Goal: Transaction & Acquisition: Purchase product/service

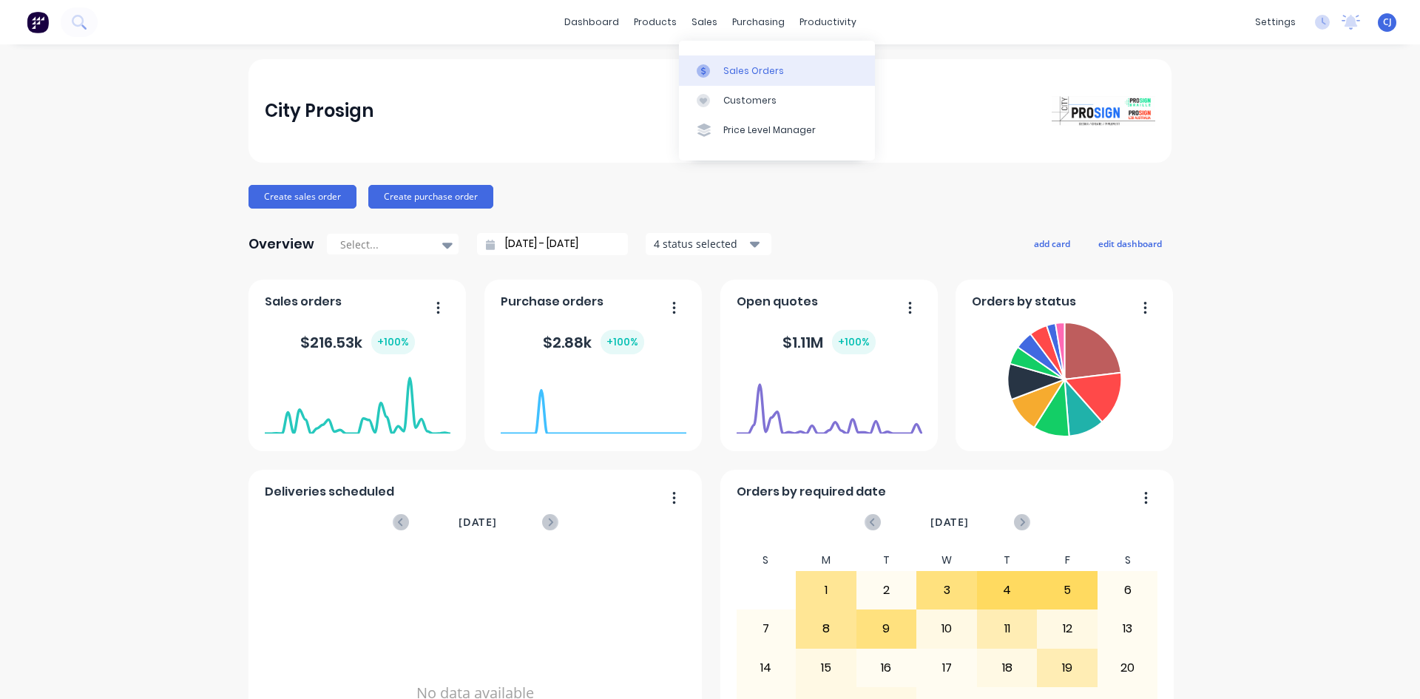
click at [716, 62] on link "Sales Orders" at bounding box center [777, 70] width 196 height 30
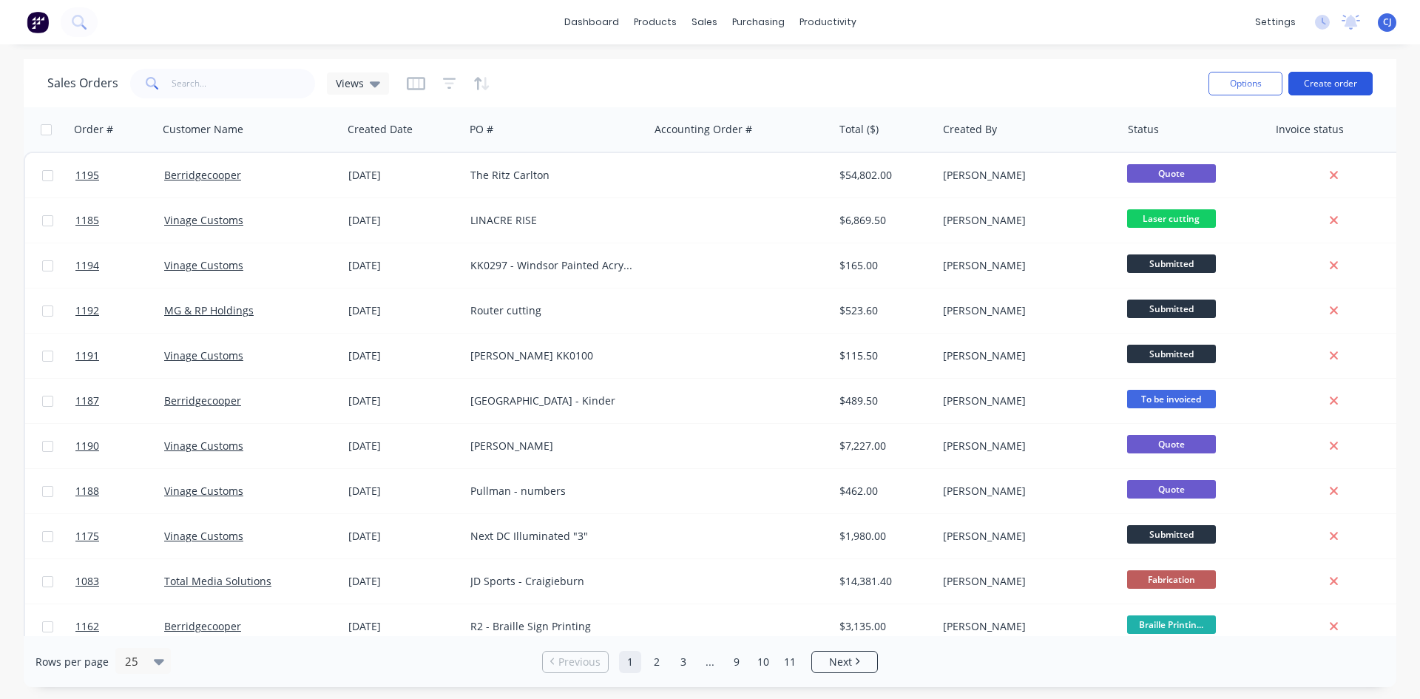
click at [1346, 83] on button "Create order" at bounding box center [1331, 84] width 84 height 24
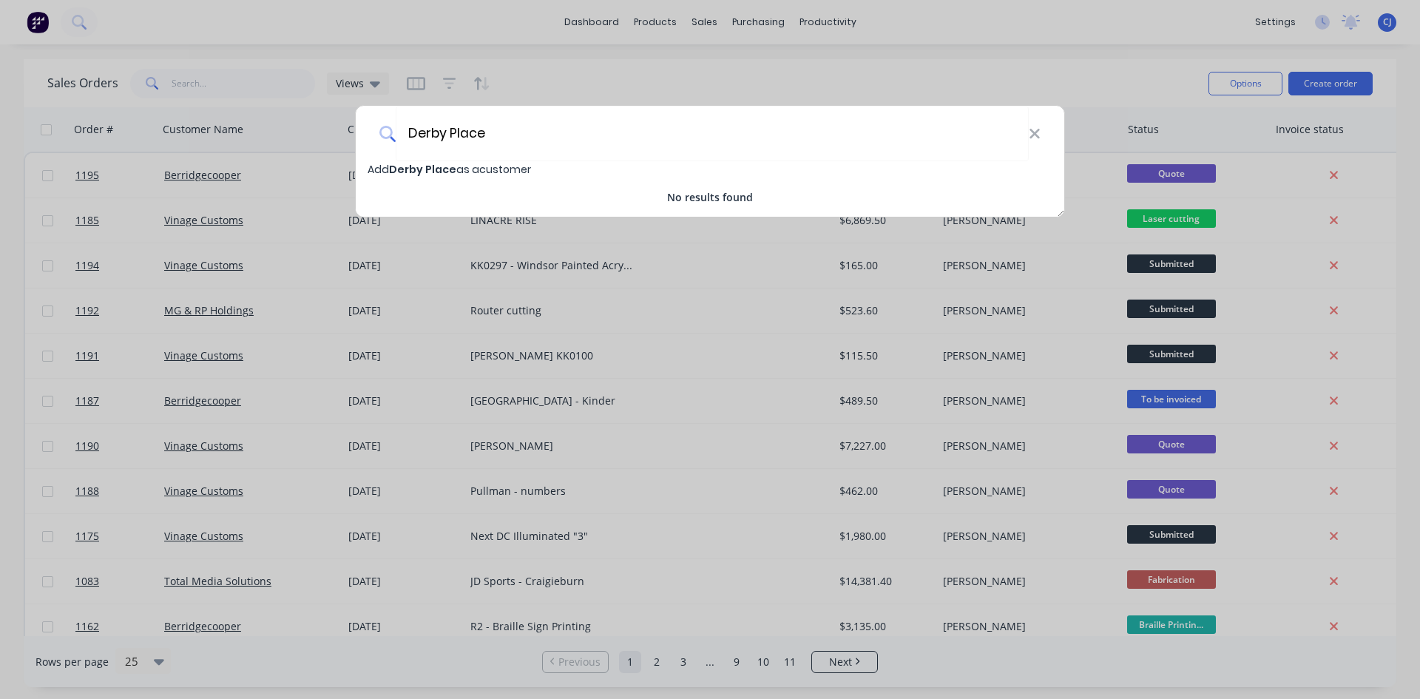
type input "Derby Place"
click at [490, 166] on span "Add Derby Place as a customer" at bounding box center [449, 169] width 163 height 15
select select "AU"
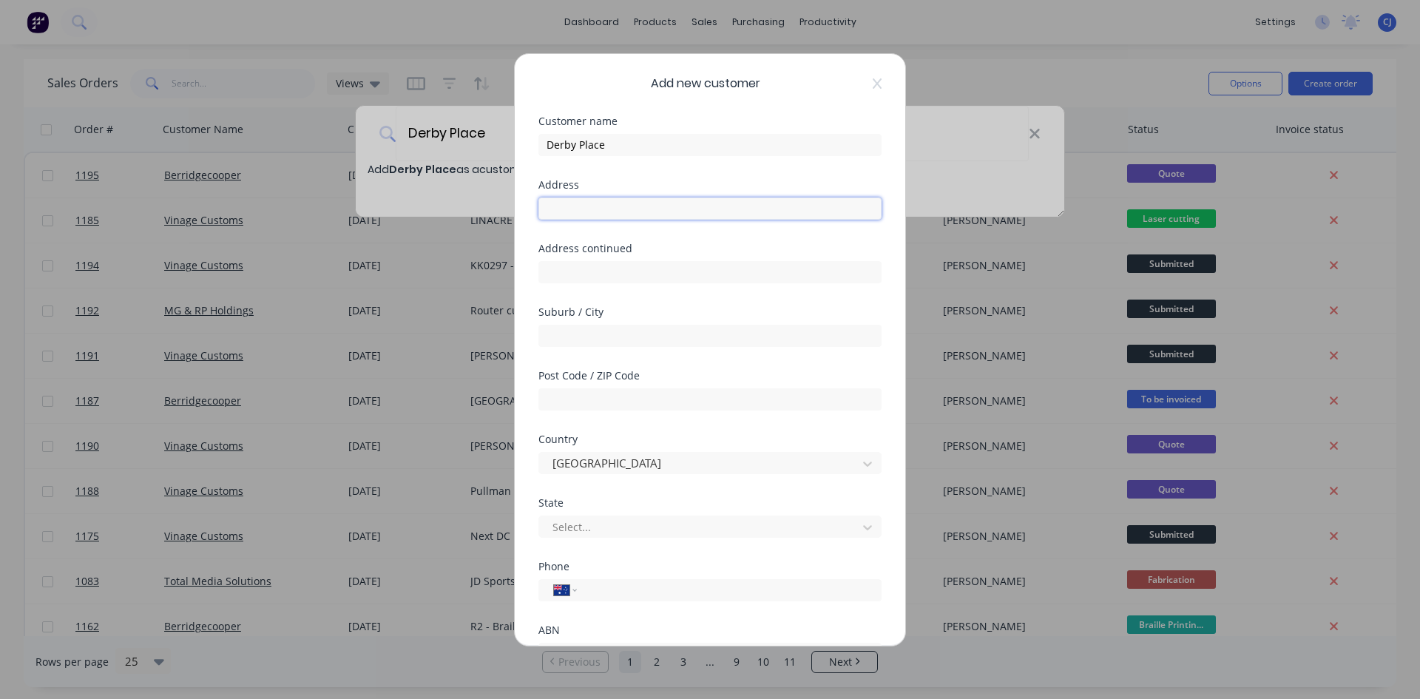
click at [593, 210] on input "text" at bounding box center [710, 209] width 343 height 22
click at [631, 146] on input "Derby Place" at bounding box center [710, 145] width 343 height 22
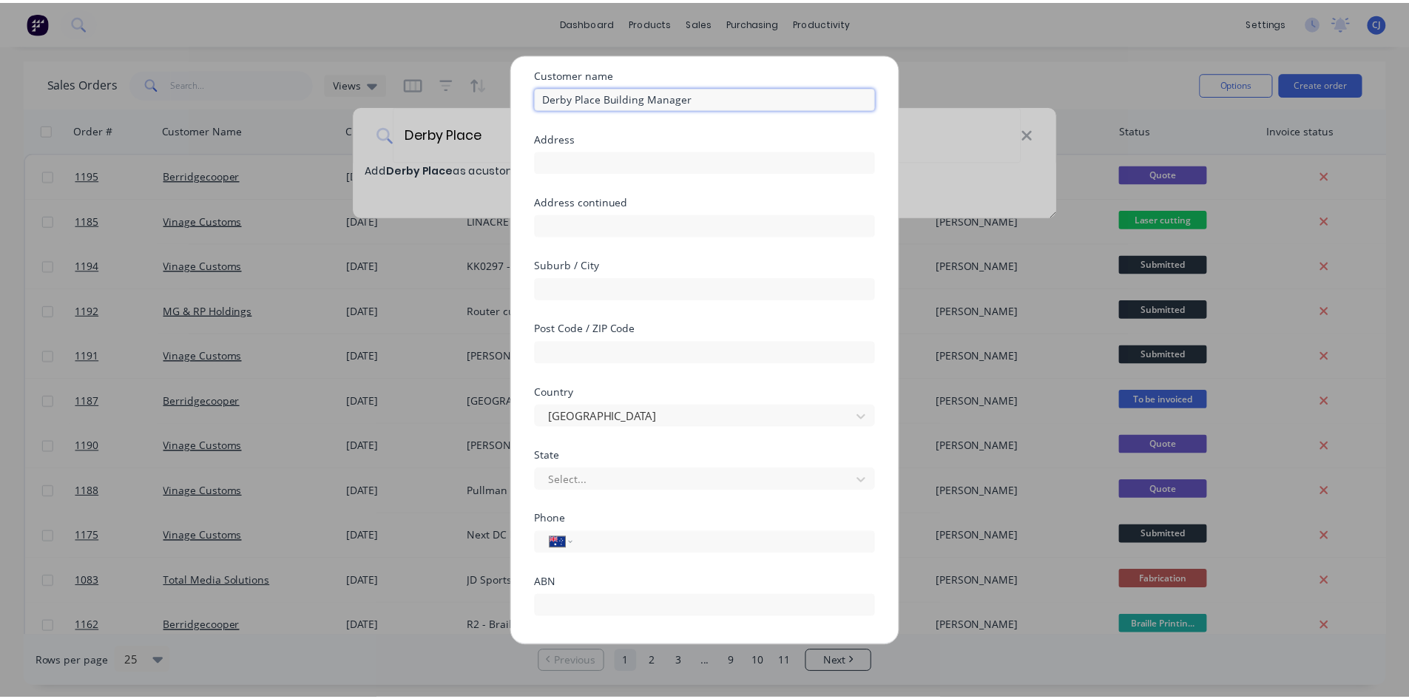
scroll to position [130, 0]
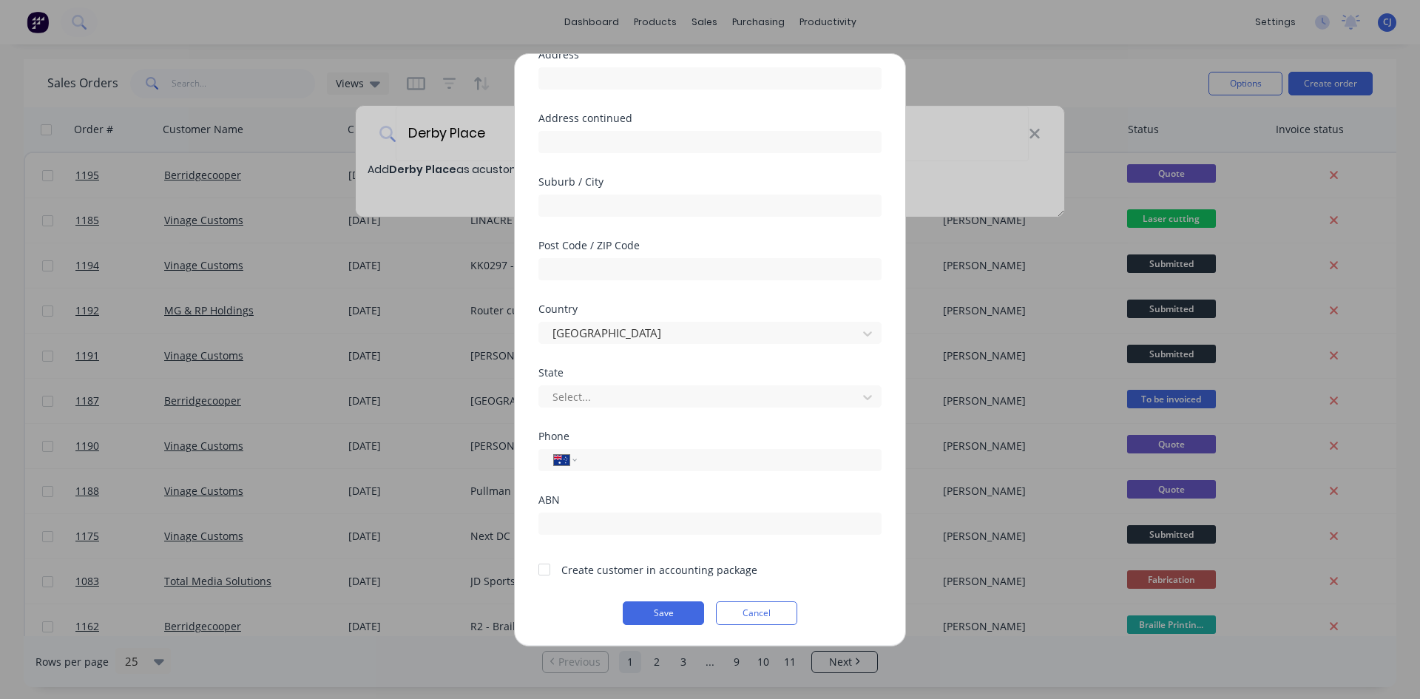
type input "Derby Place Building Manager"
click at [587, 79] on input "text" at bounding box center [710, 78] width 343 height 22
paste input "[STREET_ADDRESS]"
type input "[STREET_ADDRESS]"
click at [614, 398] on div at bounding box center [700, 397] width 299 height 18
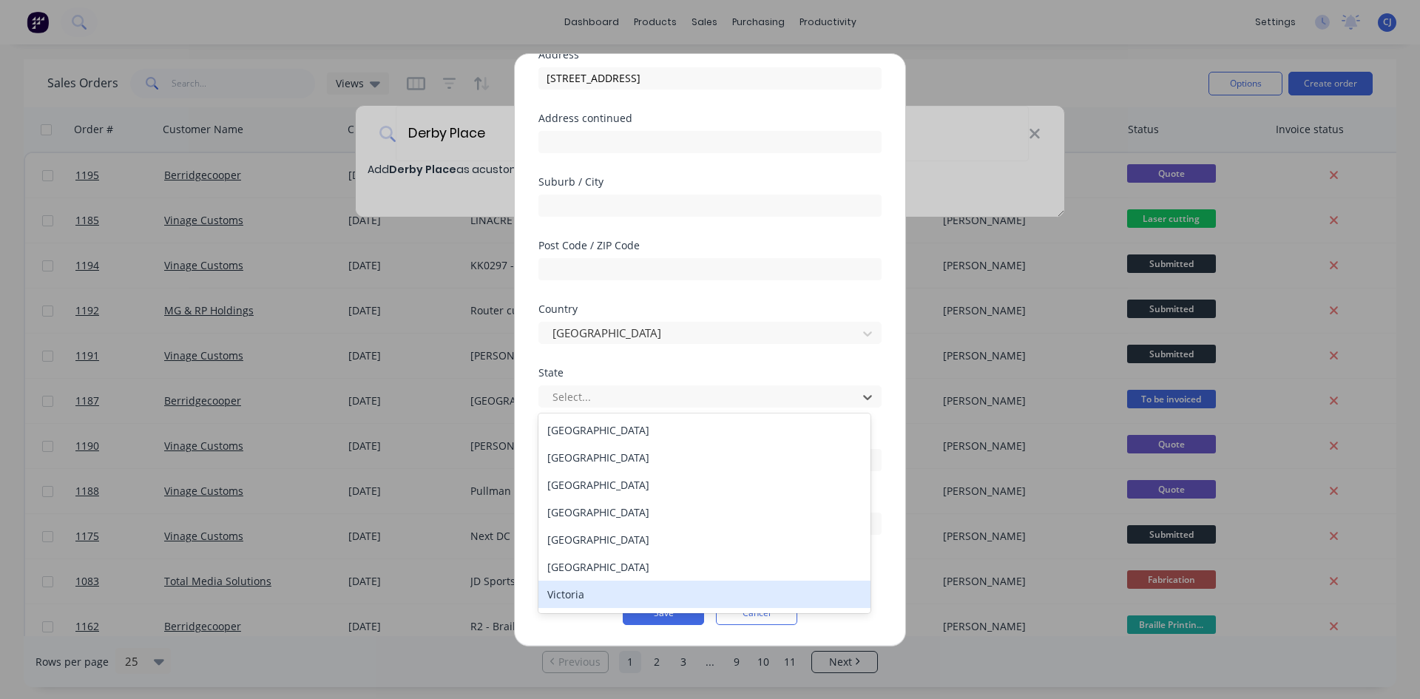
click at [572, 593] on div "Victoria" at bounding box center [705, 594] width 332 height 27
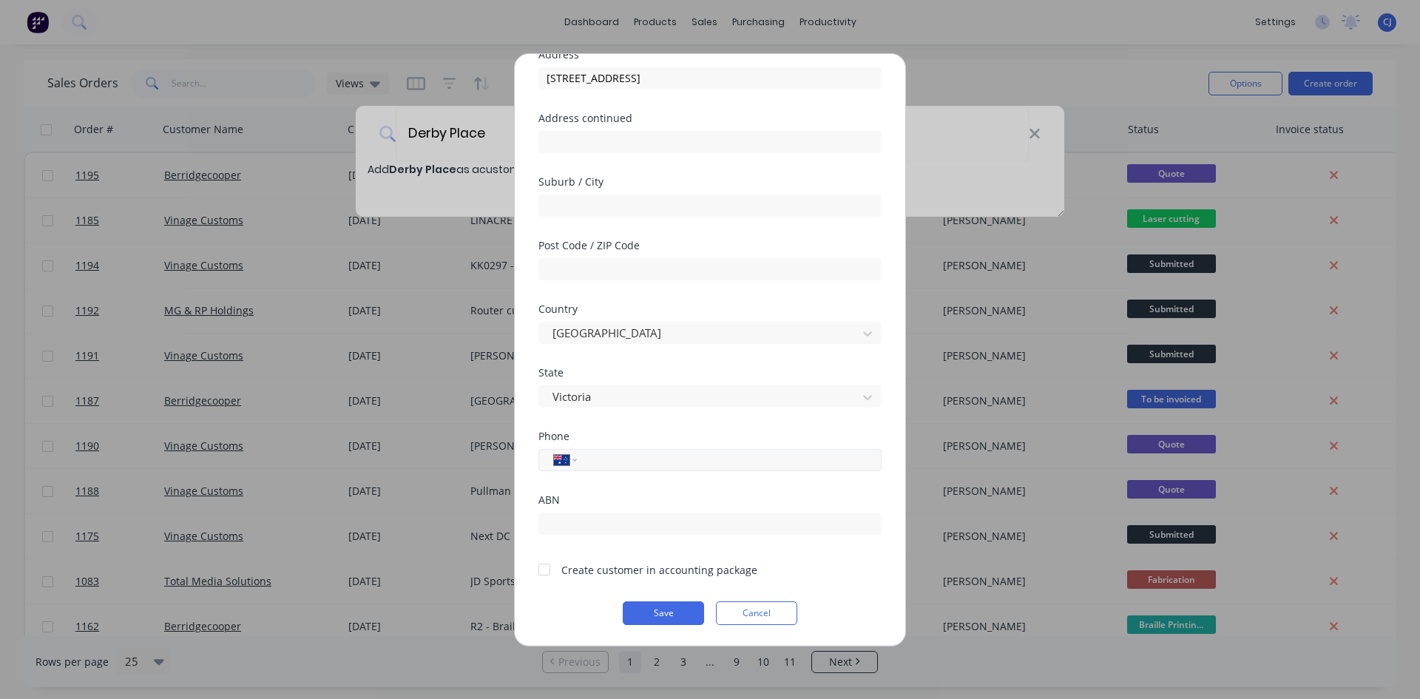
click at [608, 464] on input "tel" at bounding box center [726, 459] width 279 height 17
paste input "0499 653 369"
type input "0499 653 369"
click at [659, 609] on button "Save" at bounding box center [663, 613] width 81 height 24
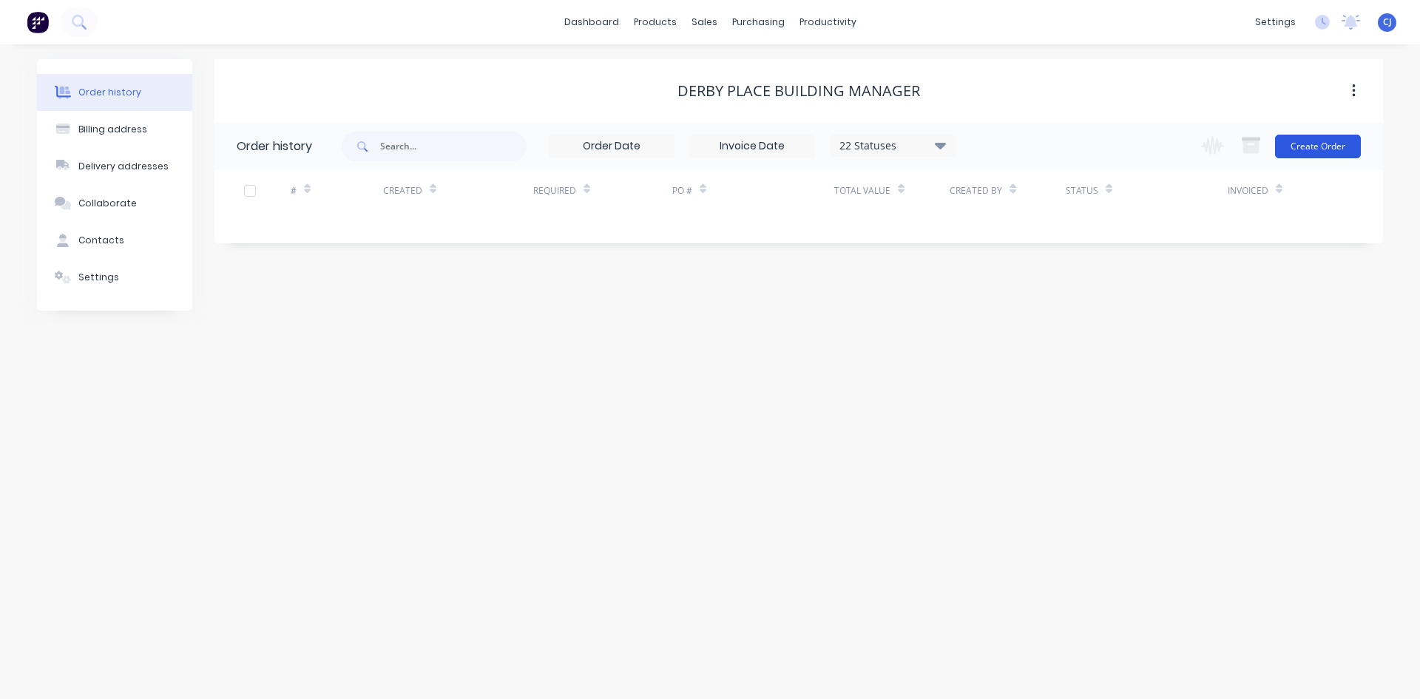
click at [1309, 158] on button "Create Order" at bounding box center [1318, 147] width 86 height 24
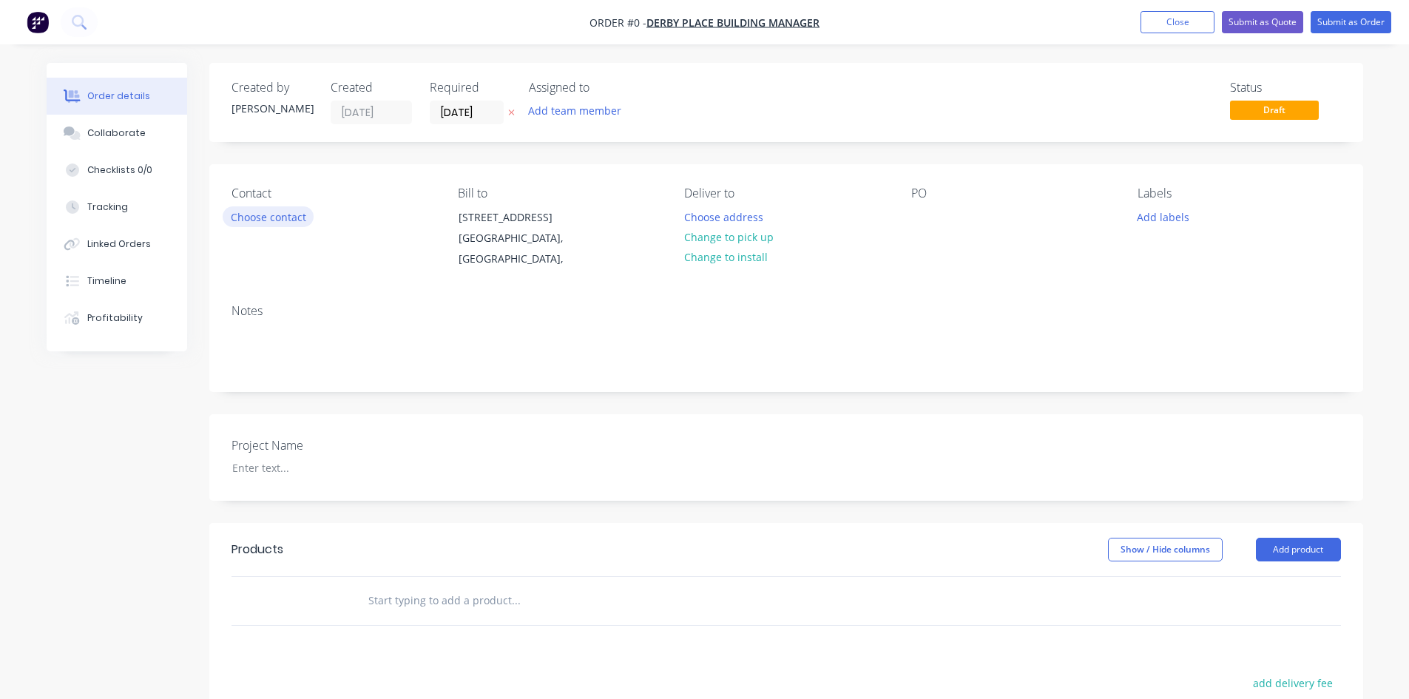
click at [279, 217] on button "Choose contact" at bounding box center [268, 216] width 91 height 20
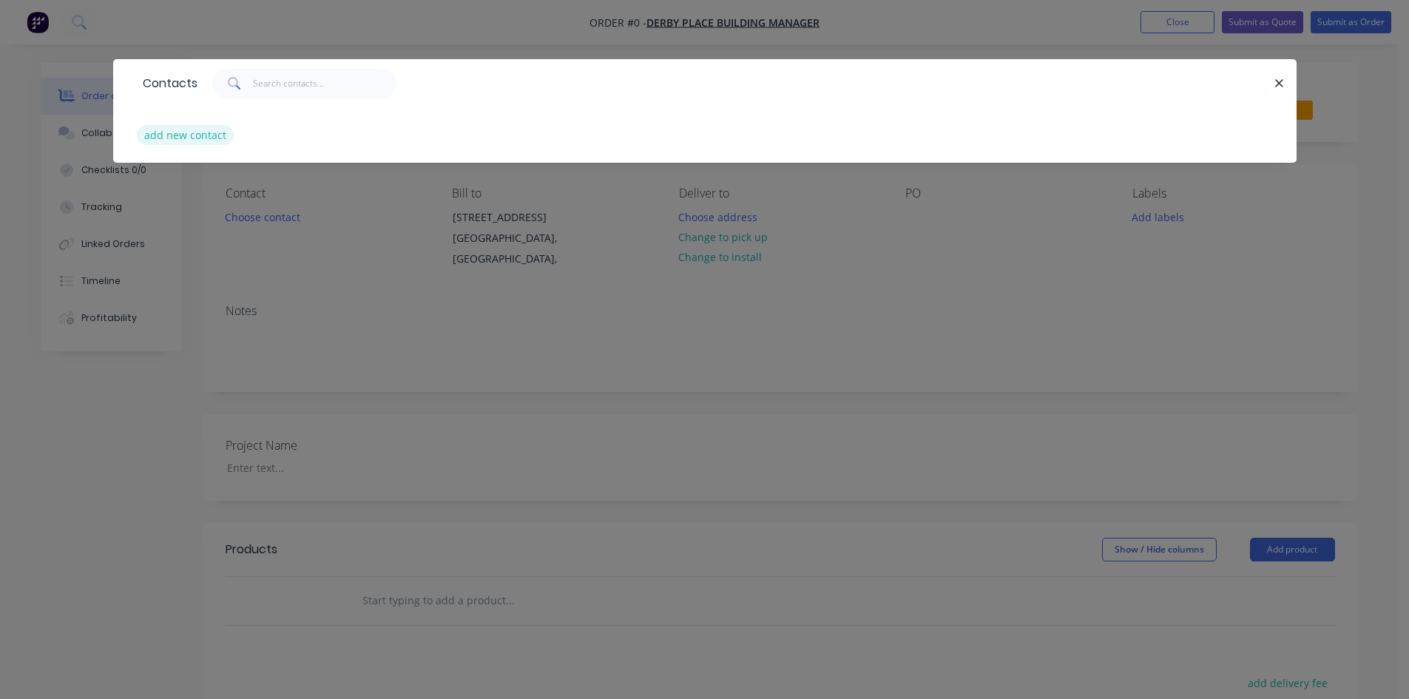
click at [222, 127] on button "add new contact" at bounding box center [186, 135] width 98 height 20
select select "AU"
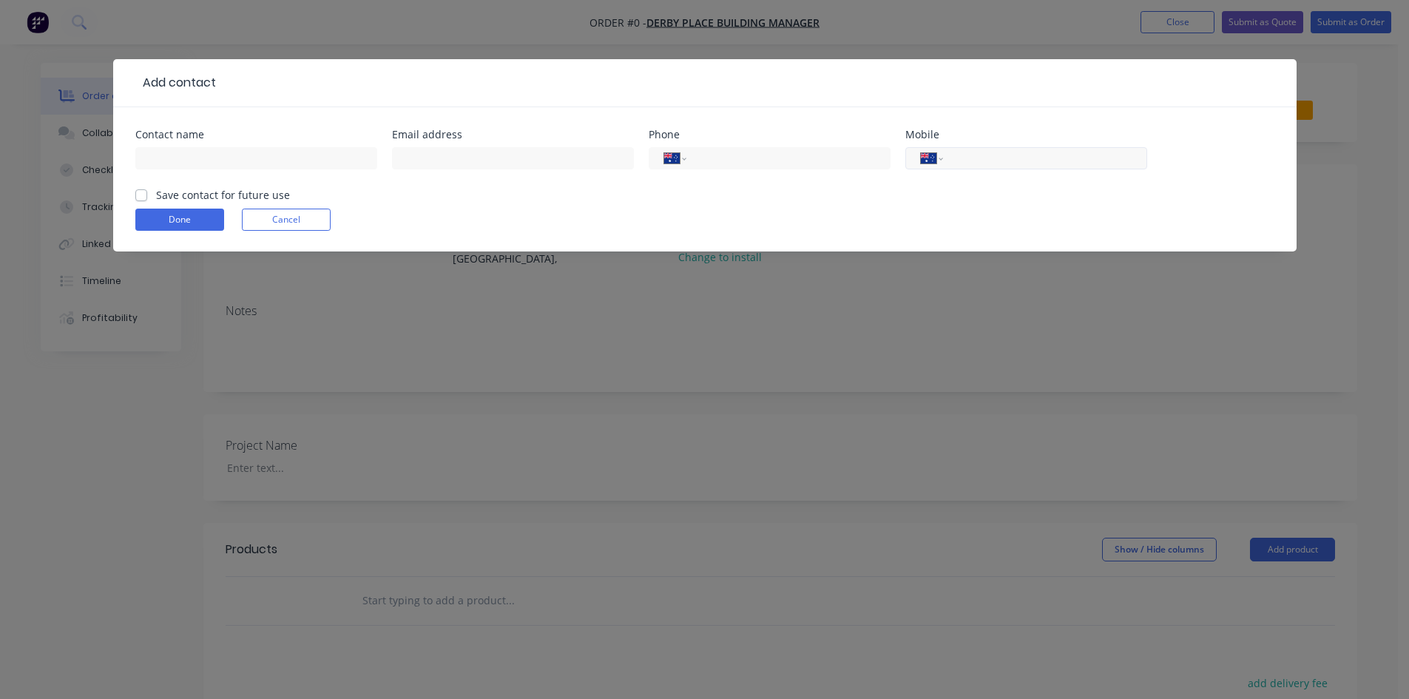
click at [988, 158] on input "tel" at bounding box center [1043, 158] width 178 height 17
paste input "0499 653 369"
type input "0499 653 369"
click at [360, 158] on input "text" at bounding box center [256, 158] width 242 height 22
paste input "[PERSON_NAME]"
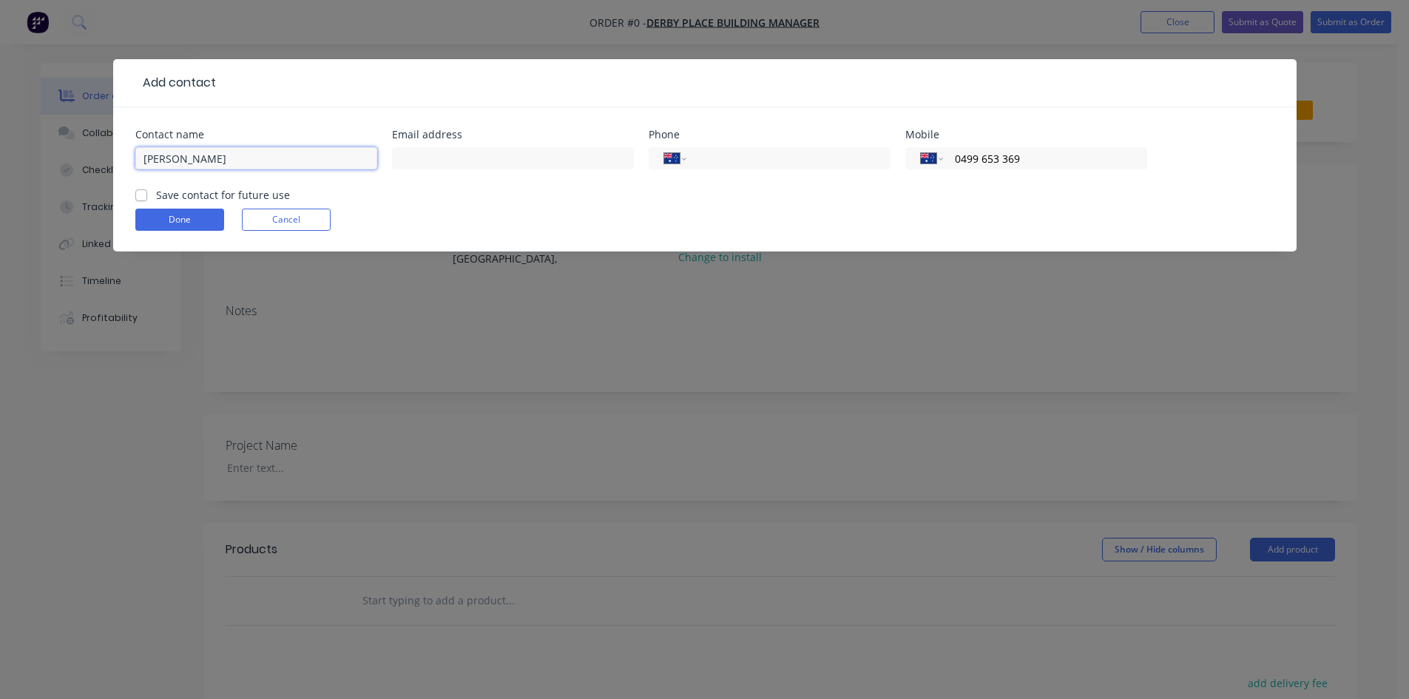
type input "[PERSON_NAME]"
click at [537, 146] on div at bounding box center [513, 166] width 242 height 44
click at [525, 158] on input "text" at bounding box center [513, 158] width 242 height 22
paste input "[EMAIL_ADDRESS][DOMAIN_NAME]"
click at [164, 214] on form "Contact name [PERSON_NAME] Email address [EMAIL_ADDRESS][DOMAIN_NAME] Phone Int…" at bounding box center [704, 190] width 1139 height 122
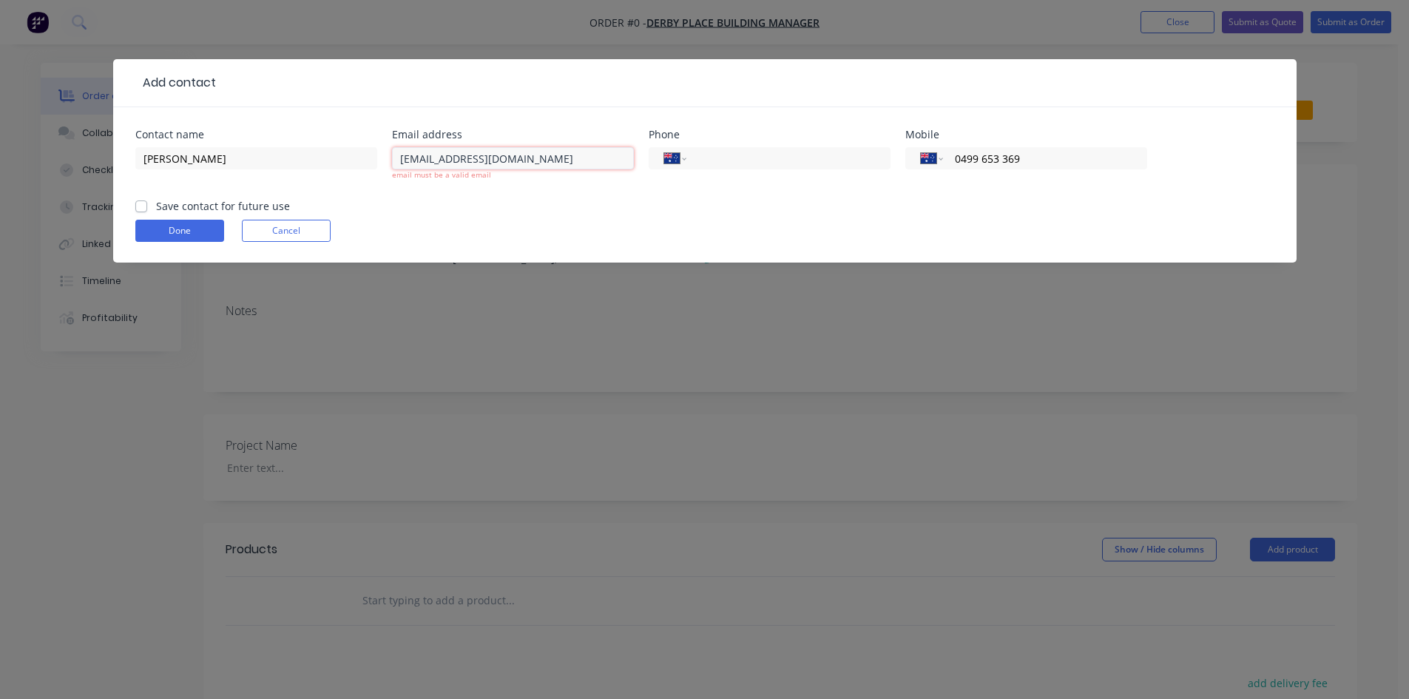
click at [608, 161] on input "[EMAIL_ADDRESS][DOMAIN_NAME]" at bounding box center [513, 158] width 242 height 22
type input "[EMAIL_ADDRESS][DOMAIN_NAME]"
click at [193, 234] on form "Contact name [PERSON_NAME] Email address [EMAIL_ADDRESS][DOMAIN_NAME] email mus…" at bounding box center [704, 195] width 1139 height 133
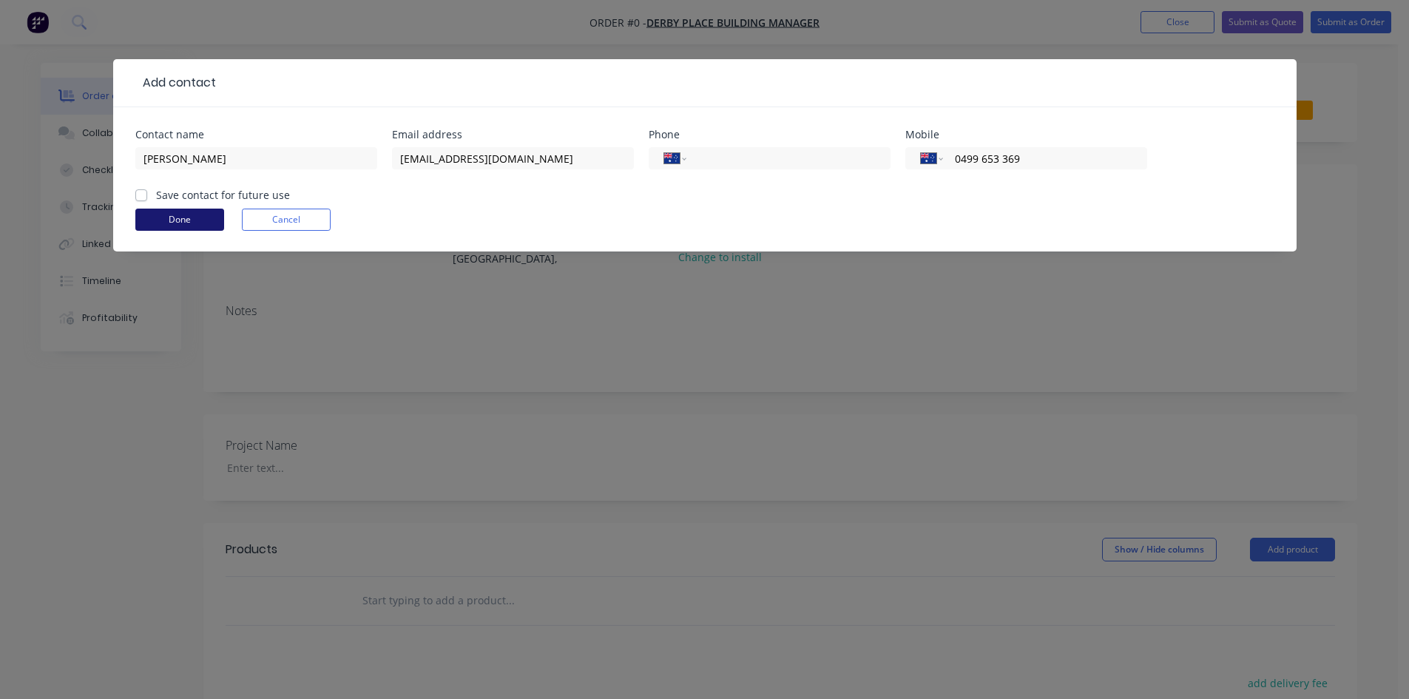
click at [193, 228] on button "Done" at bounding box center [179, 220] width 89 height 22
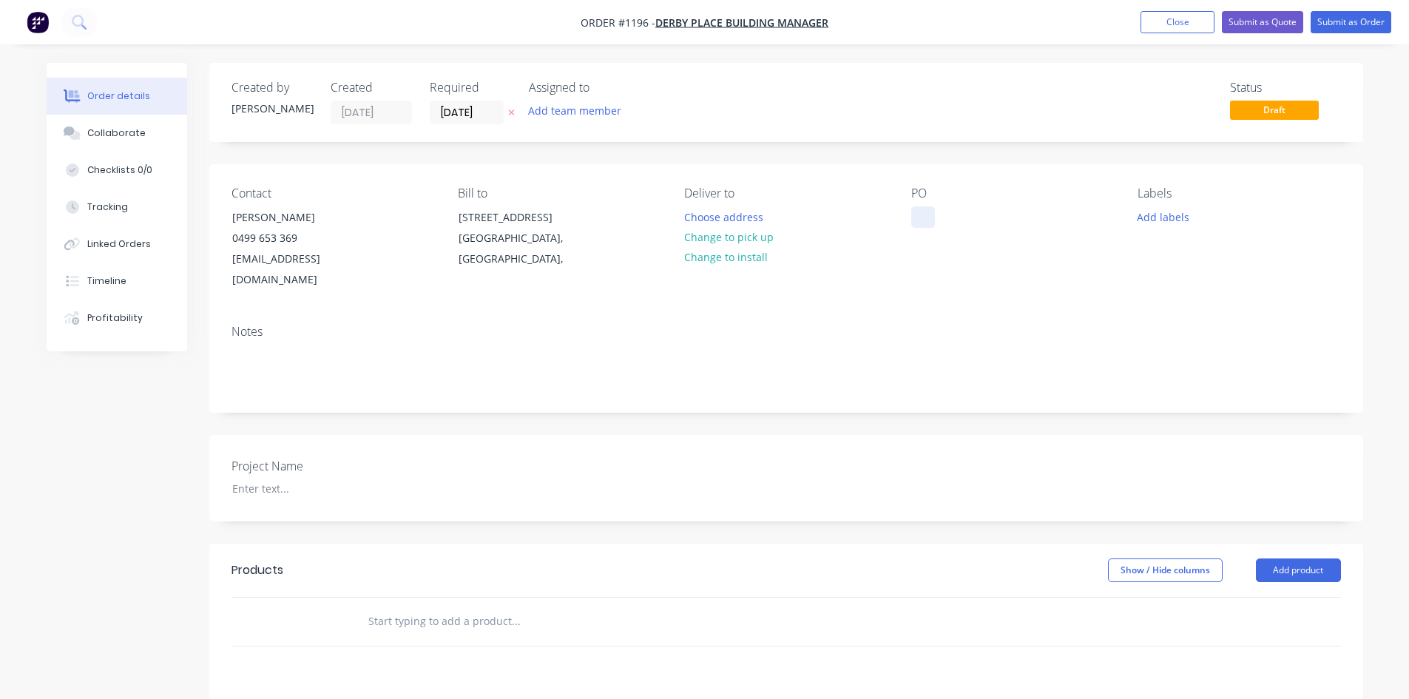
click at [921, 219] on div at bounding box center [923, 216] width 24 height 21
click at [921, 215] on div at bounding box center [923, 216] width 24 height 21
paste div
click at [755, 222] on button "Choose address" at bounding box center [723, 216] width 95 height 20
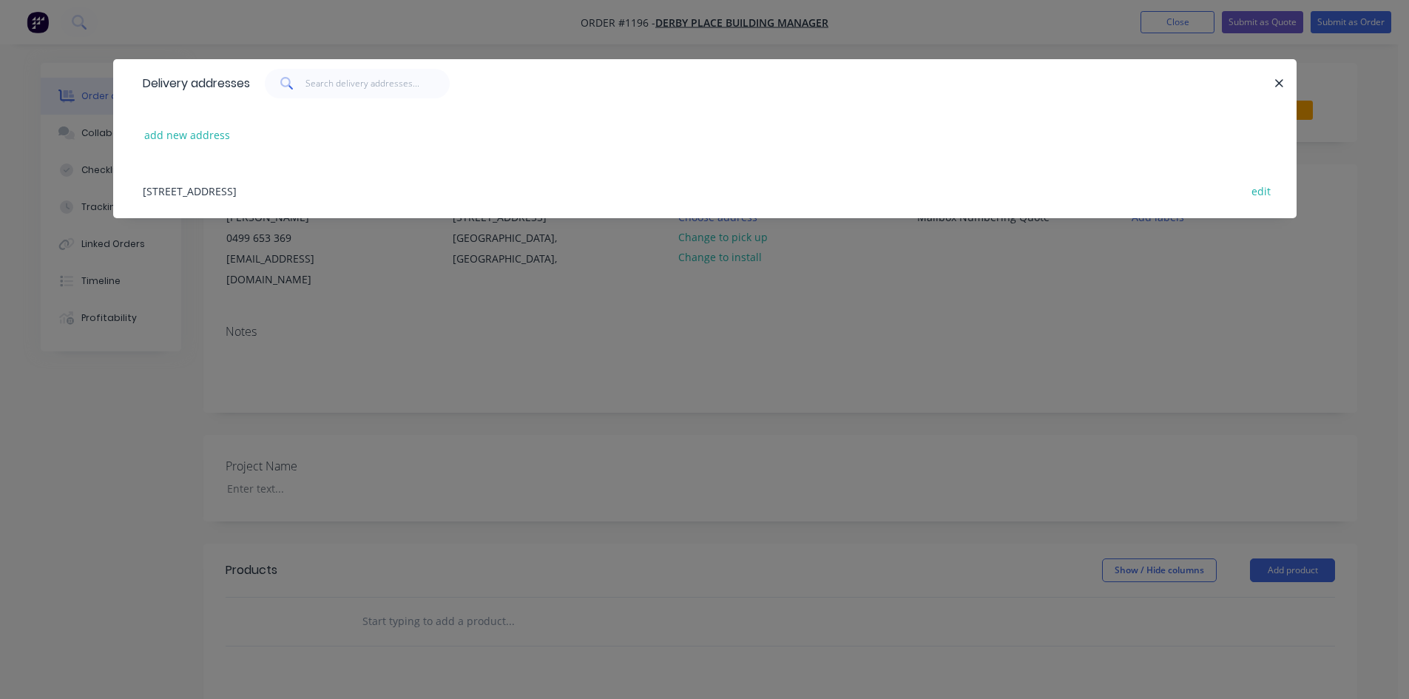
click at [223, 186] on div "[STREET_ADDRESS] edit" at bounding box center [704, 190] width 1139 height 55
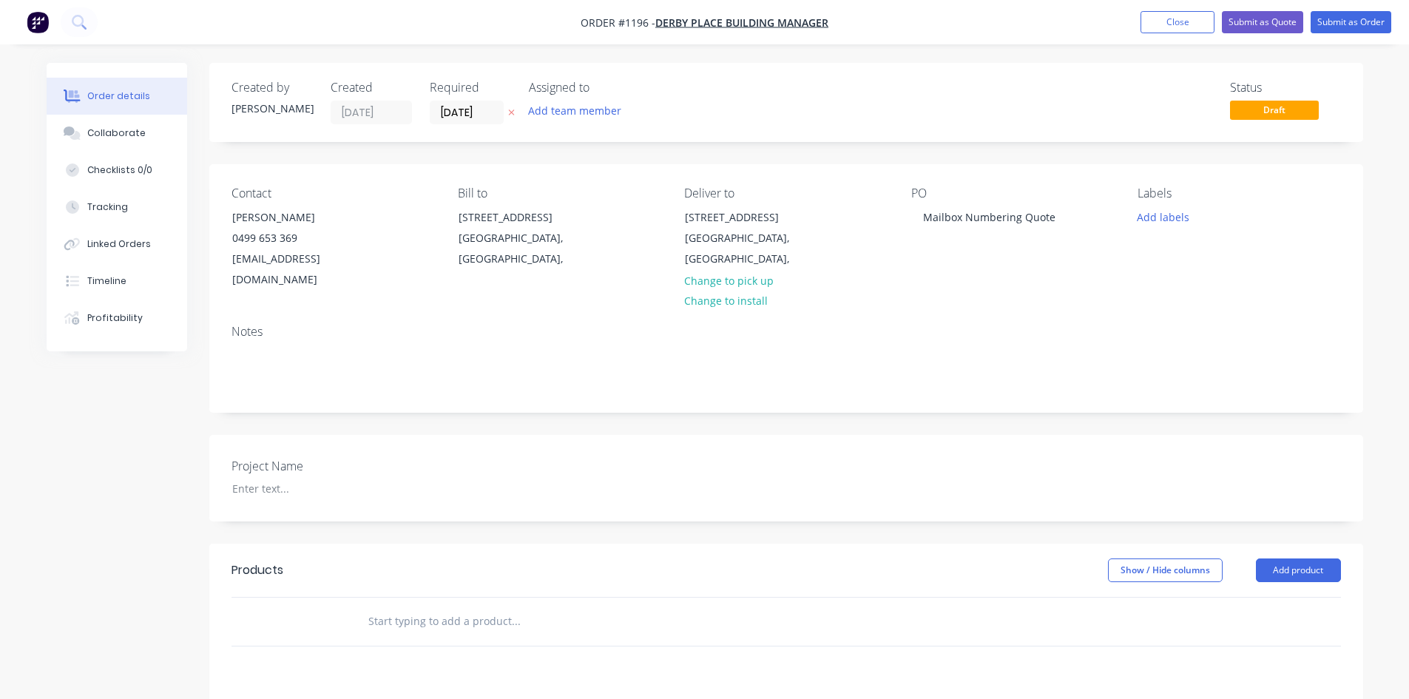
click at [397, 607] on input "text" at bounding box center [516, 622] width 296 height 30
click at [398, 607] on input "text" at bounding box center [516, 622] width 296 height 30
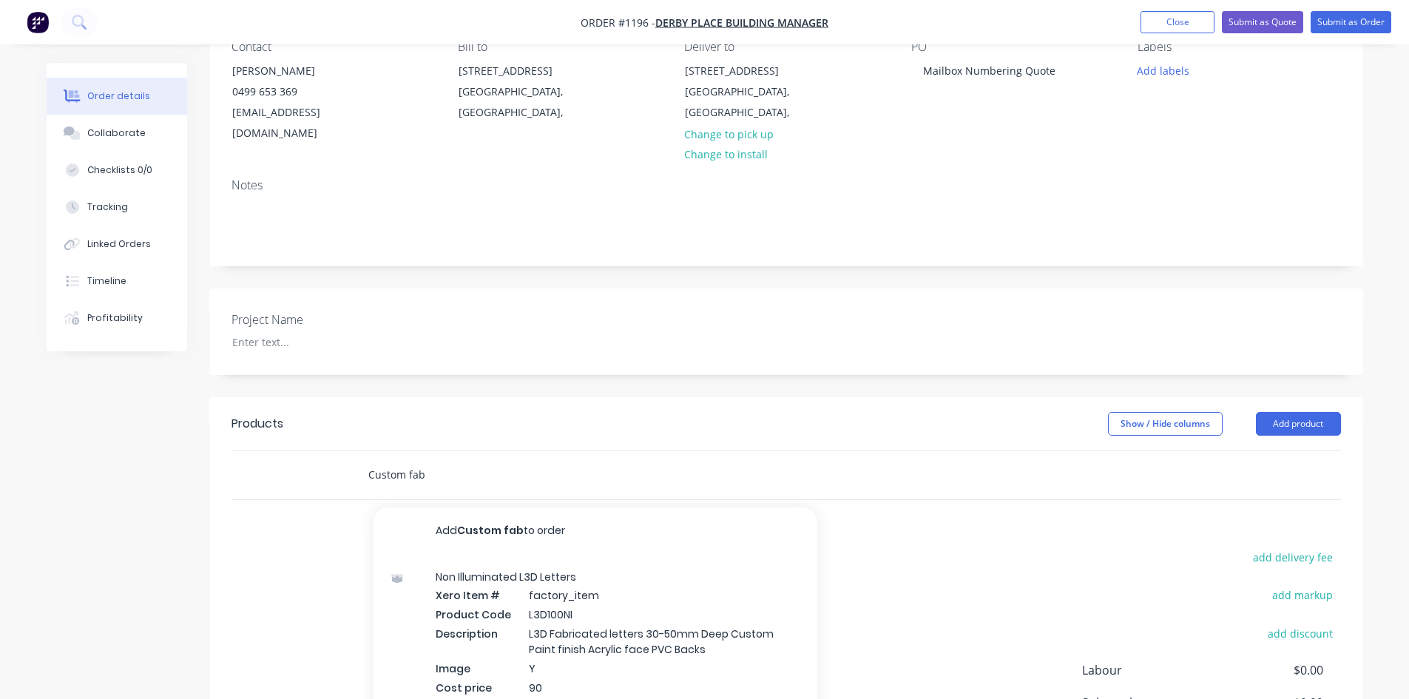
scroll to position [148, 0]
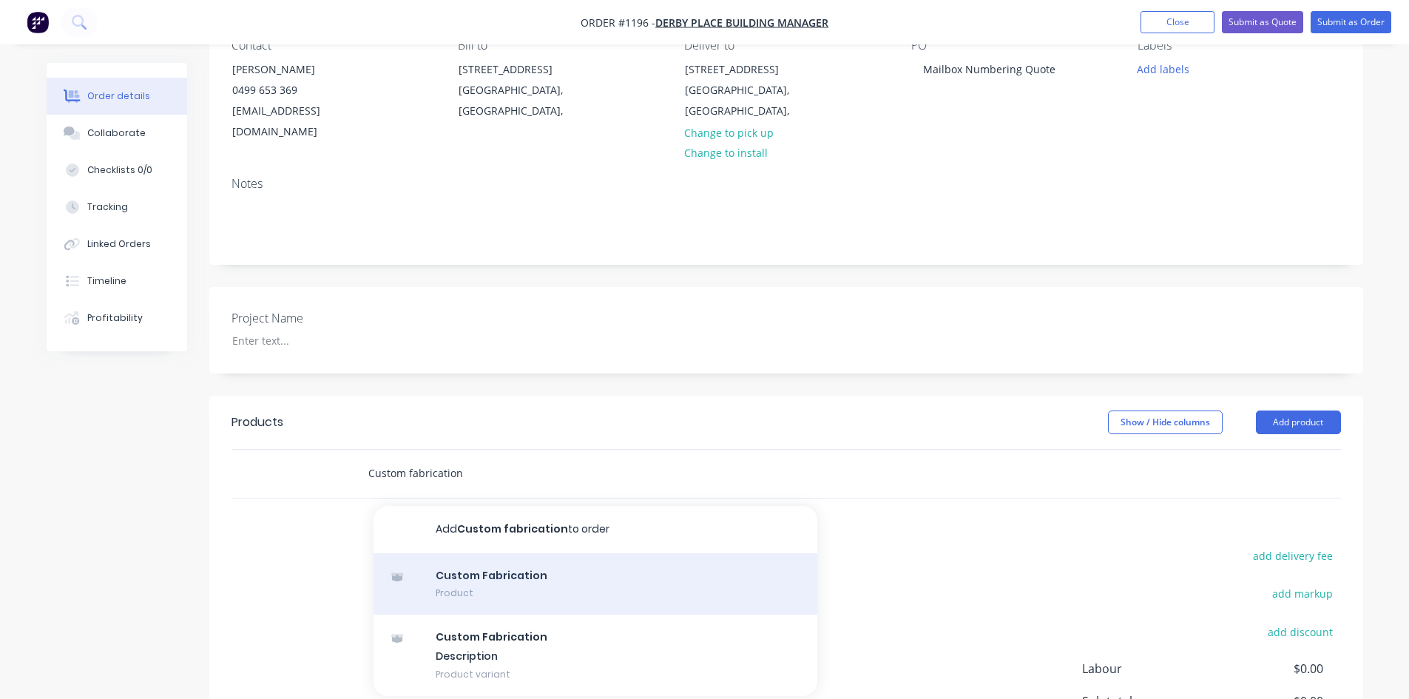
type input "Custom fabrication"
click at [506, 554] on div "Custom Fabrication Product" at bounding box center [596, 584] width 444 height 62
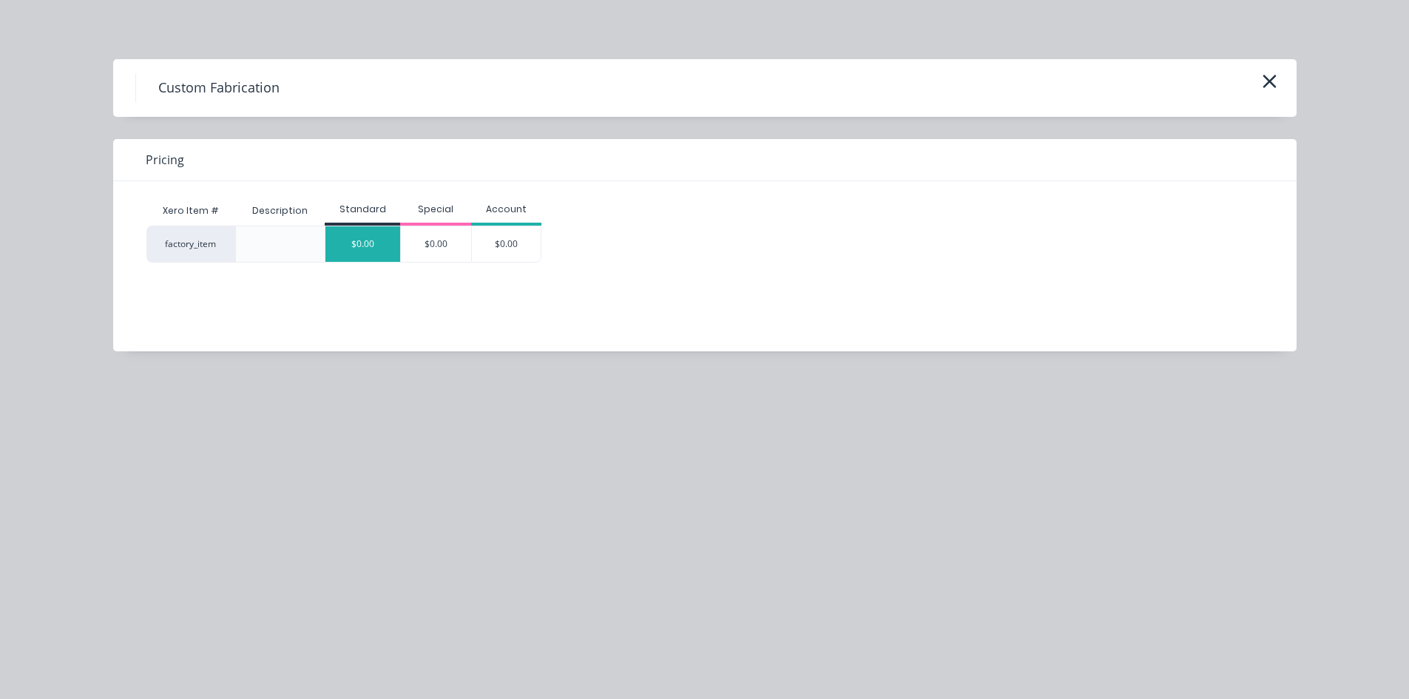
click at [377, 252] on div "$0.00" at bounding box center [362, 244] width 75 height 36
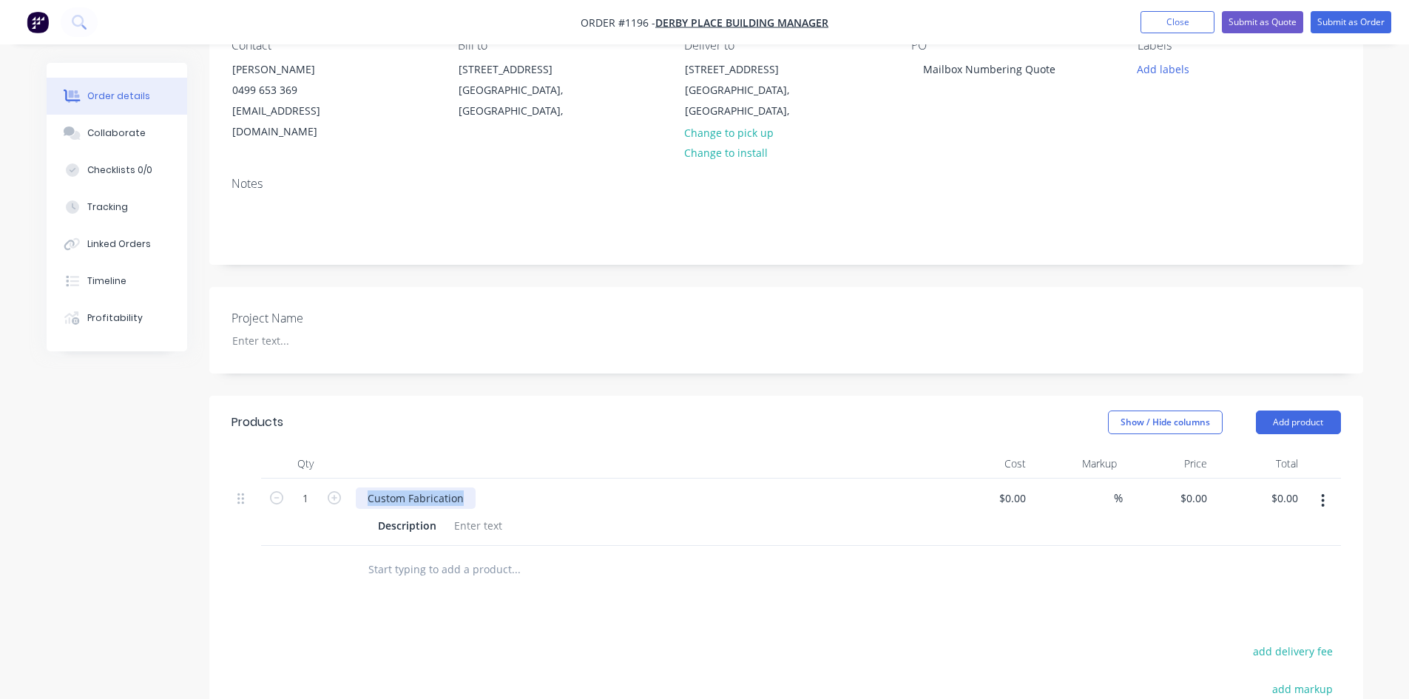
drag, startPoint x: 366, startPoint y: 473, endPoint x: 486, endPoint y: 483, distance: 120.2
click at [485, 487] on div "Custom Fabrication" at bounding box center [646, 497] width 580 height 21
click at [465, 515] on div at bounding box center [478, 525] width 60 height 21
click at [468, 515] on div at bounding box center [478, 525] width 60 height 21
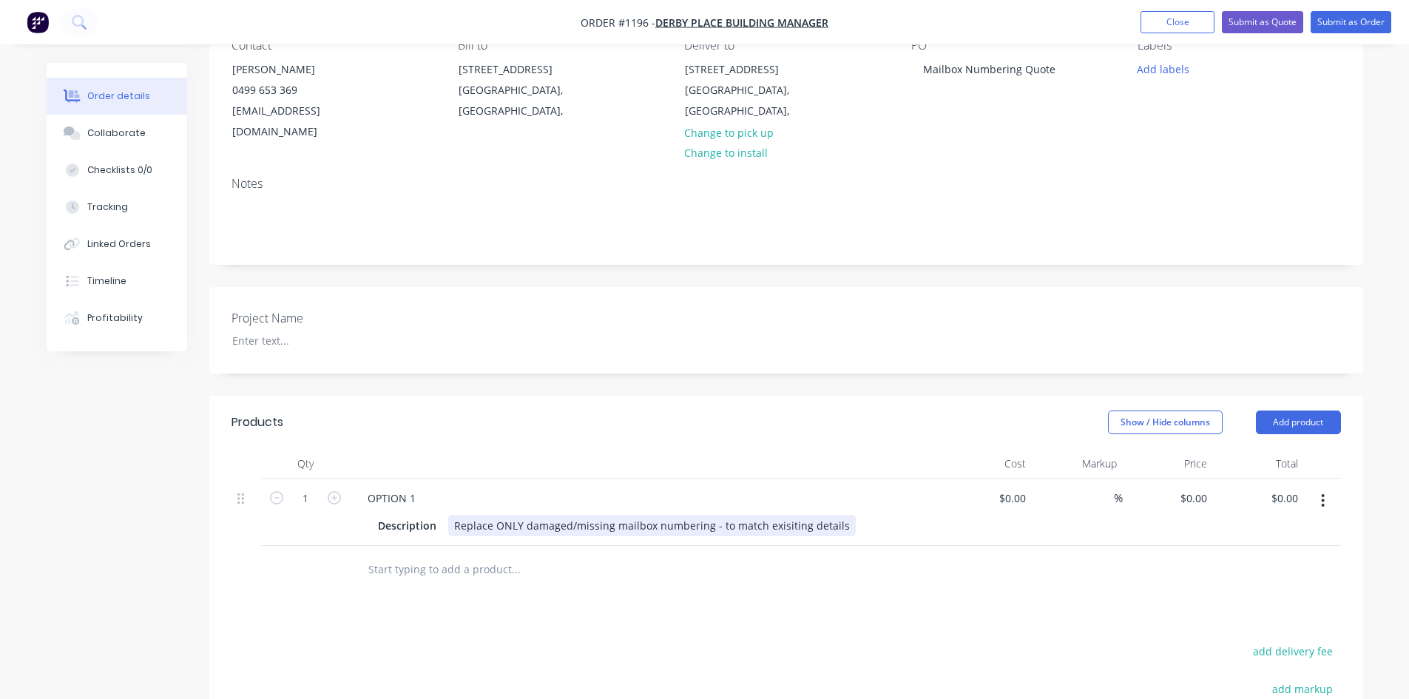
click at [767, 515] on div "Replace ONLY damaged/missing mailbox numbering - to match exisiting details" at bounding box center [652, 525] width 408 height 21
click at [775, 479] on div "OPTION 1 Description Replace ONLY damaged/missing mailbox numbering - to match …" at bounding box center [646, 512] width 592 height 67
click at [306, 487] on input "1" at bounding box center [305, 498] width 38 height 22
type input "11"
click at [834, 515] on div "Replace ONLY damaged/missing mailbox numbering - to match existing details" at bounding box center [650, 525] width 405 height 21
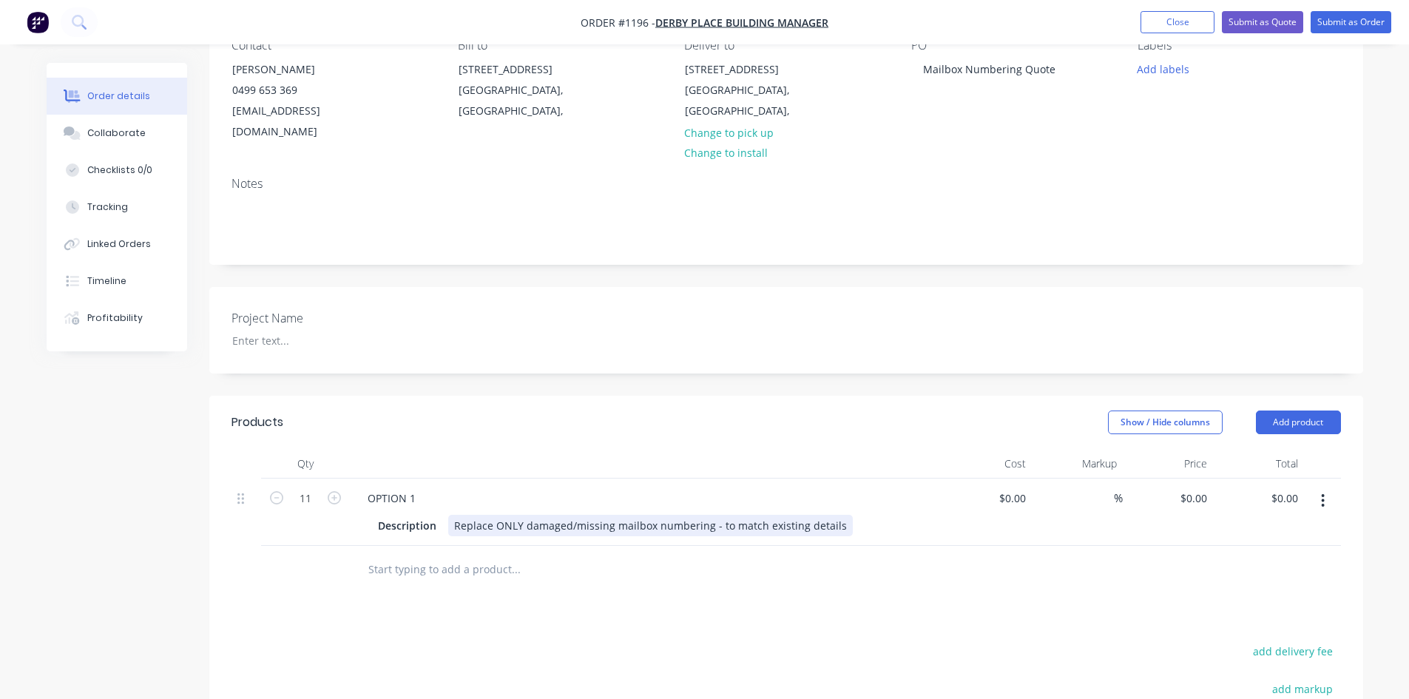
click at [838, 515] on div "Description Replace ONLY damaged/missing mailbox numbering - to match existing …" at bounding box center [643, 525] width 542 height 21
click at [547, 522] on div "Replace ONLY damaged/missing mailbox numbering - to match existing details allo…" at bounding box center [650, 533] width 405 height 37
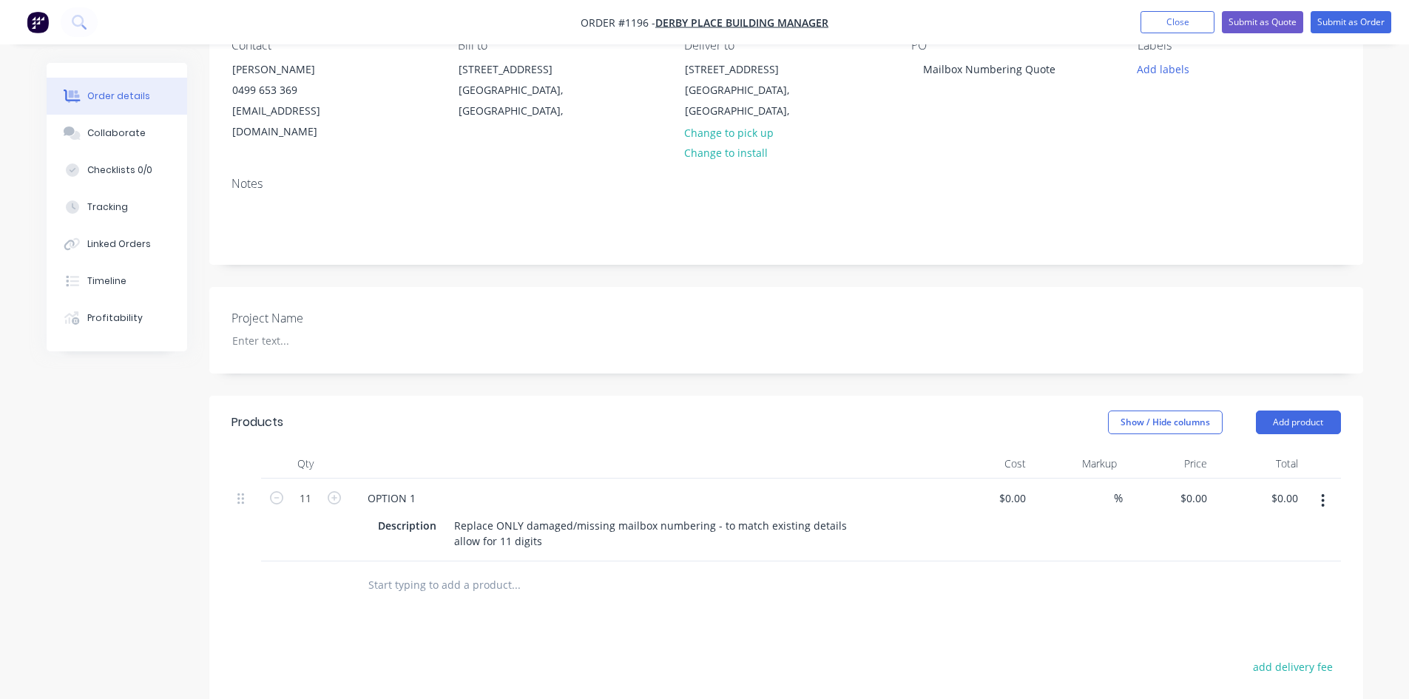
click at [510, 487] on div "OPTION 1" at bounding box center [646, 497] width 580 height 21
click at [1329, 488] on button "button" at bounding box center [1323, 500] width 35 height 27
click at [1279, 559] on div "Duplicate" at bounding box center [1271, 569] width 114 height 21
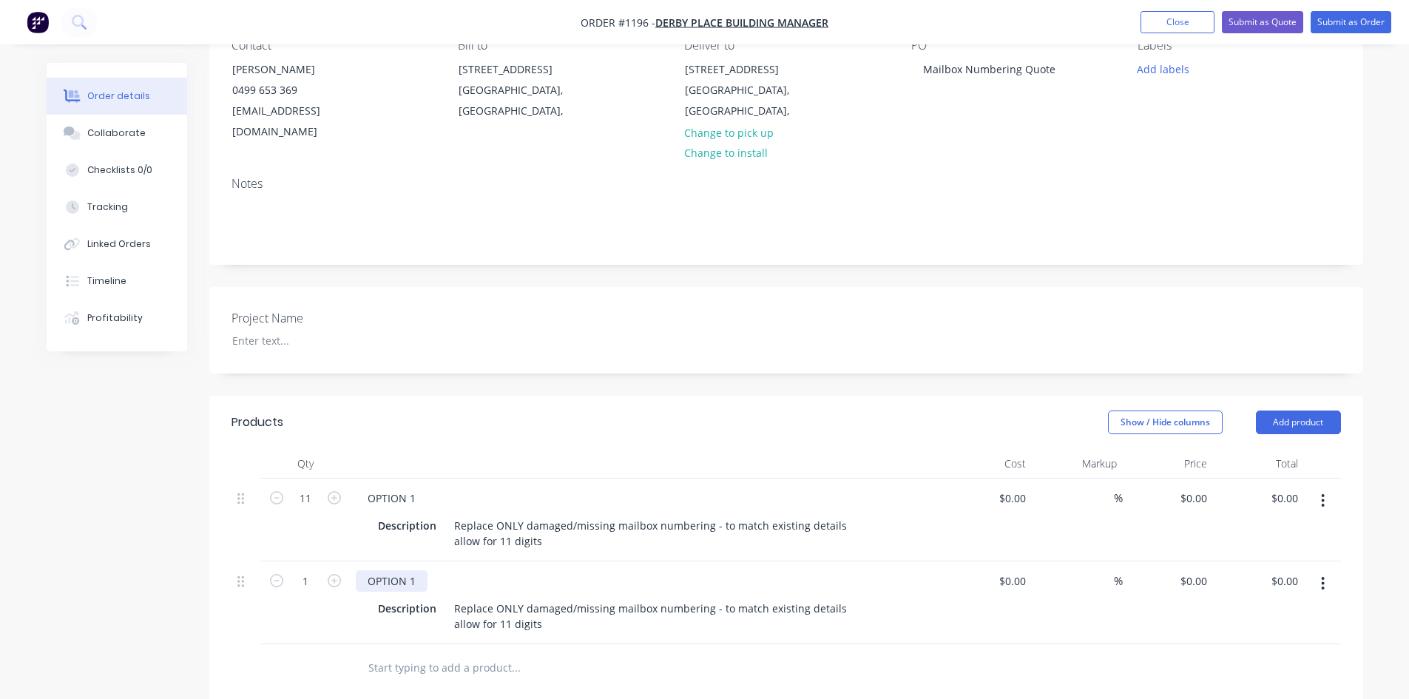
click at [419, 570] on div "OPTION 1" at bounding box center [392, 580] width 72 height 21
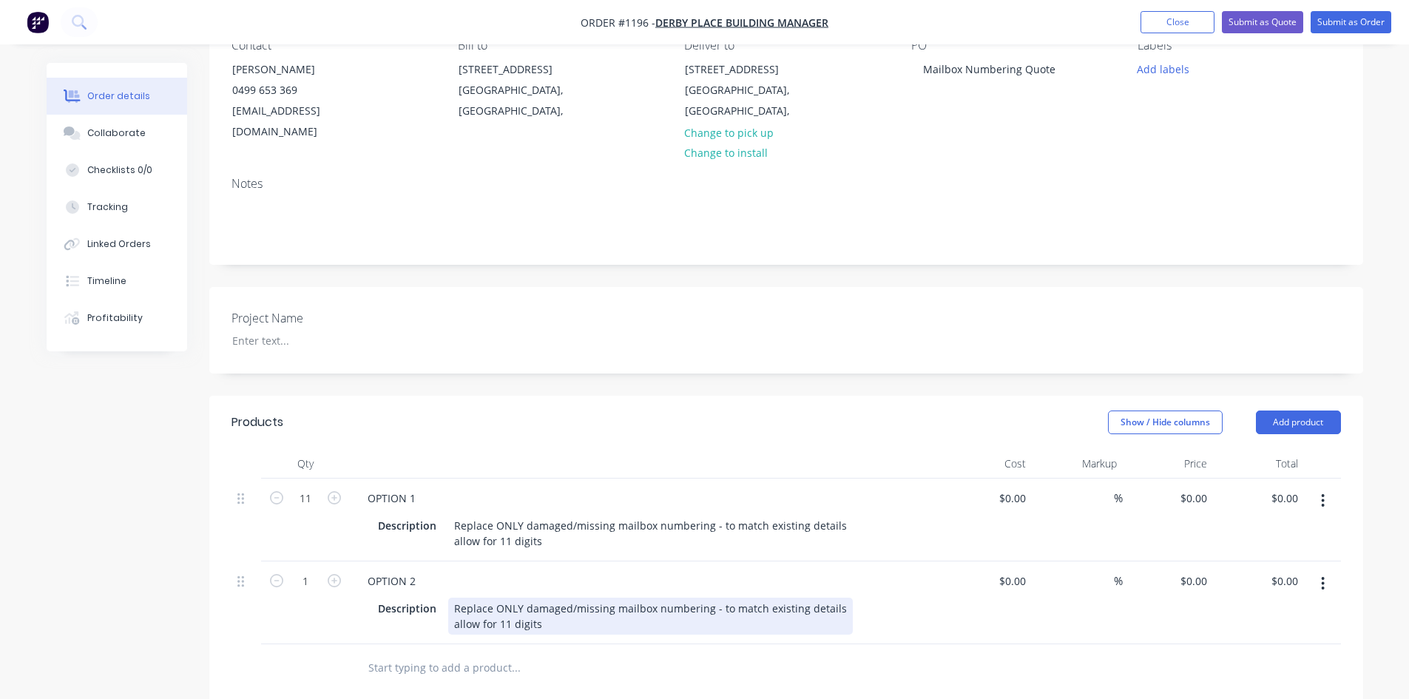
click at [501, 598] on div "Replace ONLY damaged/missing mailbox numbering - to match existing details allo…" at bounding box center [650, 616] width 405 height 37
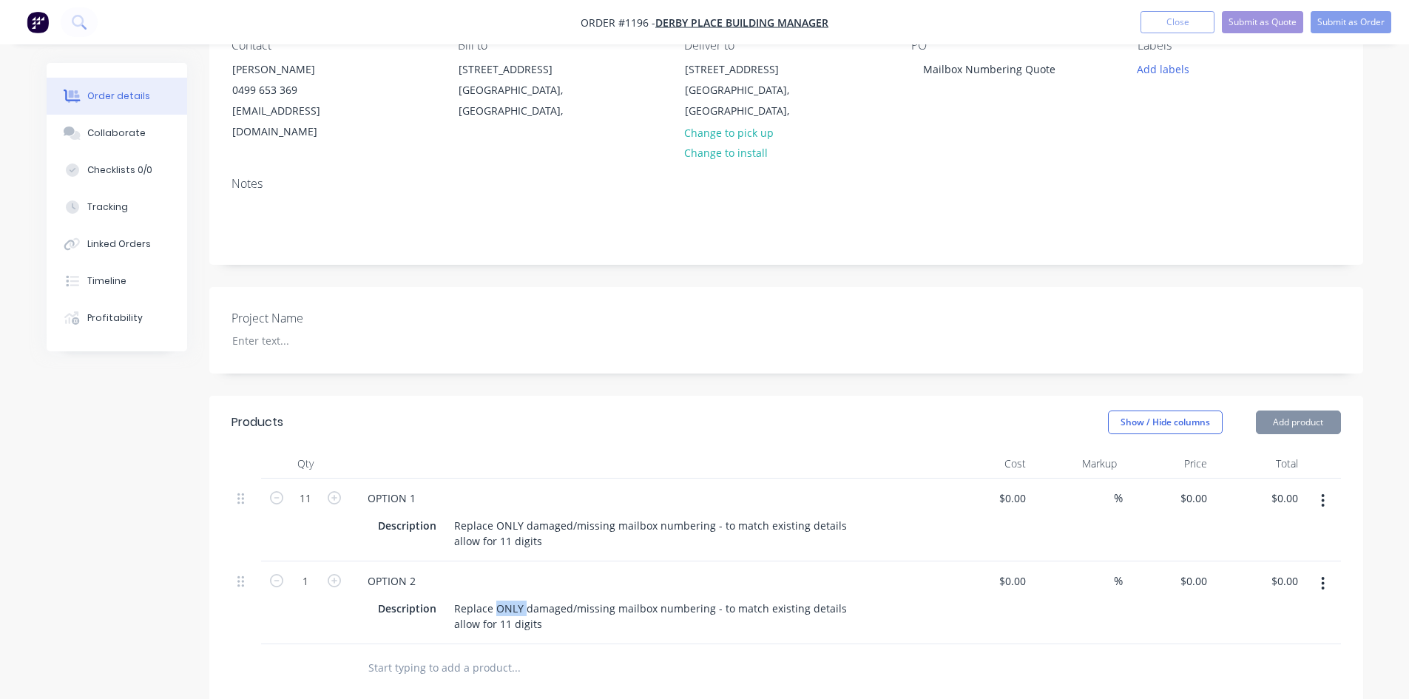
click at [501, 598] on div "Replace ONLY damaged/missing mailbox numbering - to match existing details allo…" at bounding box center [650, 616] width 405 height 37
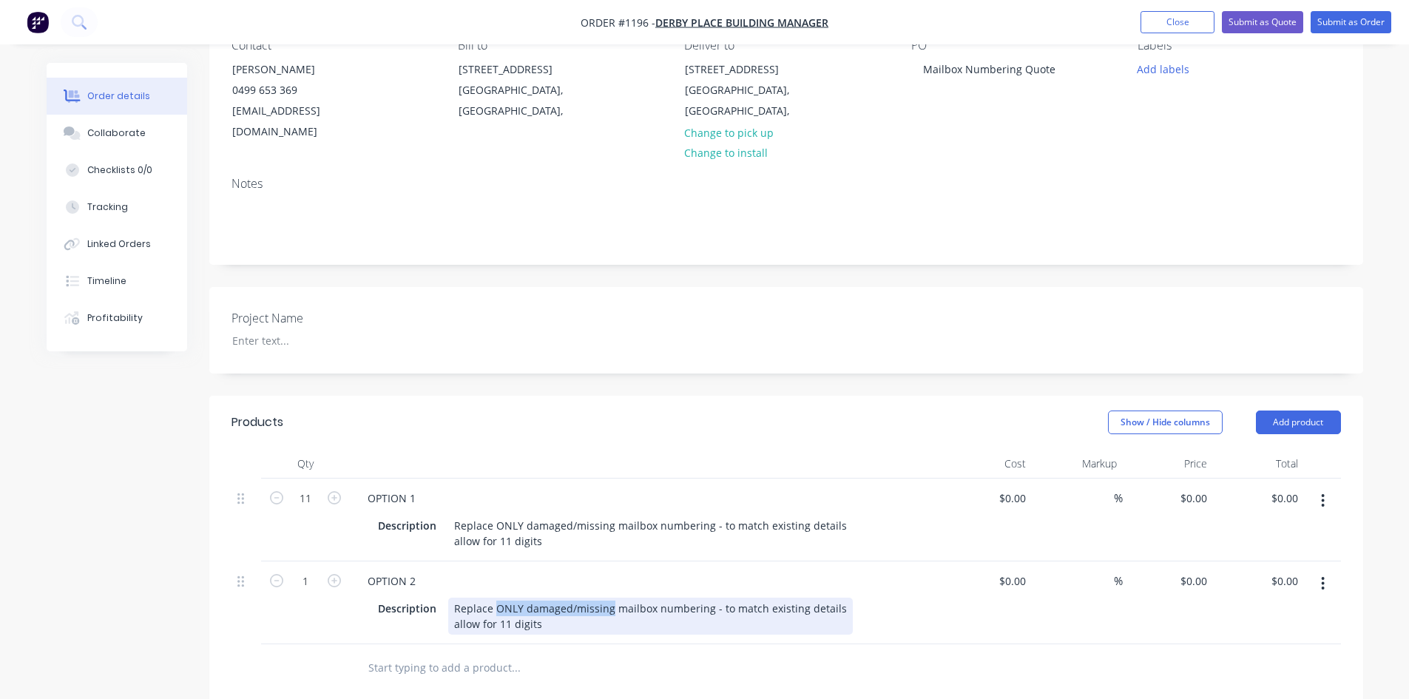
drag, startPoint x: 609, startPoint y: 589, endPoint x: 497, endPoint y: 583, distance: 111.9
click at [497, 598] on div "Replace ONLY damaged/missing mailbox numbering - to match existing details allo…" at bounding box center [650, 616] width 405 height 37
drag, startPoint x: 547, startPoint y: 606, endPoint x: 453, endPoint y: 610, distance: 94.1
click at [453, 610] on div "Replace all mailbox numbering - to match existing details allow for 11 digits" at bounding box center [596, 616] width 297 height 37
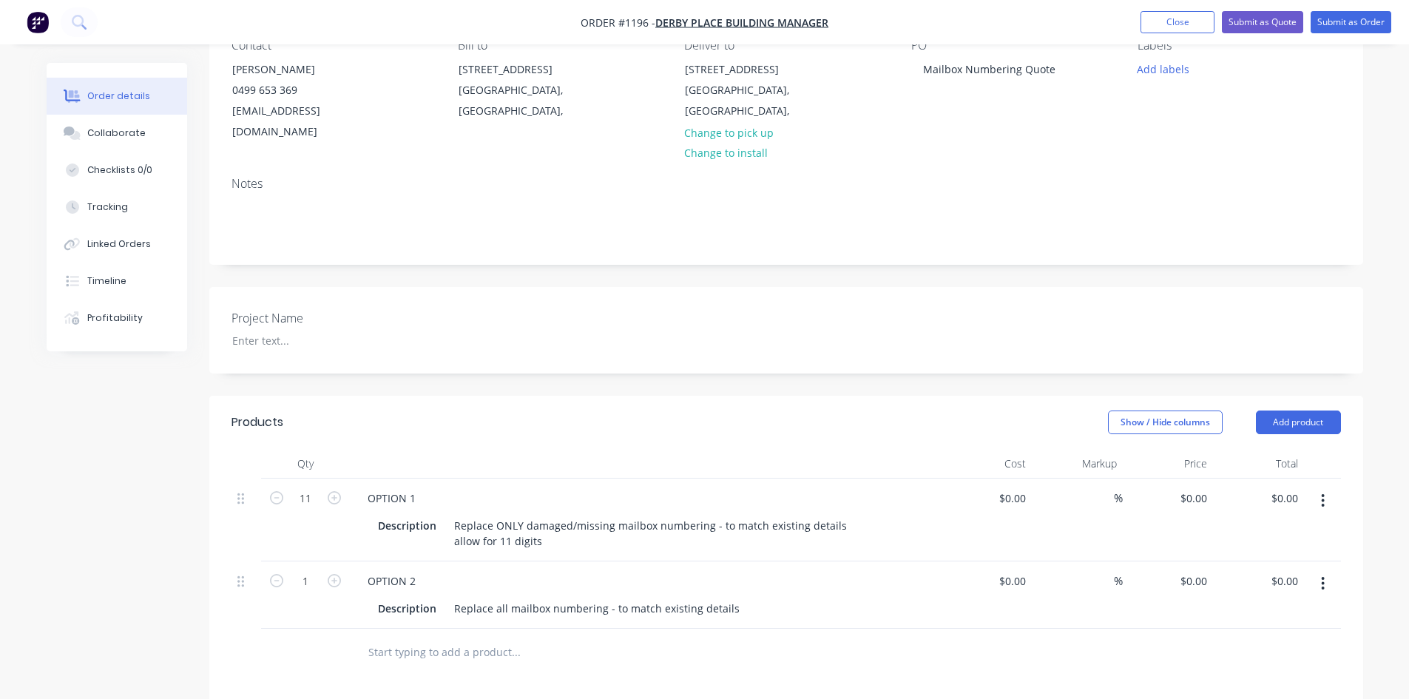
scroll to position [222, 0]
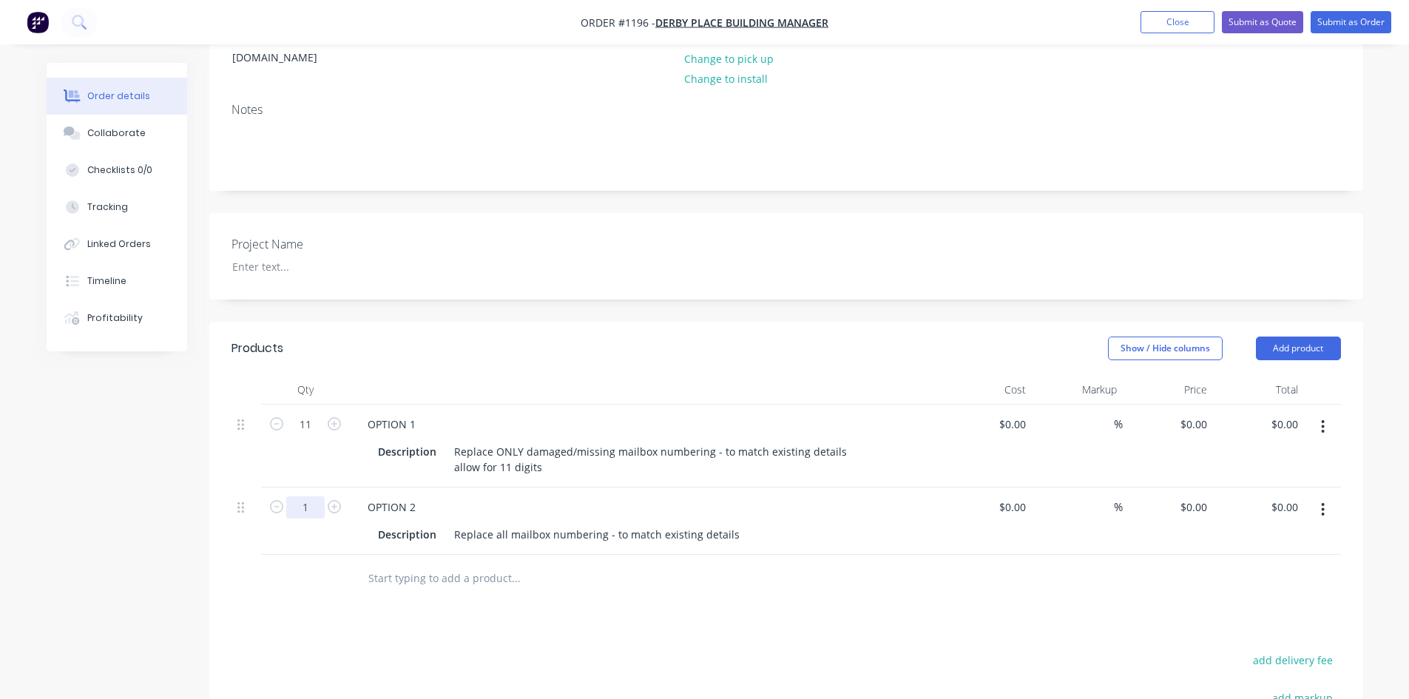
type input "3"
type input "231"
click at [499, 526] on div "Replace all mailbox numbering - to match existing details" at bounding box center [596, 534] width 297 height 21
click at [728, 524] on div "Replace all mailbox numbering - to match existing details" at bounding box center [596, 534] width 297 height 21
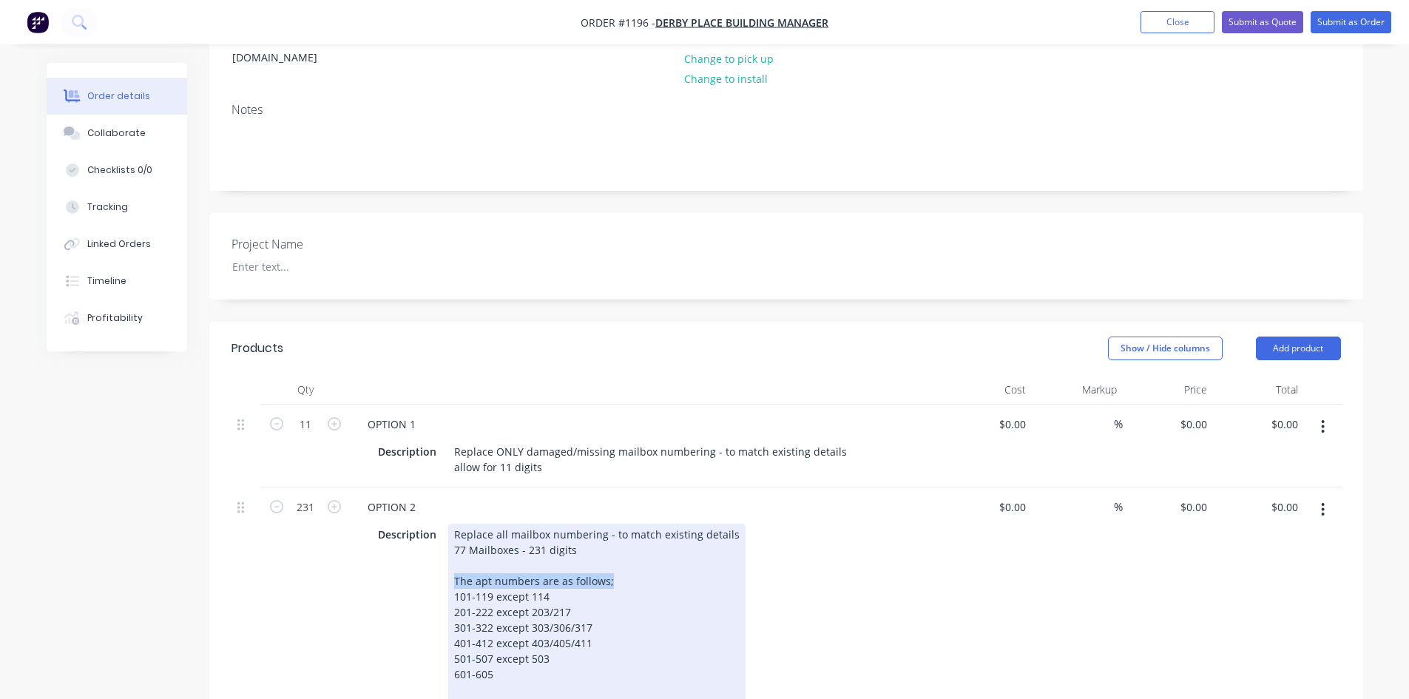
drag, startPoint x: 610, startPoint y: 564, endPoint x: 445, endPoint y: 567, distance: 165.7
click at [445, 567] on div "Description Replace all mailbox numbering - to match existing details 77 Mailbo…" at bounding box center [643, 620] width 542 height 192
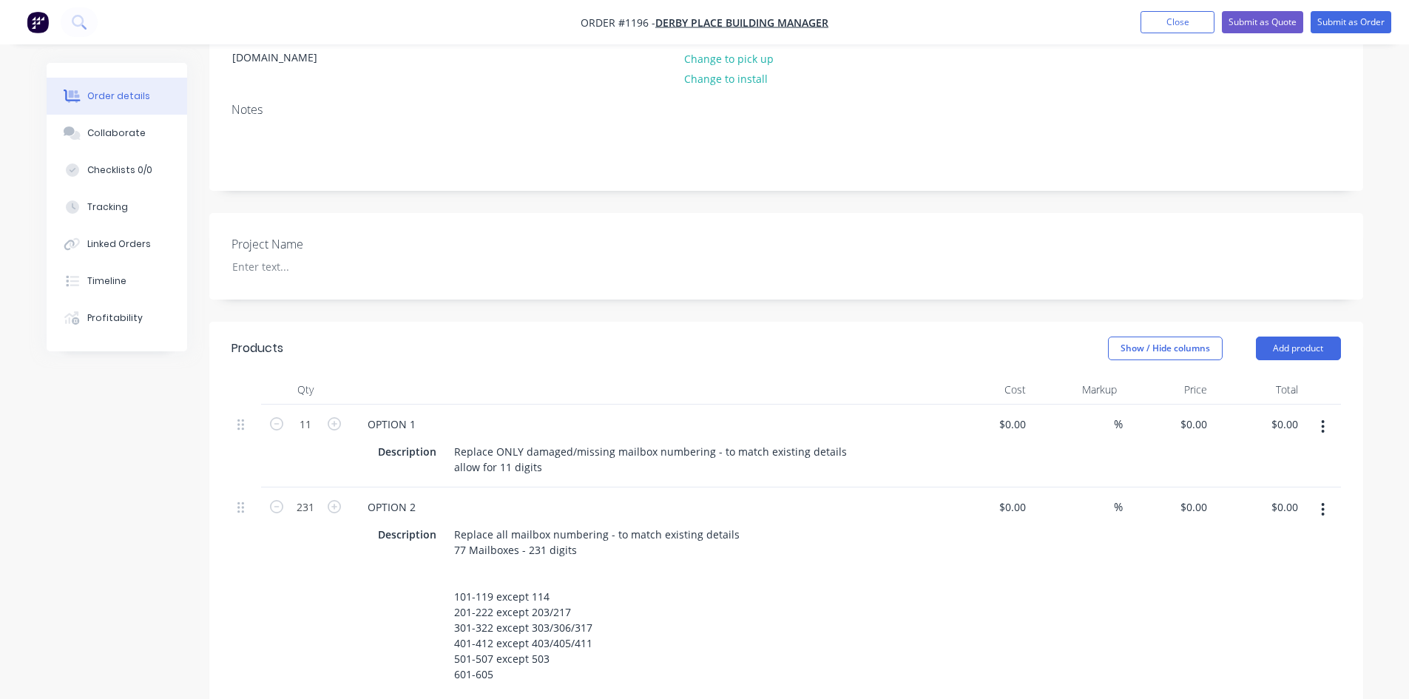
click at [329, 568] on div "231" at bounding box center [305, 606] width 89 height 238
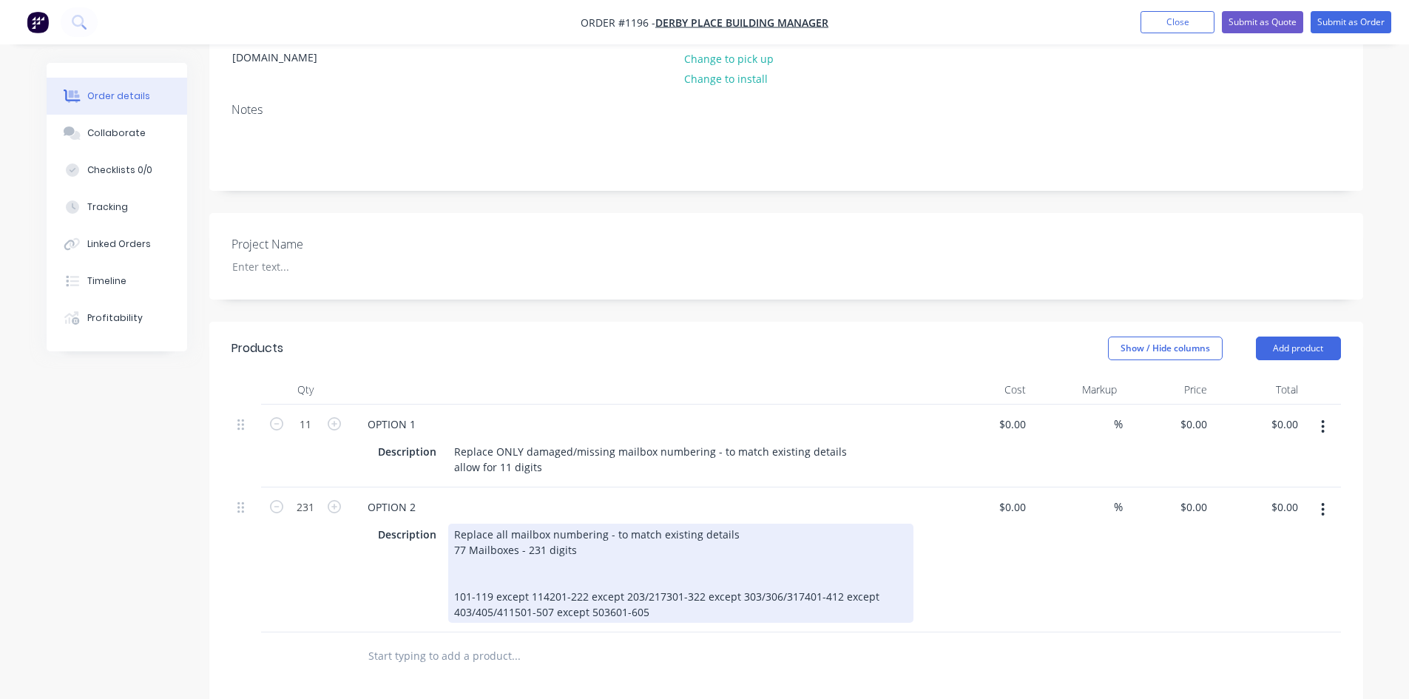
click at [546, 571] on div "Replace all mailbox numbering - to match existing details 77 Mailboxes - 231 di…" at bounding box center [680, 573] width 465 height 99
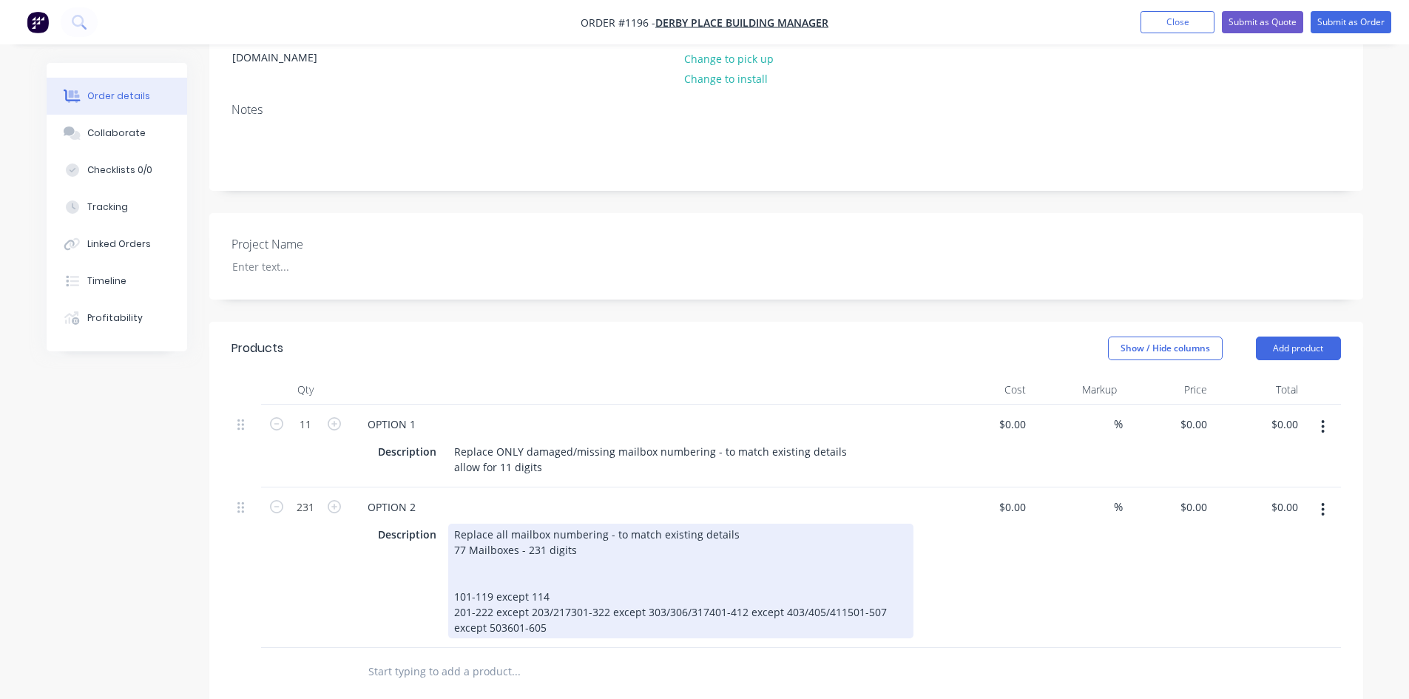
click at [545, 590] on div "Replace all mailbox numbering - to match existing details 77 Mailboxes - 231 di…" at bounding box center [680, 581] width 465 height 115
click at [567, 589] on div "Replace all mailbox numbering - to match existing details 77 Mailboxes - 231 di…" at bounding box center [680, 581] width 465 height 115
click at [590, 610] on div "Replace all mailbox numbering - to match existing details 77 Mailboxes - 231 di…" at bounding box center [659, 581] width 423 height 115
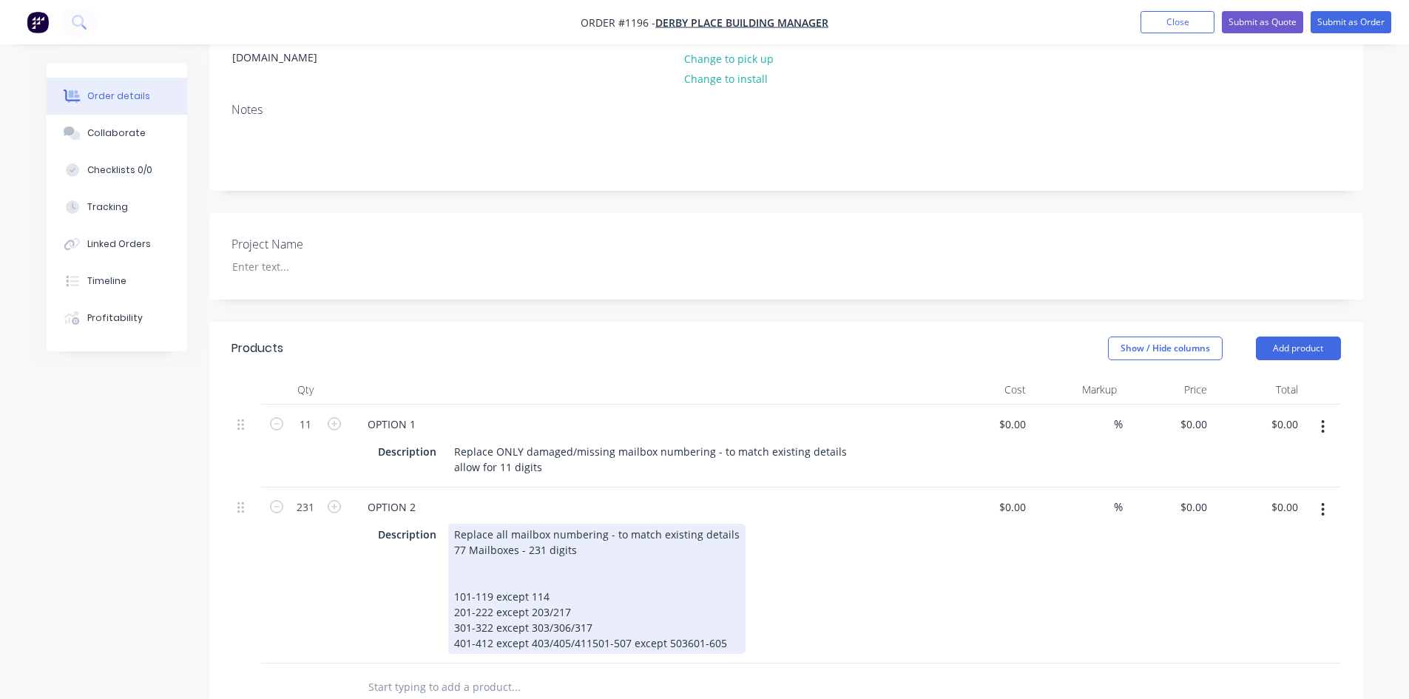
click at [589, 624] on div "Replace all mailbox numbering - to match existing details 77 Mailboxes - 231 di…" at bounding box center [596, 589] width 297 height 130
click at [546, 640] on div "Replace all mailbox numbering - to match existing details 77 Mailboxes - 231 di…" at bounding box center [596, 597] width 297 height 146
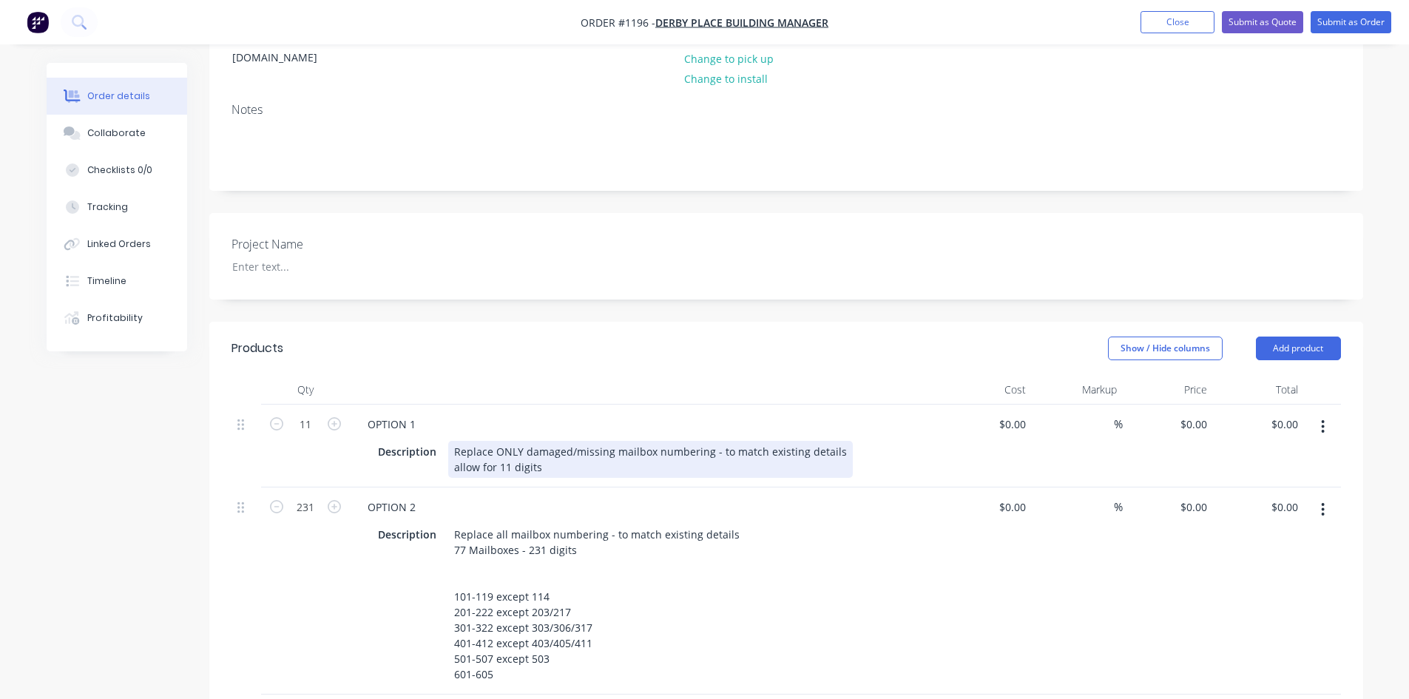
click at [561, 441] on div "Replace ONLY damaged/missing mailbox numbering - to match existing details allo…" at bounding box center [650, 459] width 405 height 37
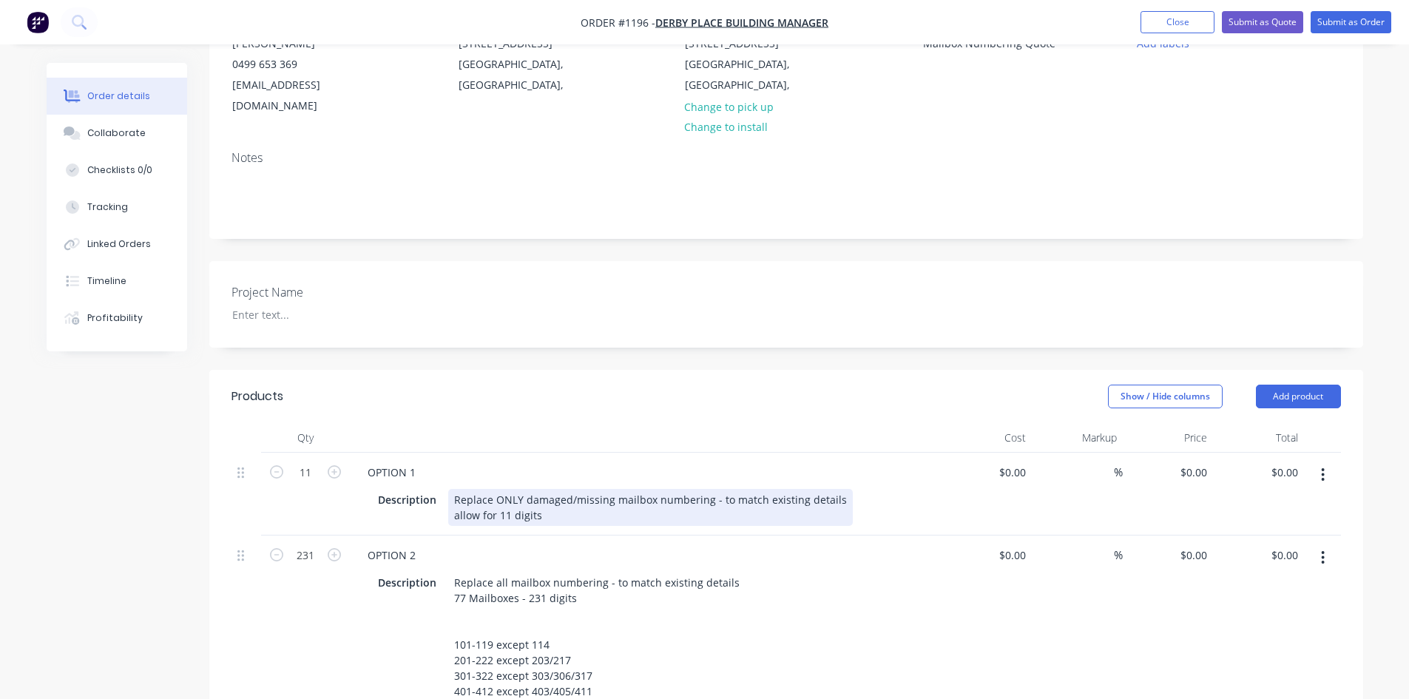
scroll to position [0, 0]
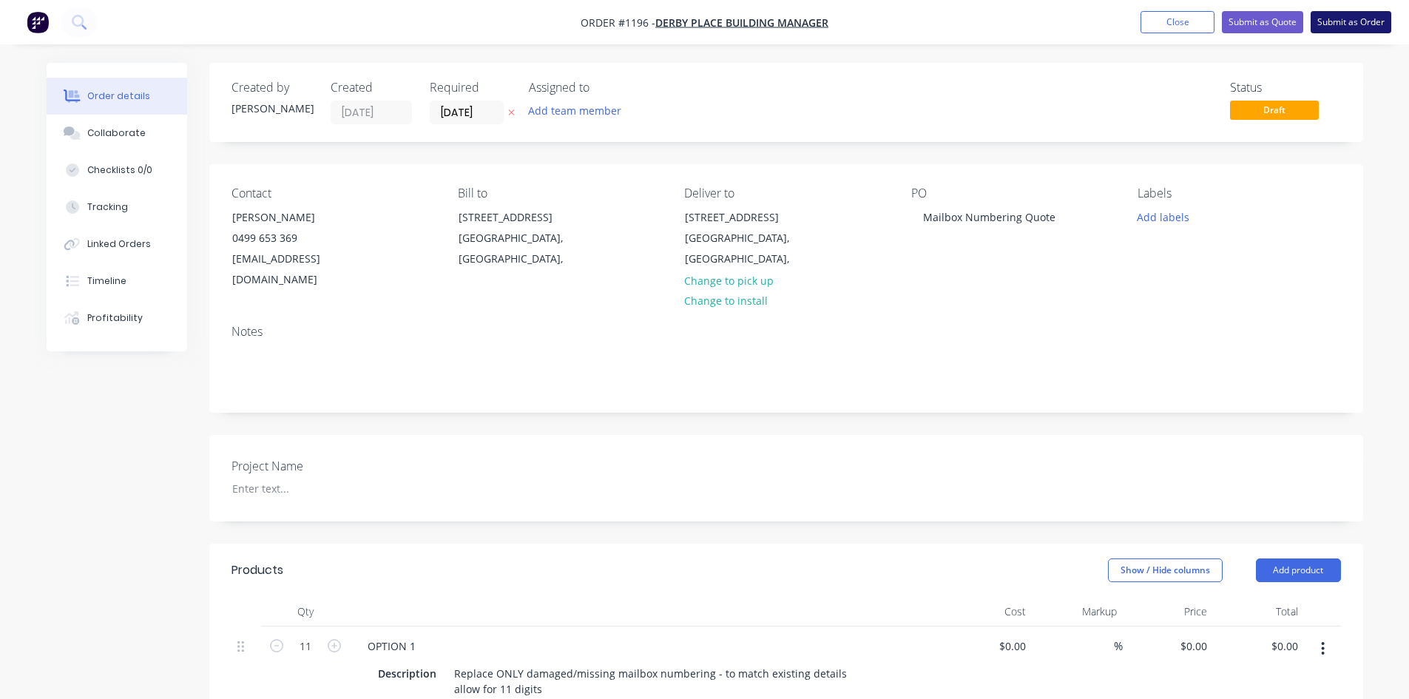
click at [1334, 19] on button "Submit as Order" at bounding box center [1351, 22] width 81 height 22
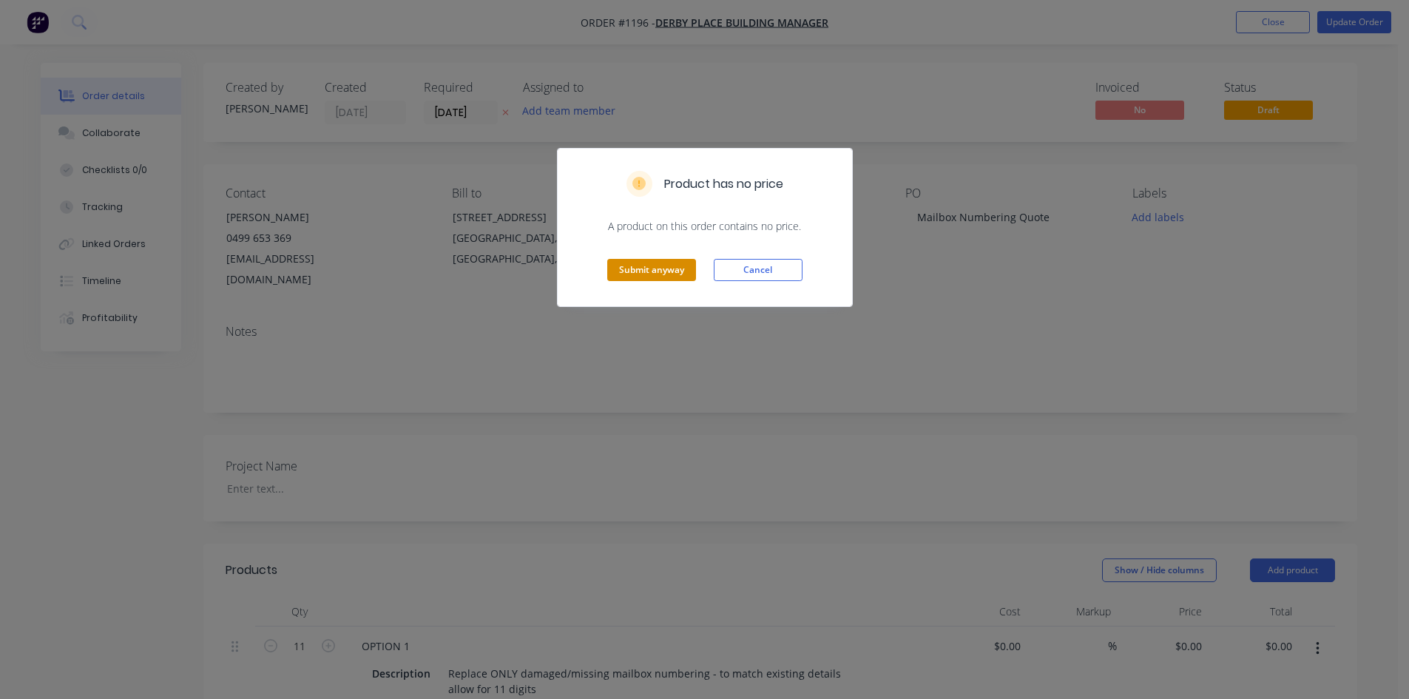
click at [654, 274] on button "Submit anyway" at bounding box center [651, 270] width 89 height 22
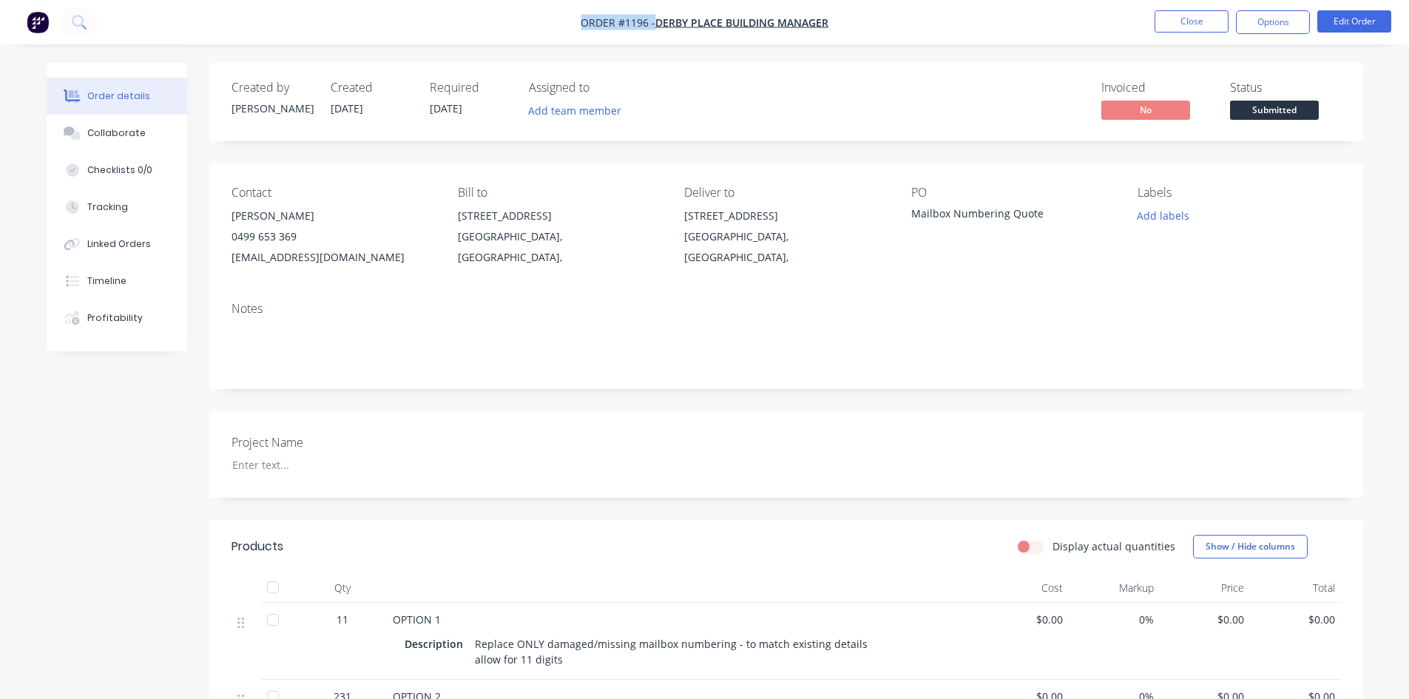
drag, startPoint x: 575, startPoint y: 18, endPoint x: 647, endPoint y: 12, distance: 72.0
click at [647, 12] on nav "Order #1196 - Derby Place Building Manager Close Options Edit Order" at bounding box center [704, 22] width 1409 height 44
copy div "Order #1196 - Derby Place Building Manager Close Options Edit Order"
click at [1192, 7] on nav "Order #1196 - Derby Place Building Manager Close Options Edit Order" at bounding box center [704, 22] width 1409 height 44
click at [1190, 18] on button "Close" at bounding box center [1192, 21] width 74 height 22
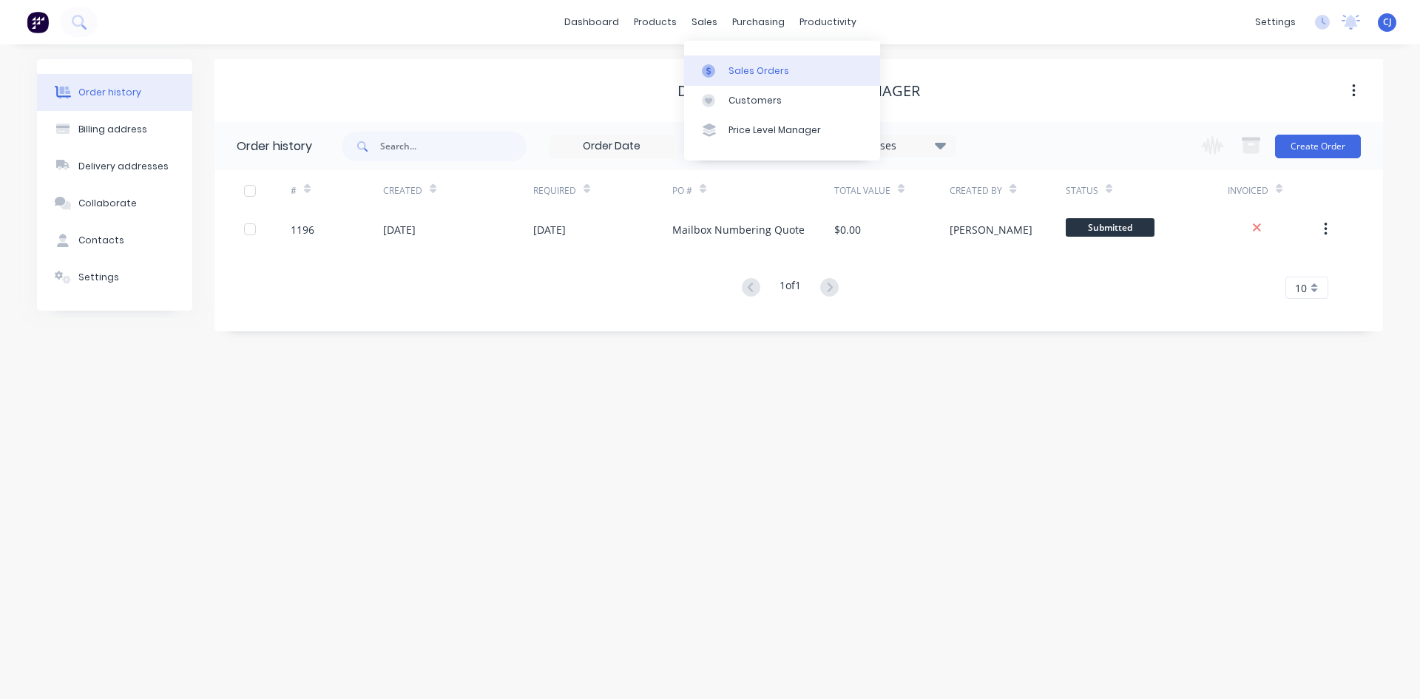
click at [733, 67] on div "Sales Orders" at bounding box center [759, 70] width 61 height 13
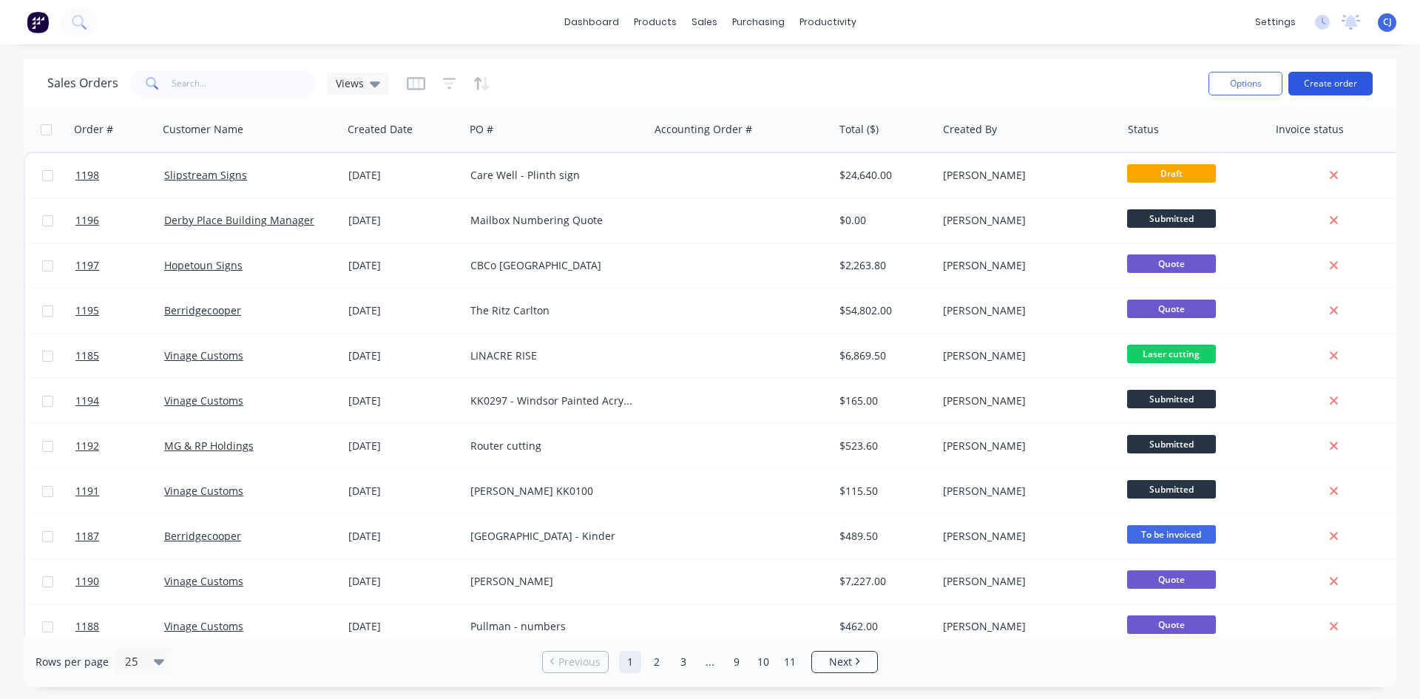
click at [1333, 87] on button "Create order" at bounding box center [1331, 84] width 84 height 24
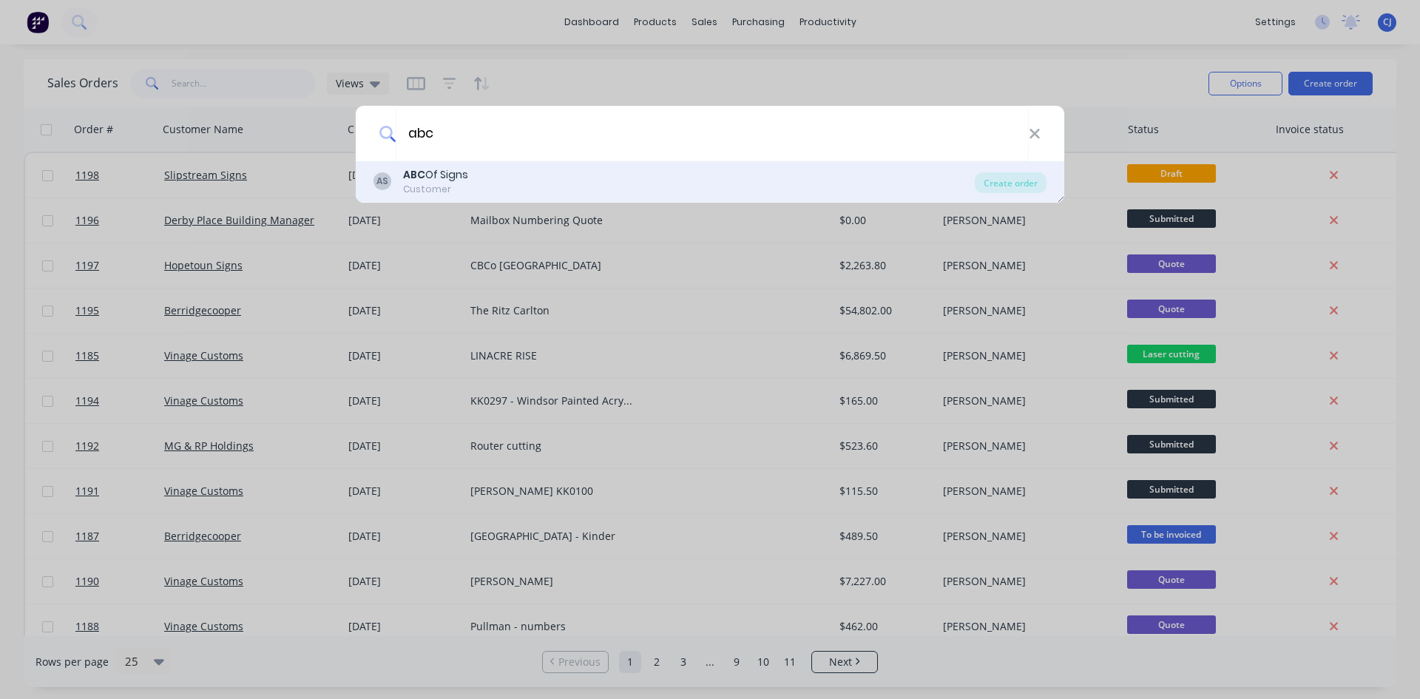
type input "abc"
click at [441, 183] on div "Customer" at bounding box center [435, 189] width 65 height 13
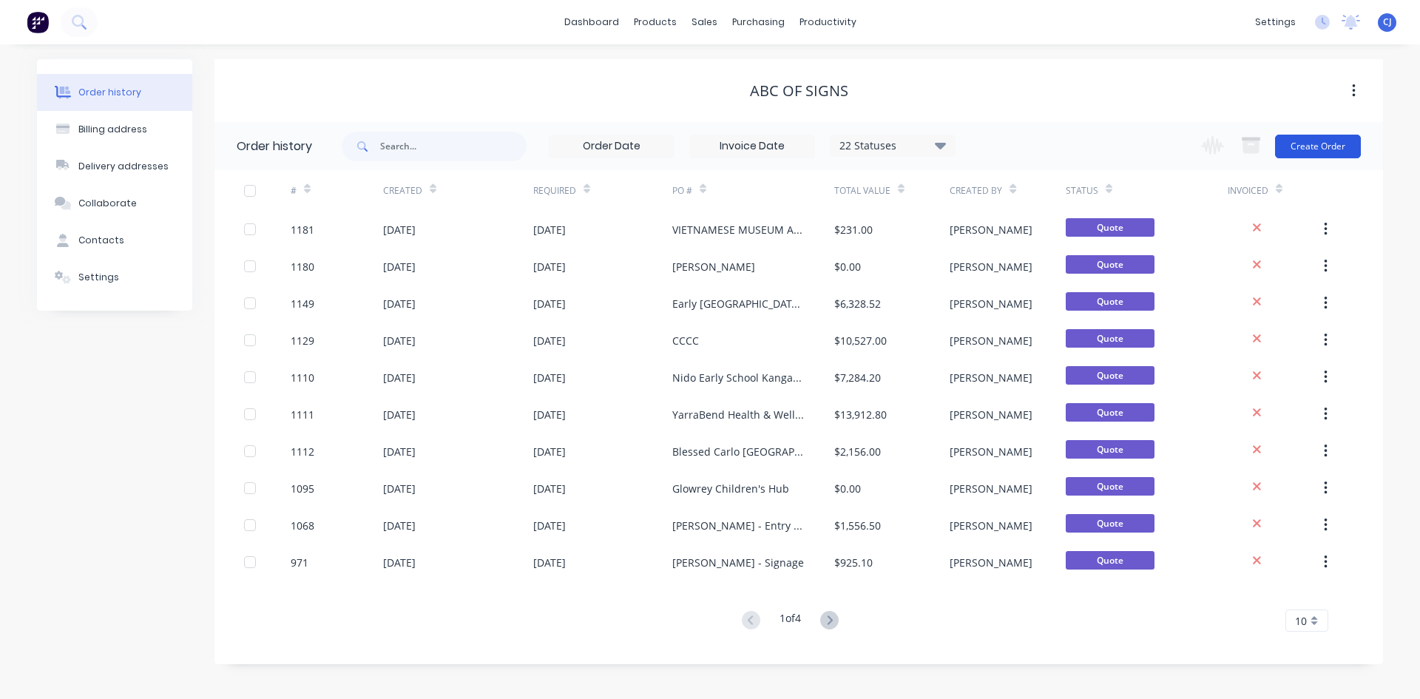
click at [1299, 143] on button "Create Order" at bounding box center [1318, 147] width 86 height 24
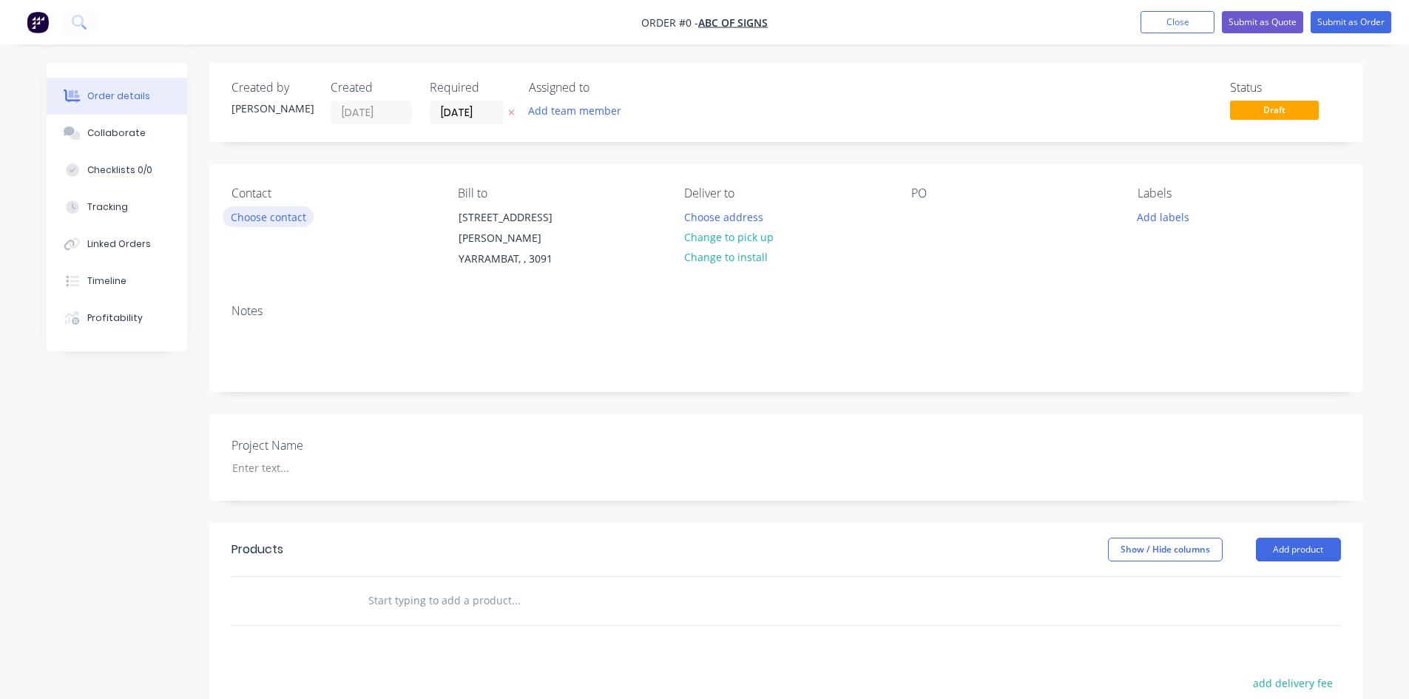
click at [278, 212] on button "Choose contact" at bounding box center [268, 216] width 91 height 20
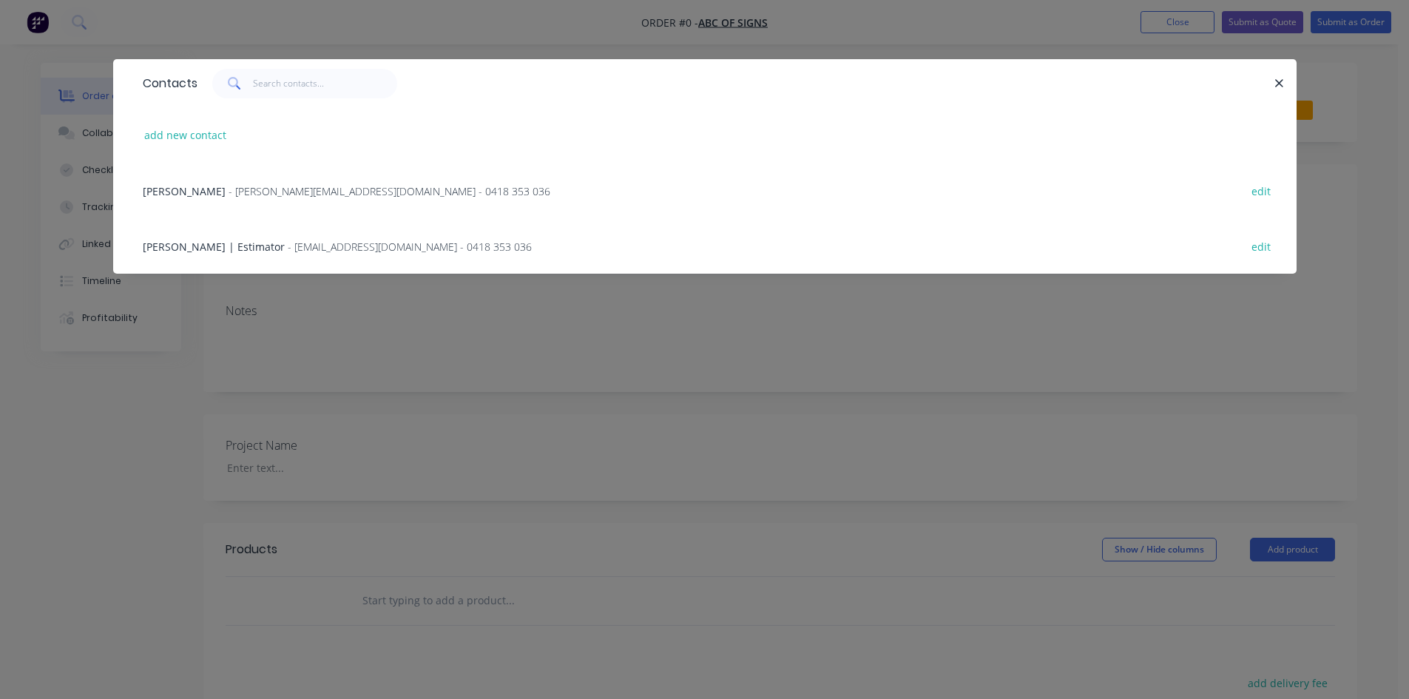
click at [241, 193] on span "- [PERSON_NAME][EMAIL_ADDRESS][DOMAIN_NAME] - 0418 353 036" at bounding box center [390, 191] width 322 height 14
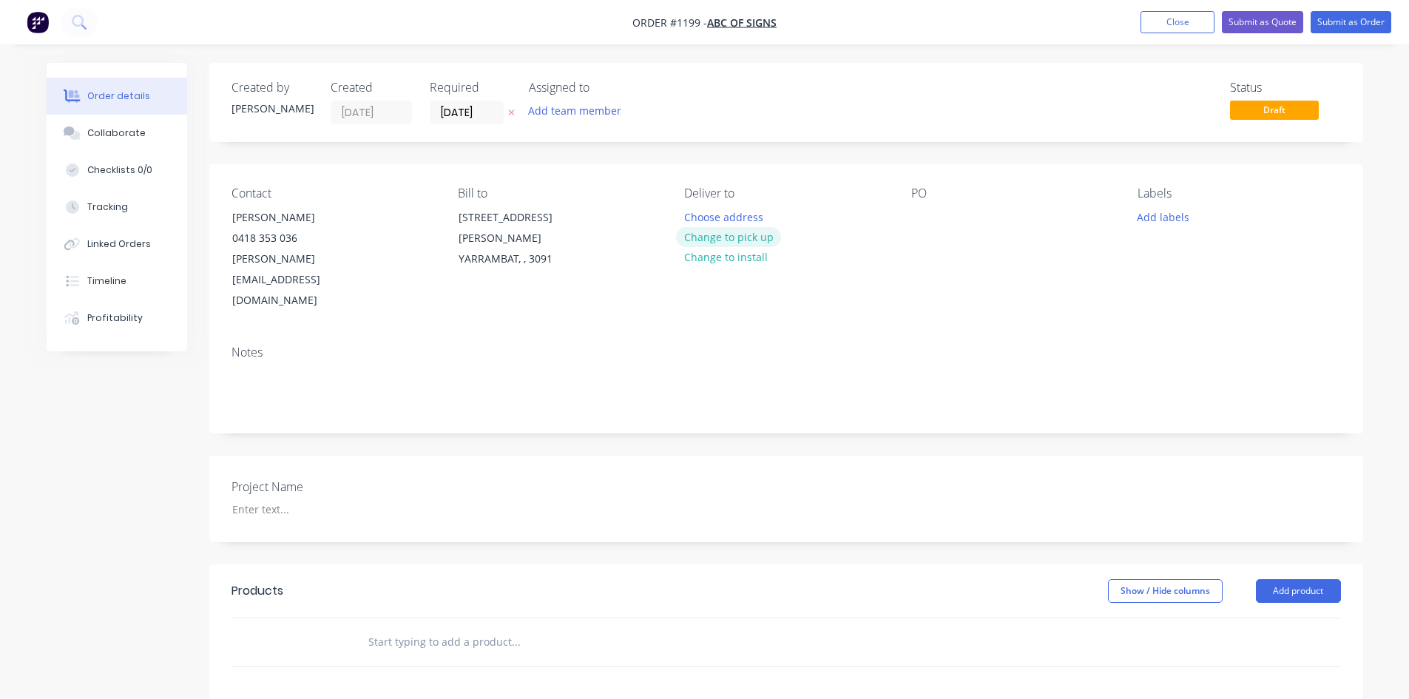
click at [749, 229] on button "Change to pick up" at bounding box center [728, 237] width 105 height 20
click at [926, 216] on div at bounding box center [923, 216] width 24 height 21
paste div
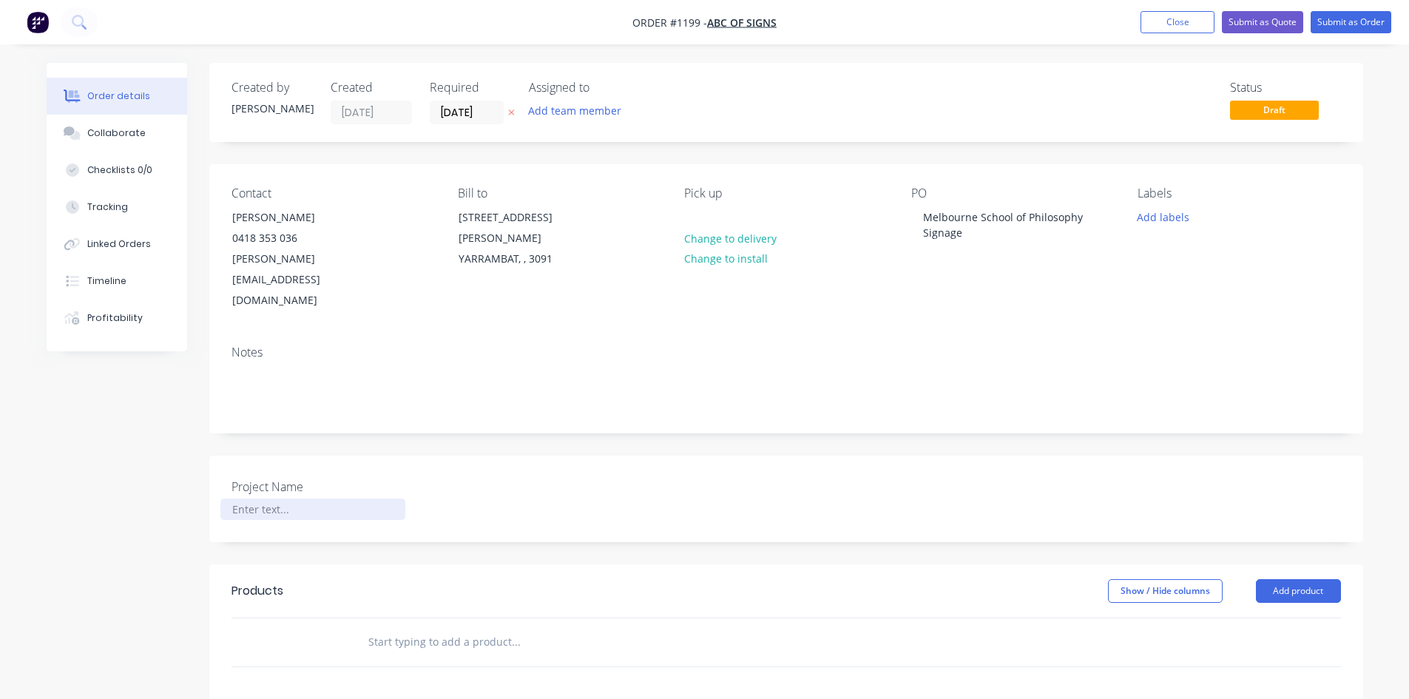
click at [234, 499] on div at bounding box center [312, 509] width 185 height 21
paste div
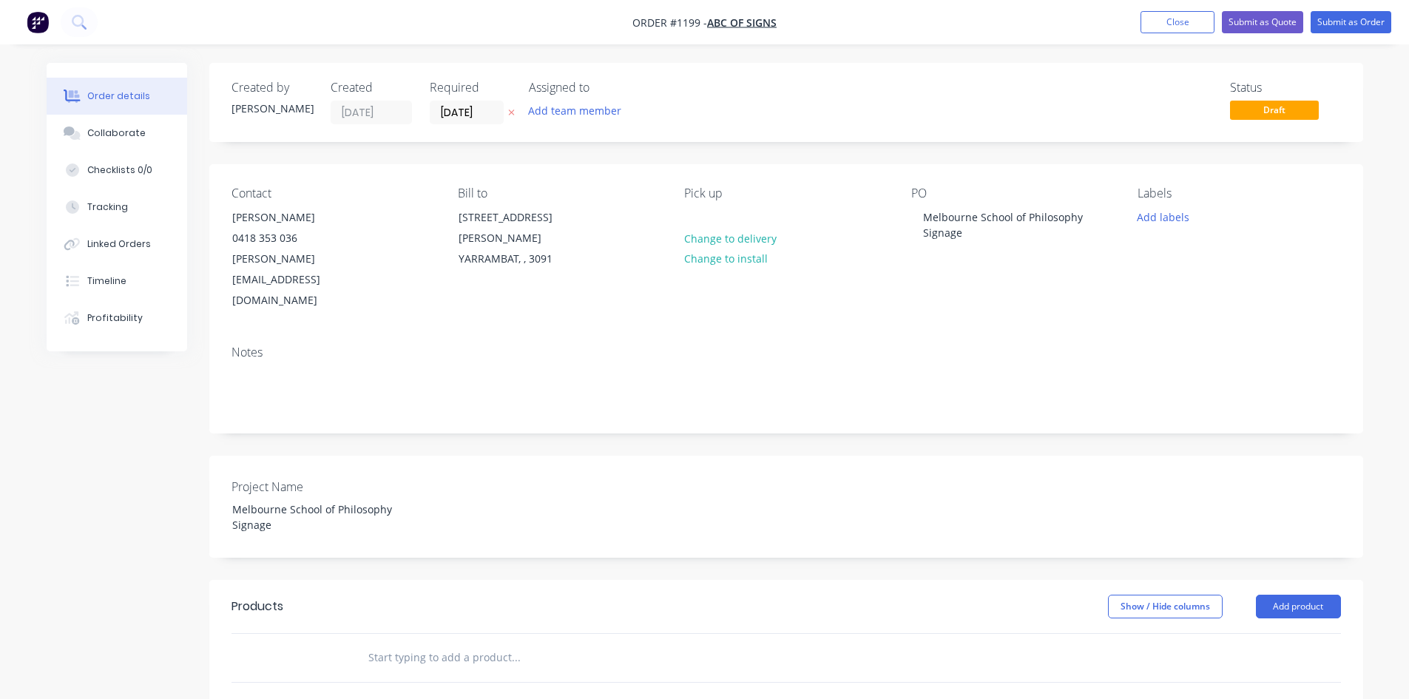
click at [491, 643] on input "text" at bounding box center [516, 658] width 296 height 30
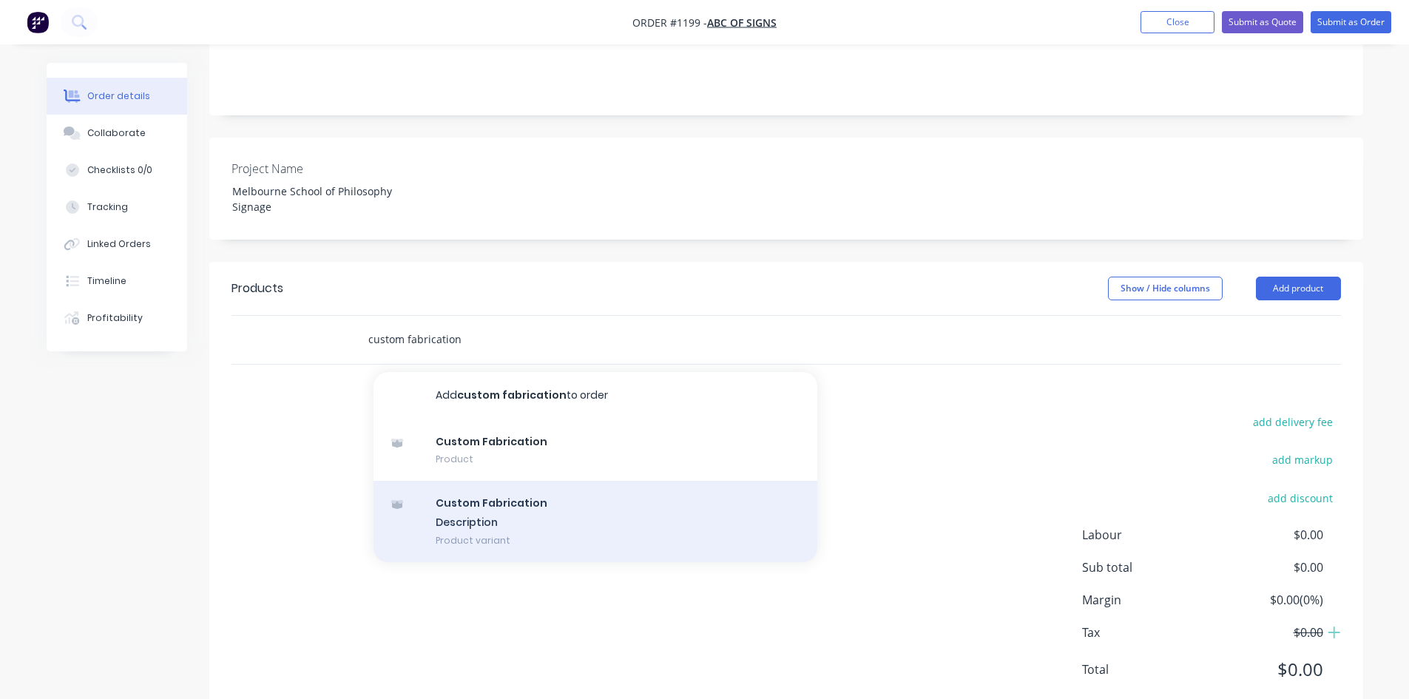
scroll to position [320, 0]
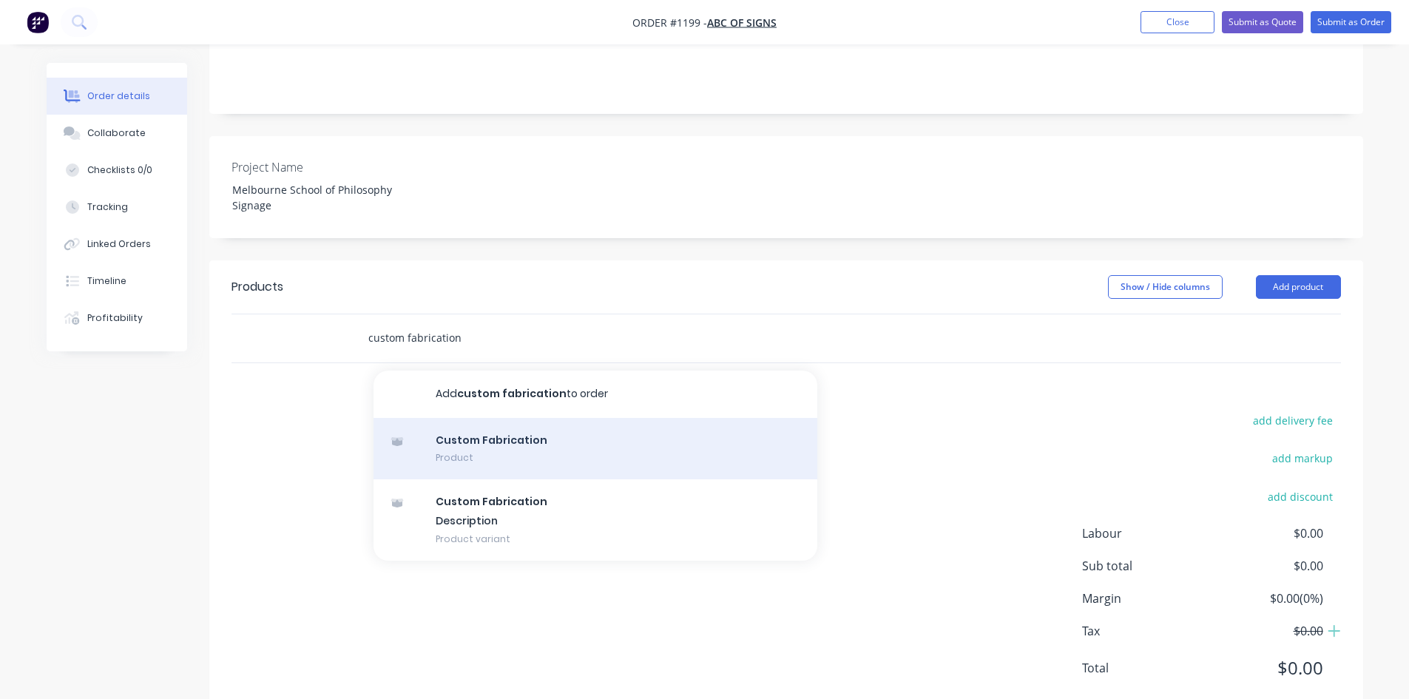
type input "custom fabrication"
click at [523, 418] on div "Custom Fabrication Product" at bounding box center [596, 449] width 444 height 62
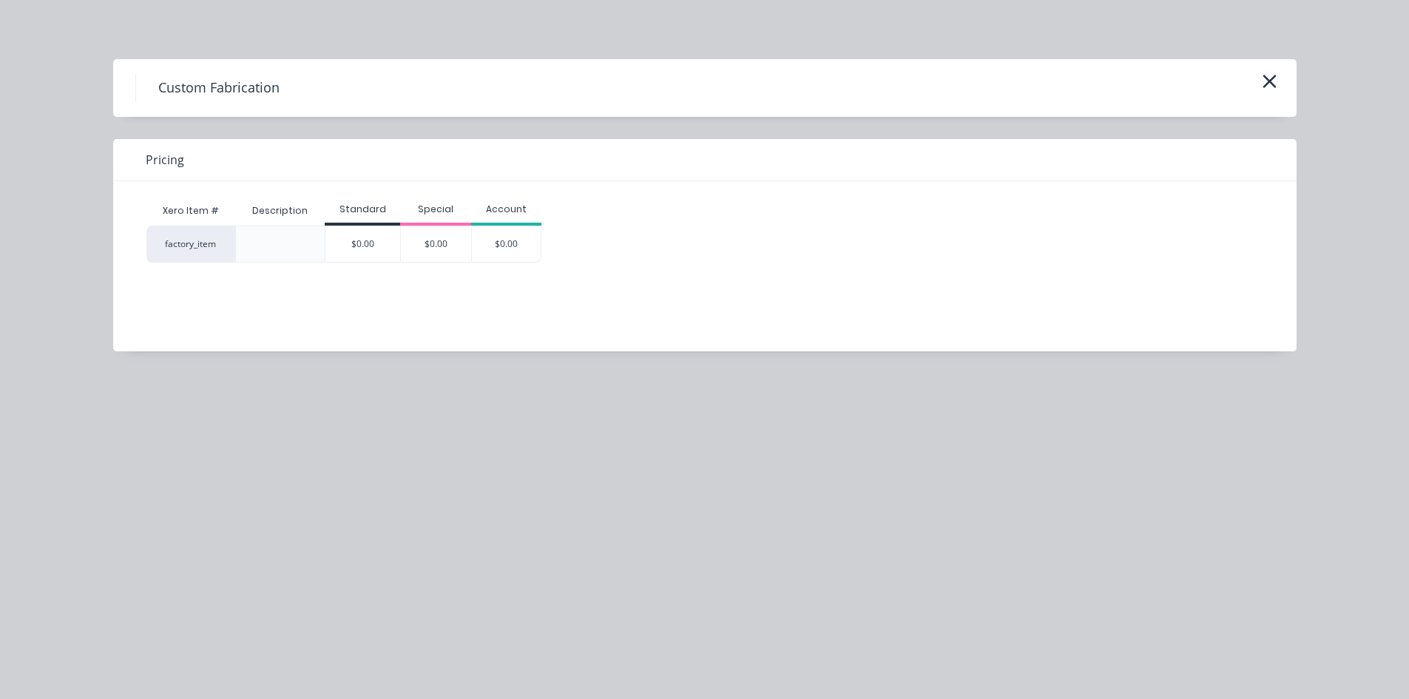
drag, startPoint x: 368, startPoint y: 248, endPoint x: 258, endPoint y: 258, distance: 110.0
click at [364, 248] on div "$0.00" at bounding box center [362, 244] width 75 height 36
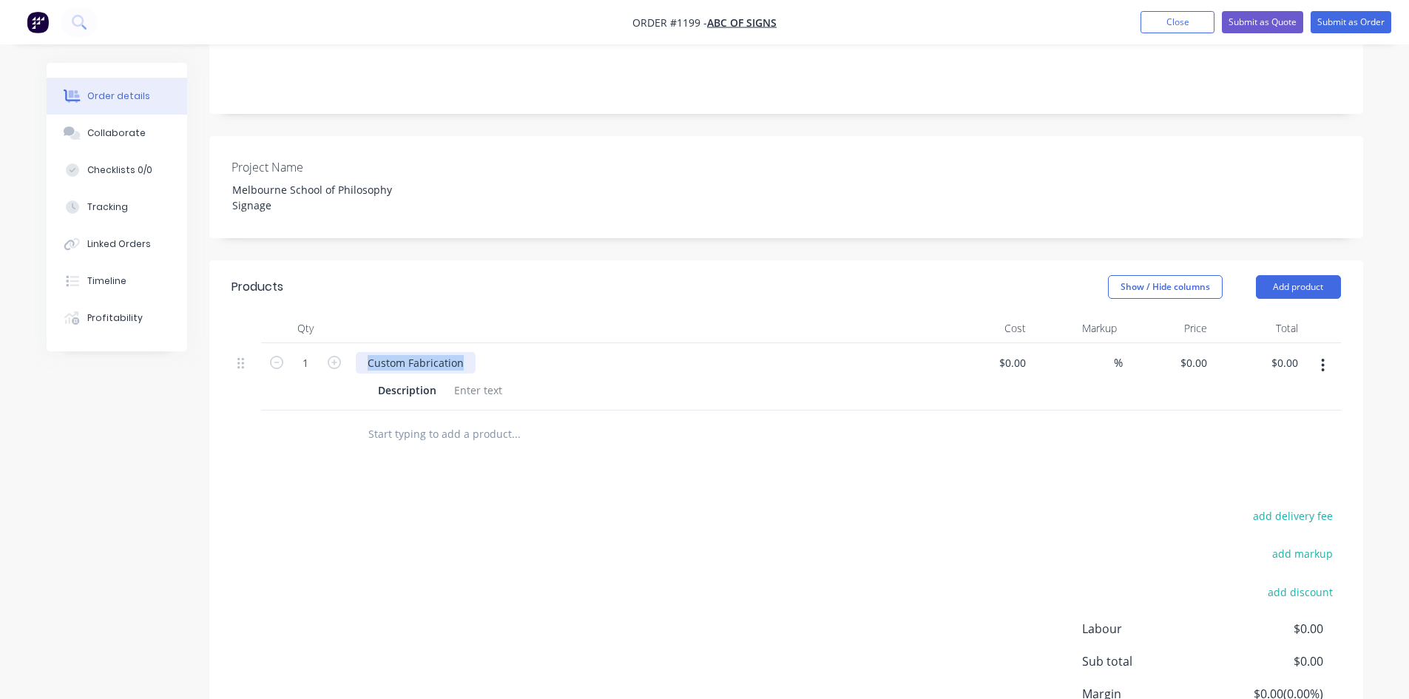
drag, startPoint x: 361, startPoint y: 316, endPoint x: 501, endPoint y: 320, distance: 139.9
click at [501, 352] on div "Custom Fabrication" at bounding box center [646, 362] width 580 height 21
paste div
click at [473, 379] on div at bounding box center [478, 389] width 60 height 21
paste div
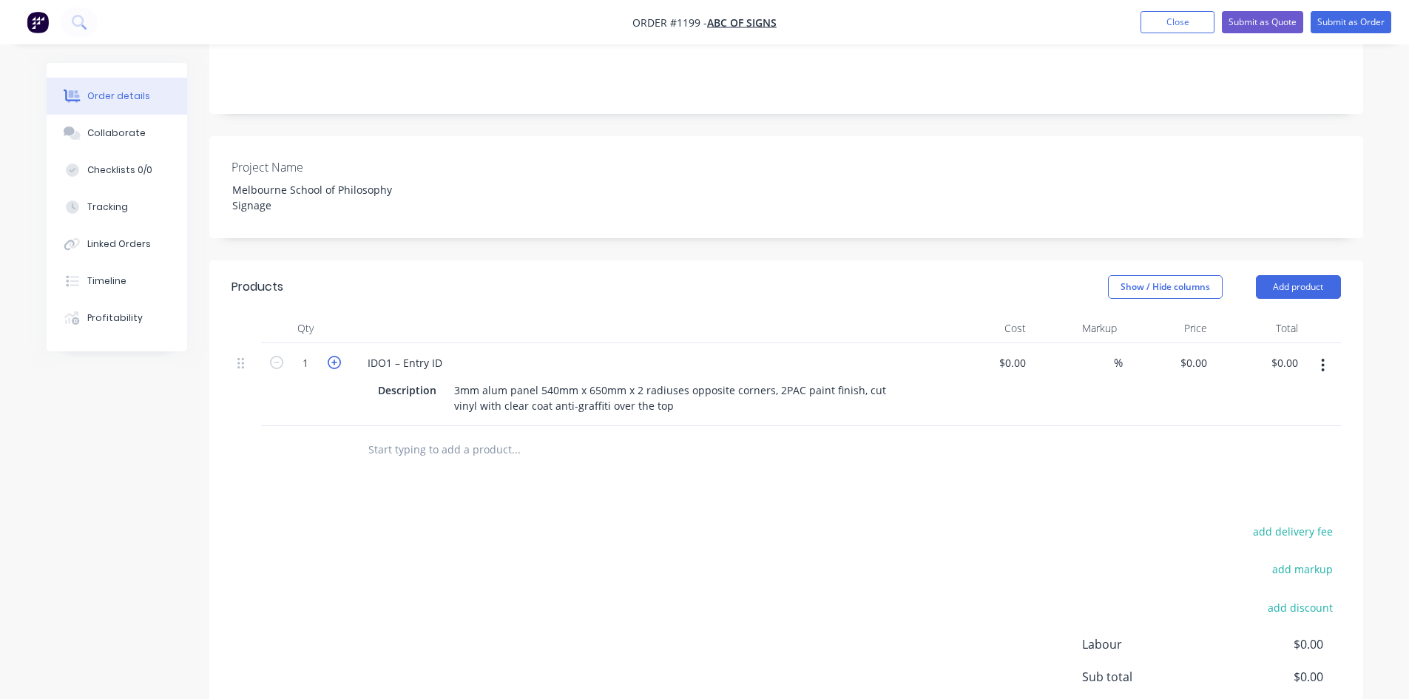
click at [333, 356] on icon "button" at bounding box center [334, 362] width 13 height 13
type input "2"
click at [549, 426] on div at bounding box center [616, 450] width 533 height 48
click at [1320, 352] on button "button" at bounding box center [1323, 365] width 35 height 27
click at [1236, 423] on div "Duplicate" at bounding box center [1271, 433] width 114 height 21
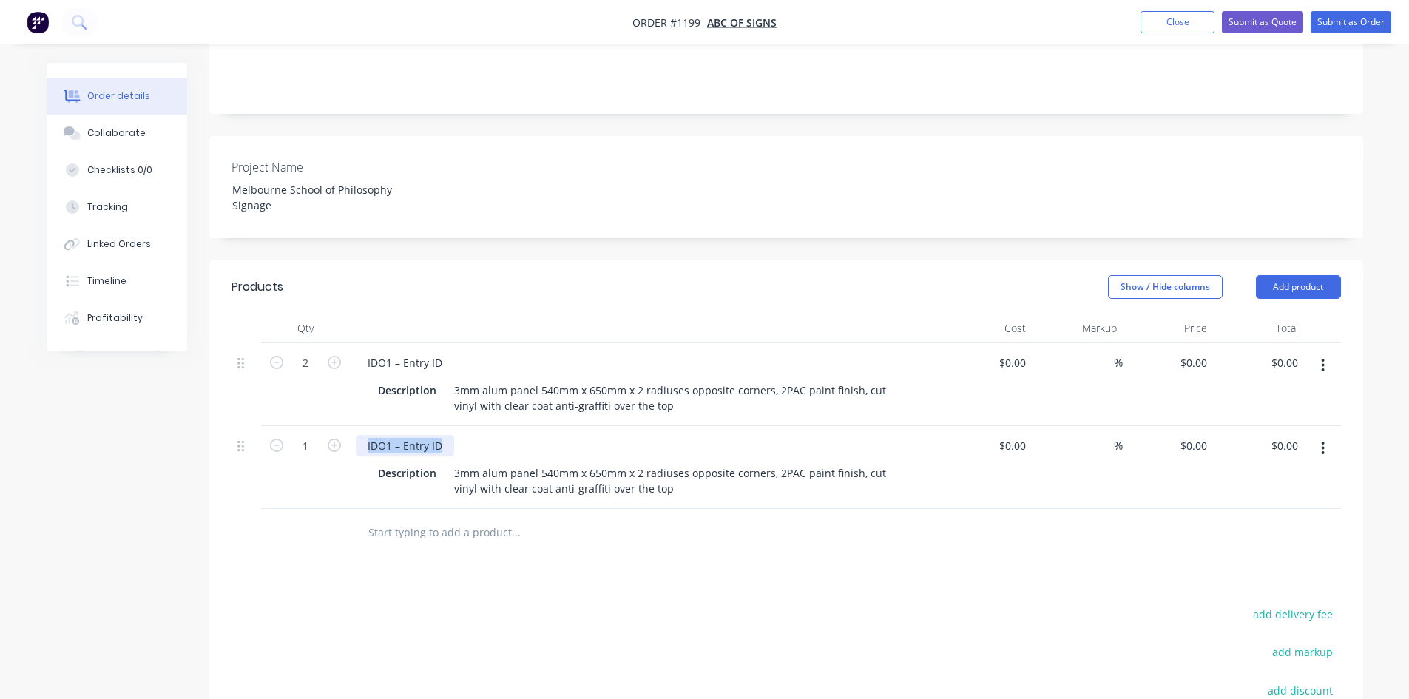
drag, startPoint x: 442, startPoint y: 402, endPoint x: 356, endPoint y: 394, distance: 86.9
click at [357, 435] on div "IDO1 – Entry ID" at bounding box center [405, 445] width 98 height 21
paste div
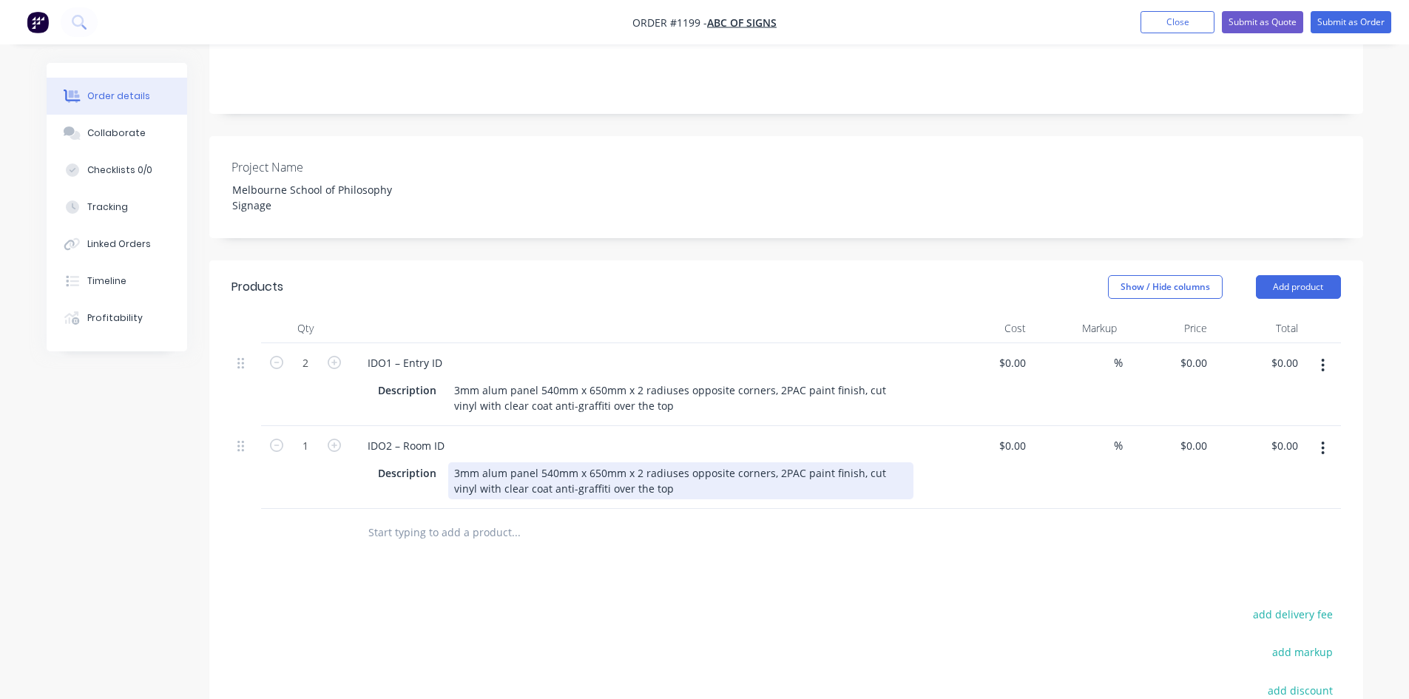
drag, startPoint x: 452, startPoint y: 426, endPoint x: 655, endPoint y: 463, distance: 206.0
click at [655, 463] on div "IDO2 – Room ID Description 3mm alum panel 540mm x 650mm x 2 radiuses opposite c…" at bounding box center [646, 467] width 592 height 83
paste div
click at [1329, 435] on button "button" at bounding box center [1323, 448] width 35 height 27
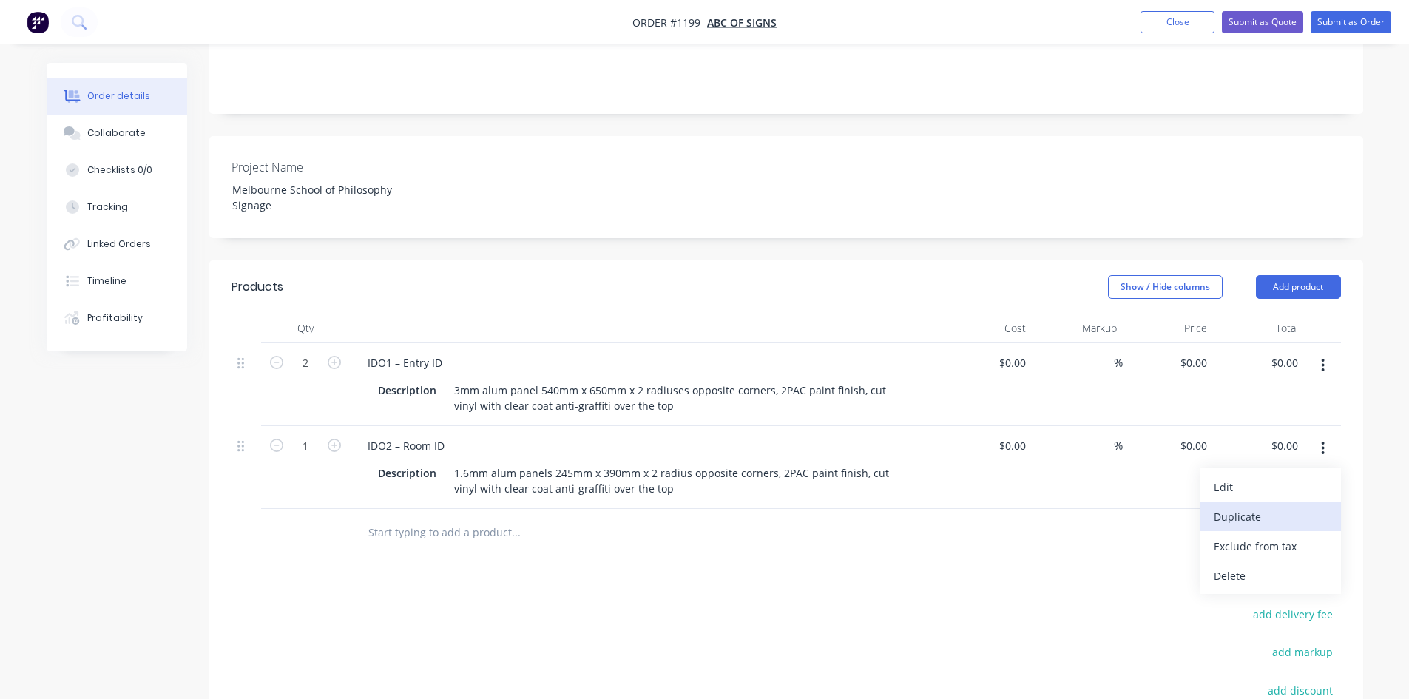
click at [1255, 506] on div "Duplicate" at bounding box center [1271, 516] width 114 height 21
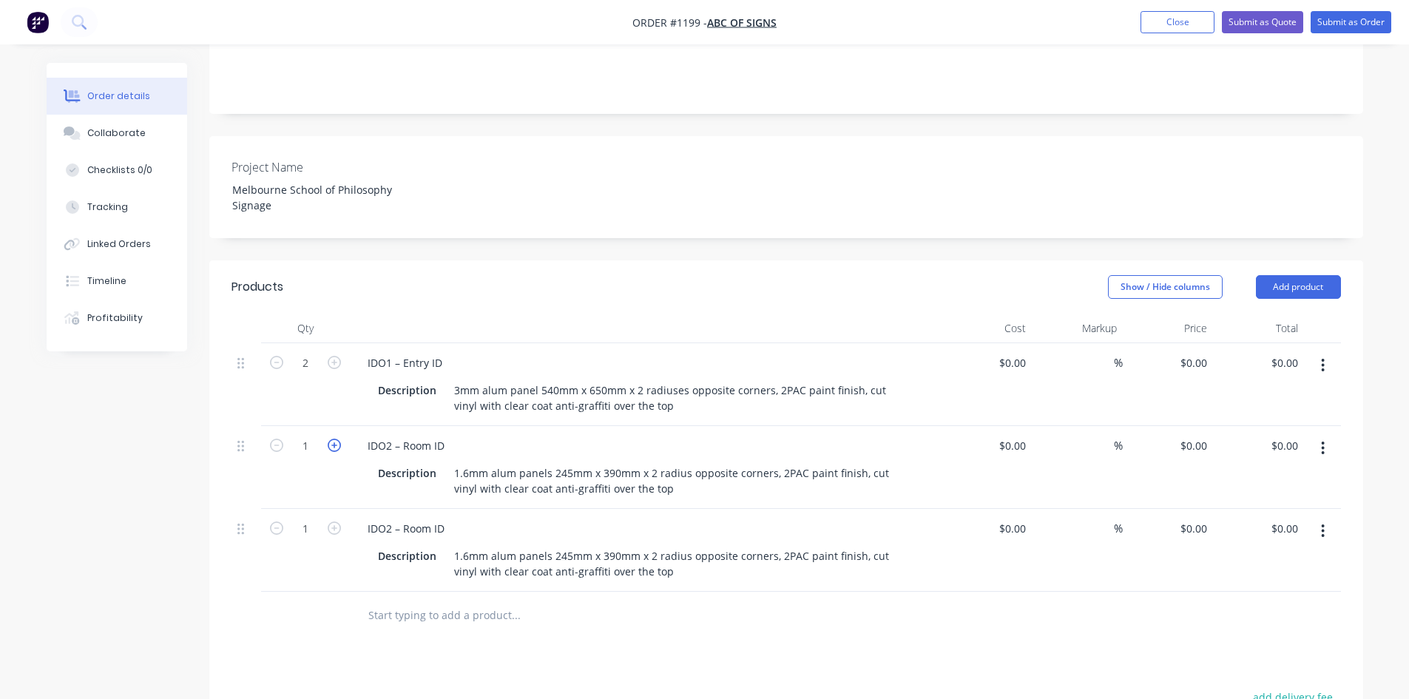
click at [337, 439] on icon "button" at bounding box center [334, 445] width 13 height 13
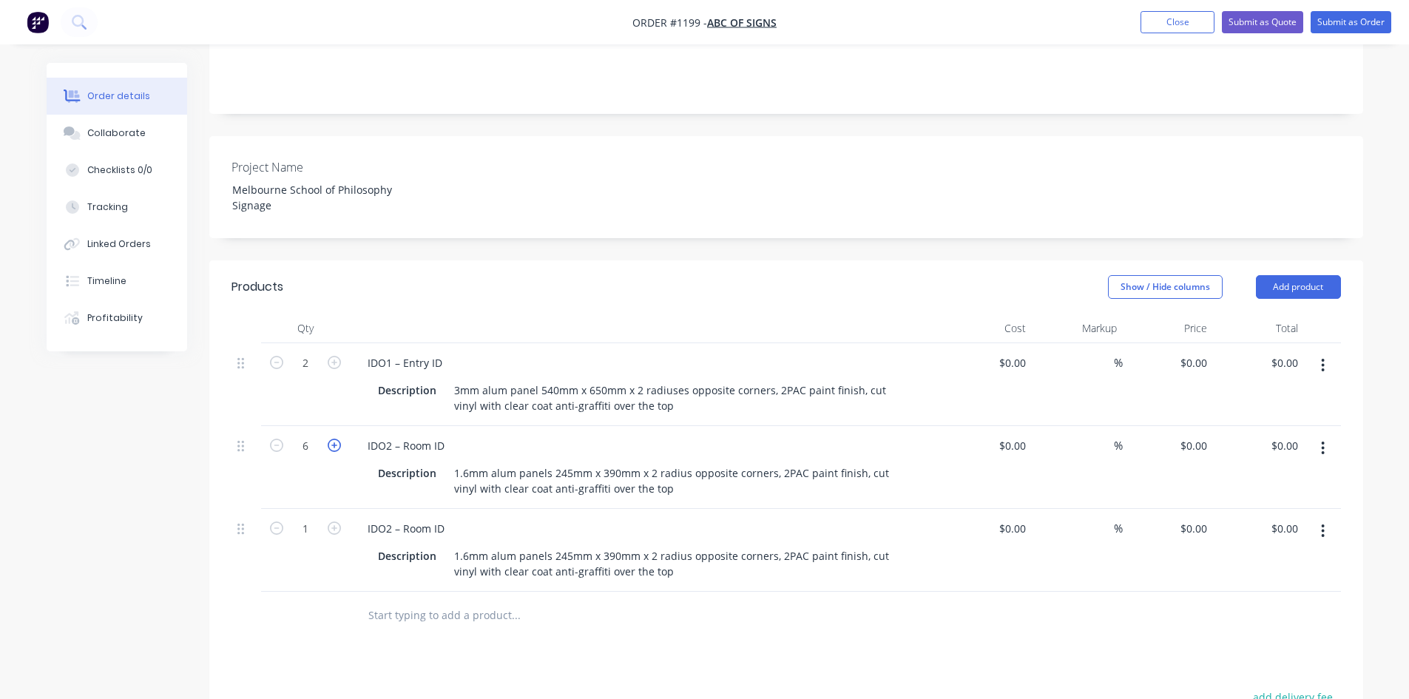
click at [337, 439] on icon "button" at bounding box center [334, 445] width 13 height 13
type input "9"
drag, startPoint x: 445, startPoint y: 487, endPoint x: 325, endPoint y: 483, distance: 119.9
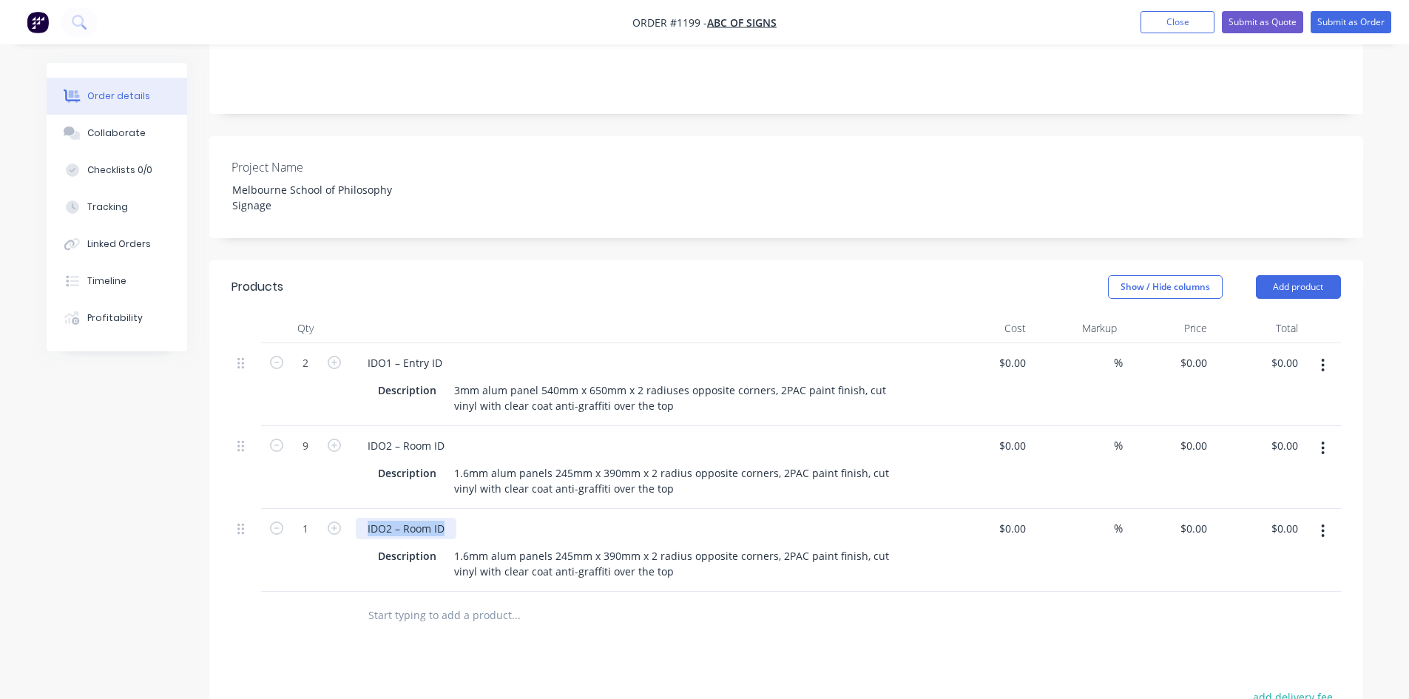
click at [327, 509] on div "1 IDO2 – Room ID Description 1.6mm alum panels 245mm x 390mm x 2 radius opposit…" at bounding box center [787, 550] width 1110 height 83
paste div
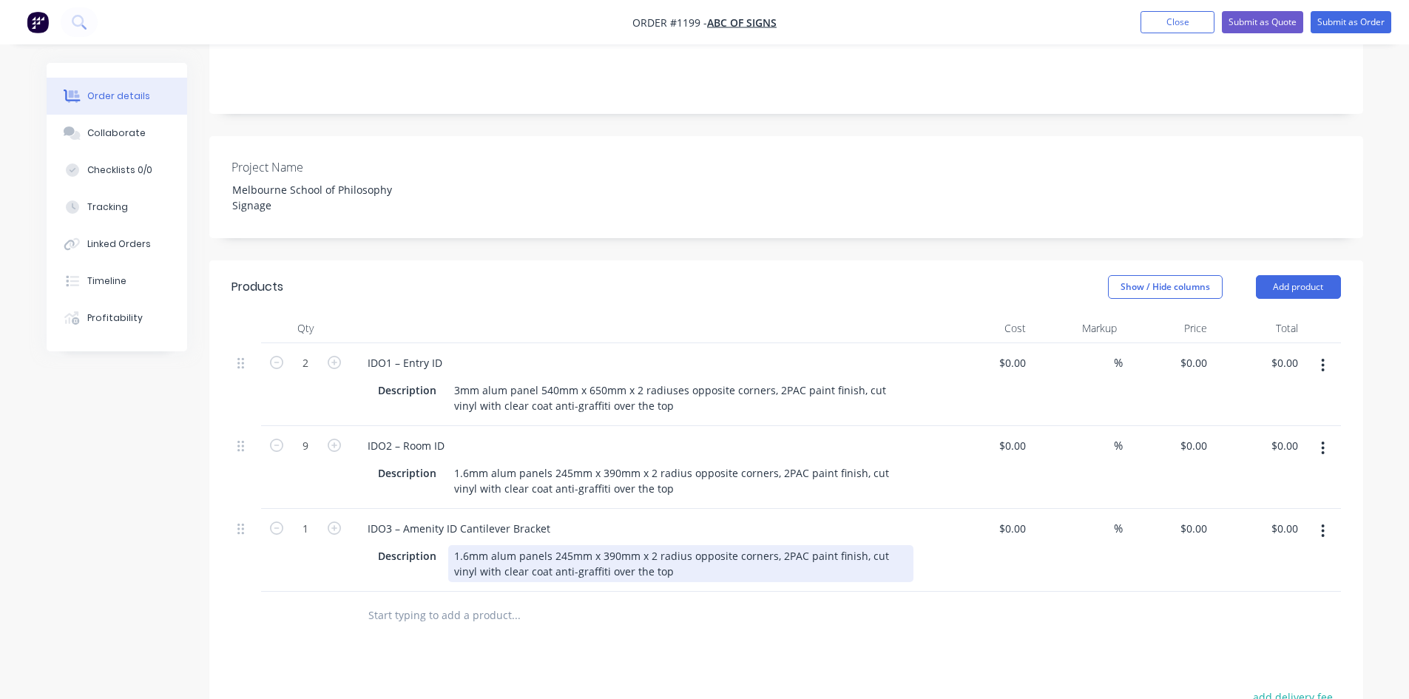
drag, startPoint x: 452, startPoint y: 516, endPoint x: 660, endPoint y: 543, distance: 209.6
click at [660, 543] on div "IDO3 – Amenity ID Cantilever Bracket Description 1.6mm alum panels 245mm x 390m…" at bounding box center [646, 550] width 592 height 83
paste div
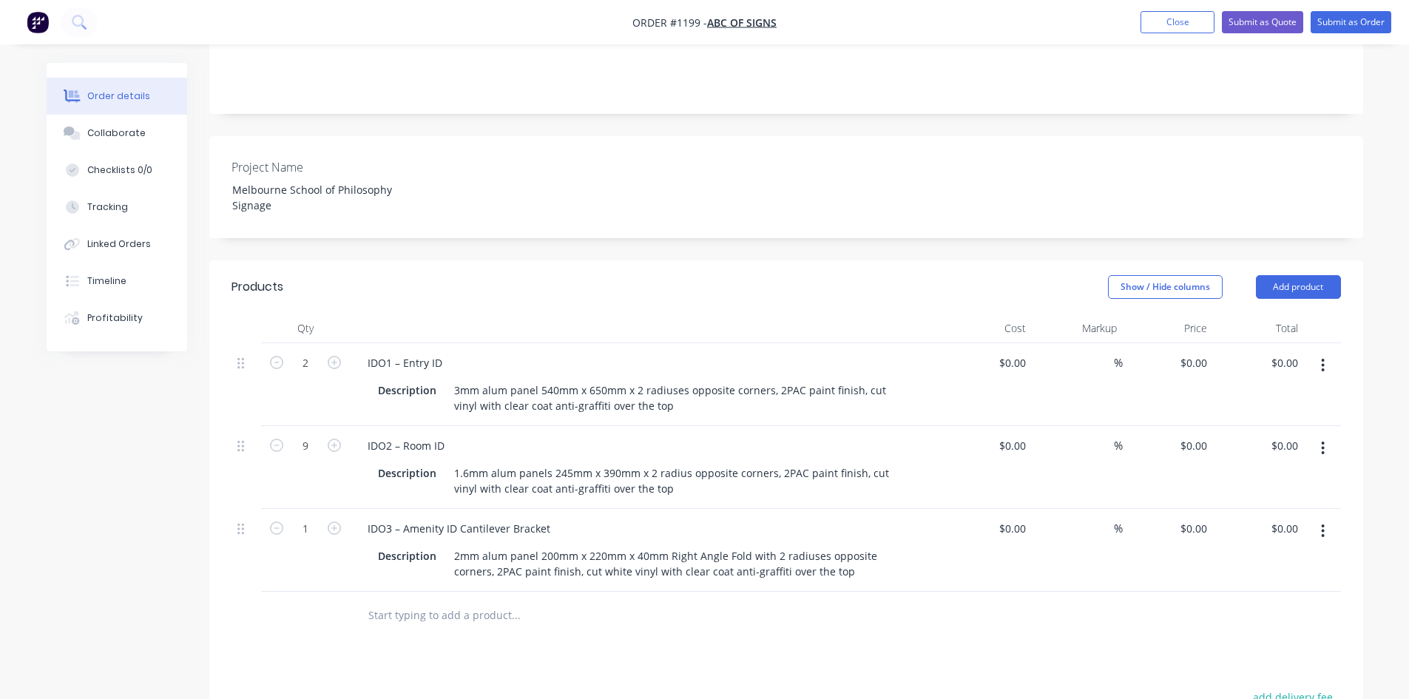
click at [1318, 518] on button "button" at bounding box center [1323, 531] width 35 height 27
click at [1254, 589] on div "Duplicate" at bounding box center [1271, 599] width 114 height 21
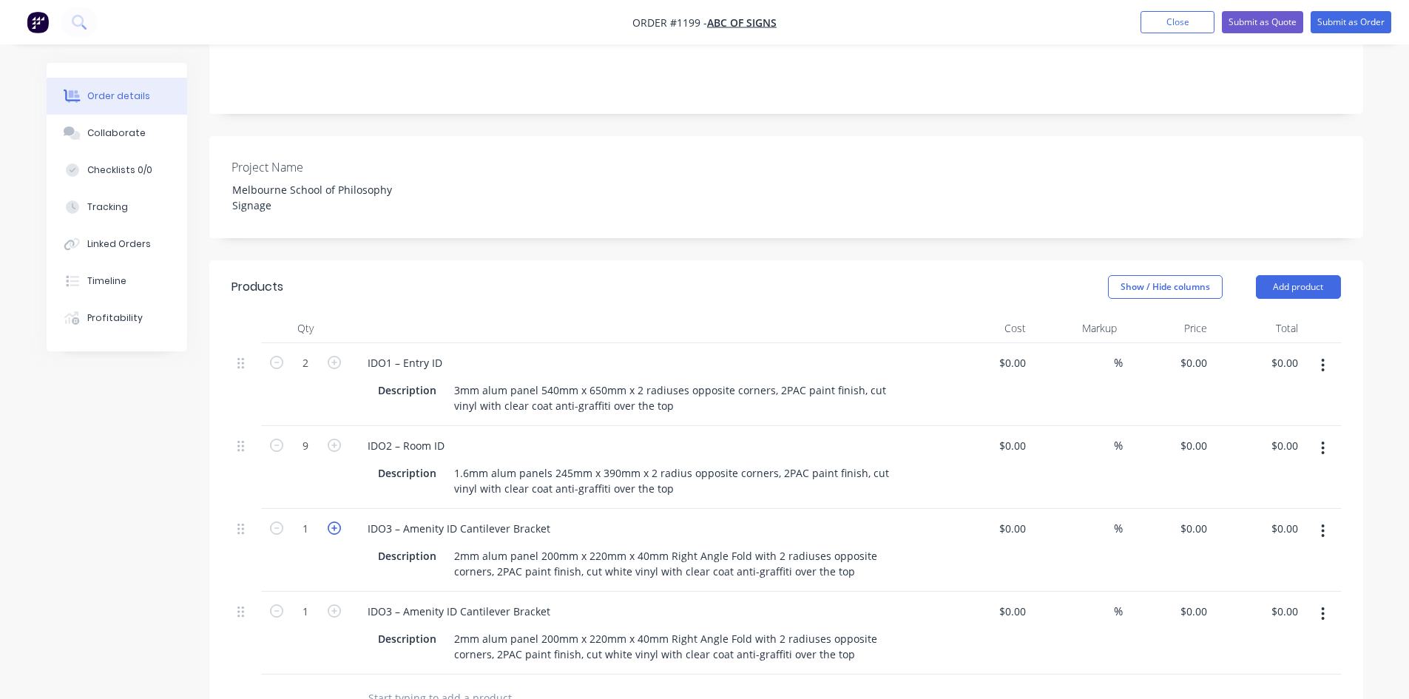
click at [330, 522] on icon "button" at bounding box center [334, 528] width 13 height 13
type input "2"
drag, startPoint x: 362, startPoint y: 566, endPoint x: 550, endPoint y: 562, distance: 187.9
click at [550, 601] on div "IDO3 – Amenity ID Cantilever Bracket" at bounding box center [459, 611] width 206 height 21
paste div
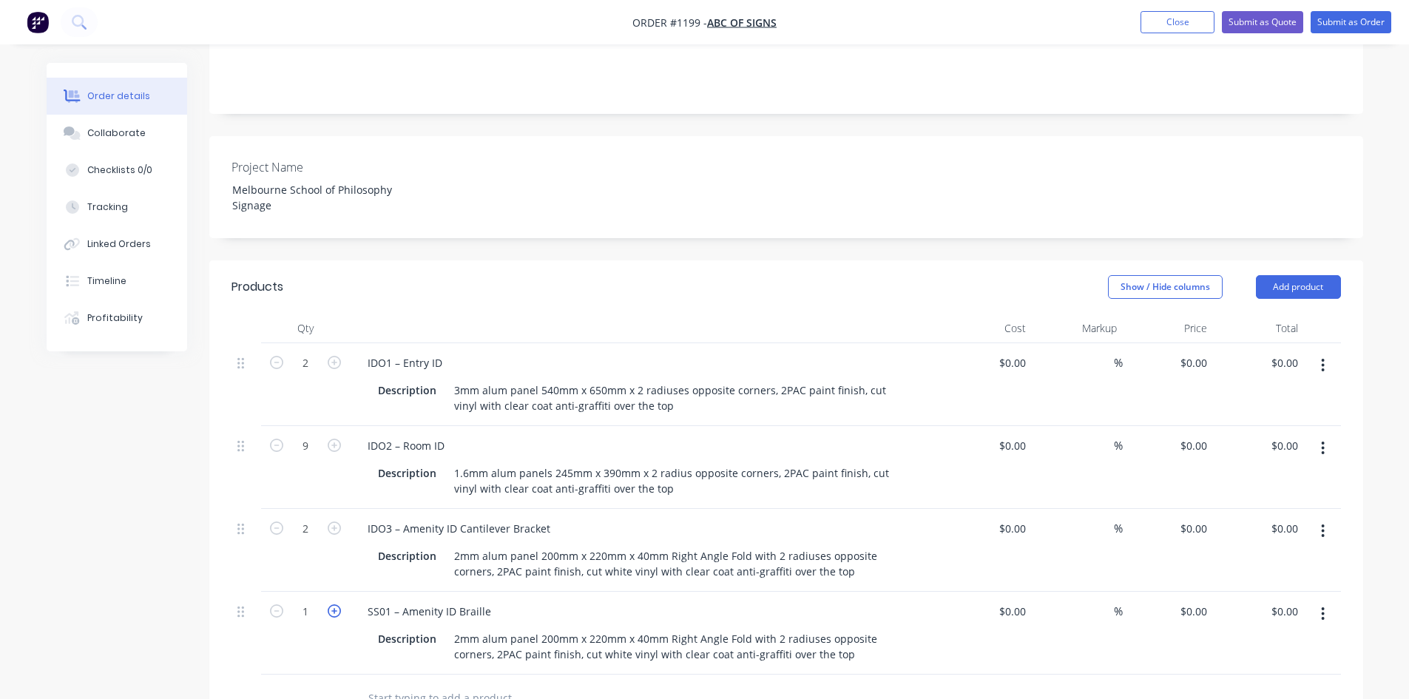
click at [337, 604] on icon "button" at bounding box center [334, 610] width 13 height 13
type input "2"
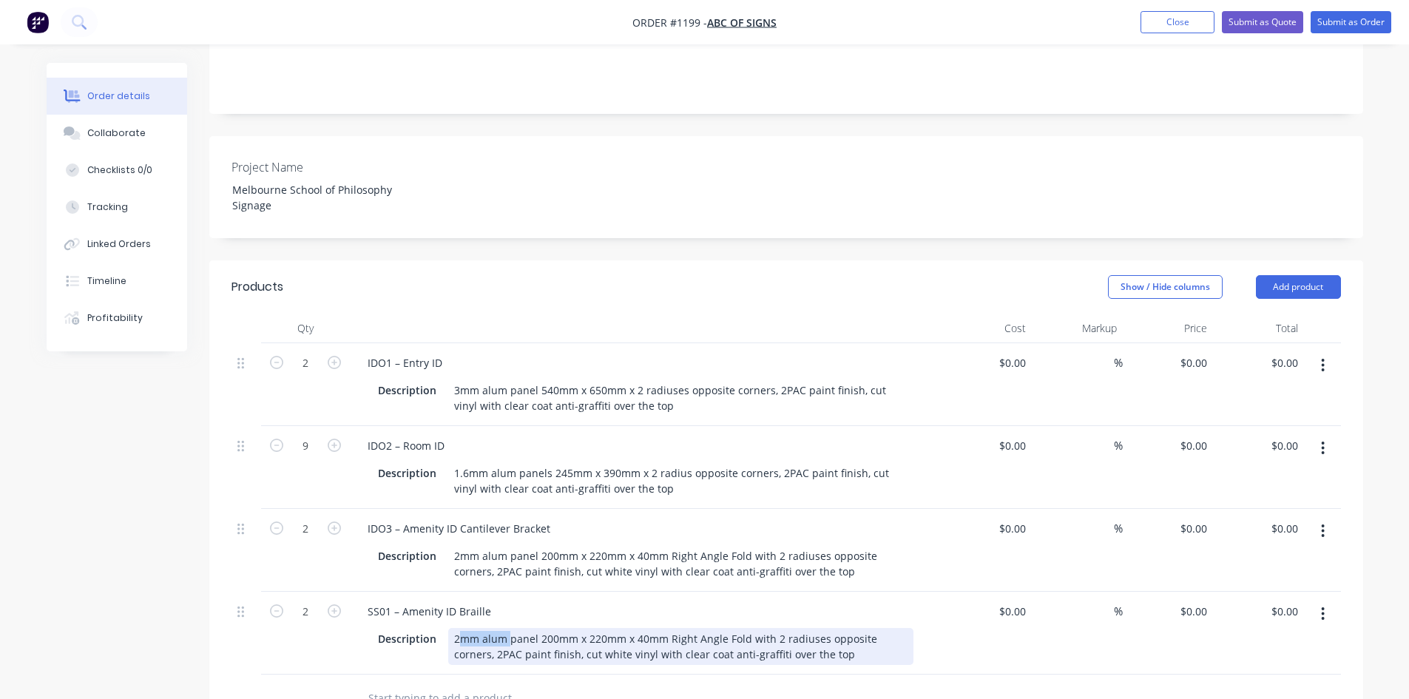
drag, startPoint x: 456, startPoint y: 593, endPoint x: 507, endPoint y: 604, distance: 51.5
click at [507, 628] on div "2mm alum panel 200mm x 220mm x 40mm Right Angle Fold with 2 radiuses opposite c…" at bounding box center [680, 646] width 465 height 37
drag, startPoint x: 448, startPoint y: 595, endPoint x: 837, endPoint y: 637, distance: 390.7
click at [837, 637] on div "Qty Cost Markup Price Total 2 IDO1 – Entry ID Description 3mm alum panel 540mm …" at bounding box center [786, 518] width 1154 height 409
paste div
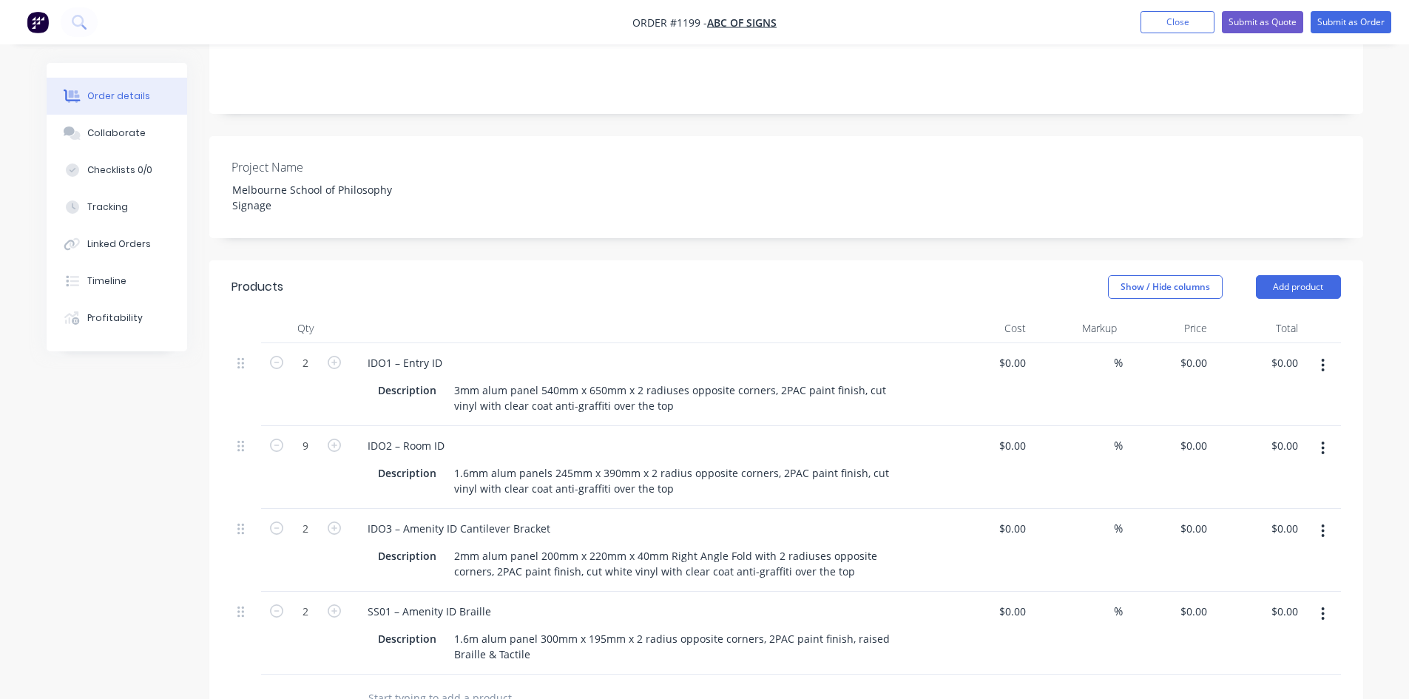
click at [1323, 607] on icon "button" at bounding box center [1323, 613] width 3 height 13
click at [1244, 672] on div "Duplicate" at bounding box center [1271, 682] width 114 height 21
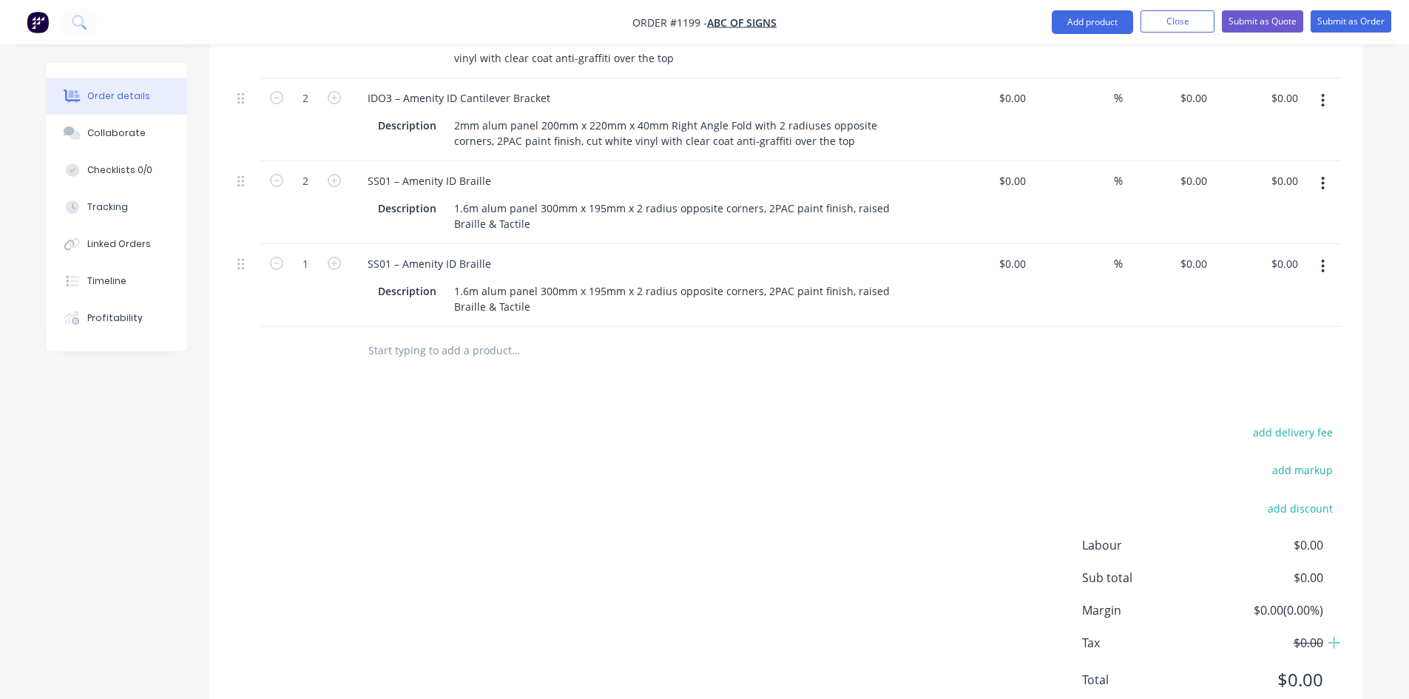
scroll to position [762, 0]
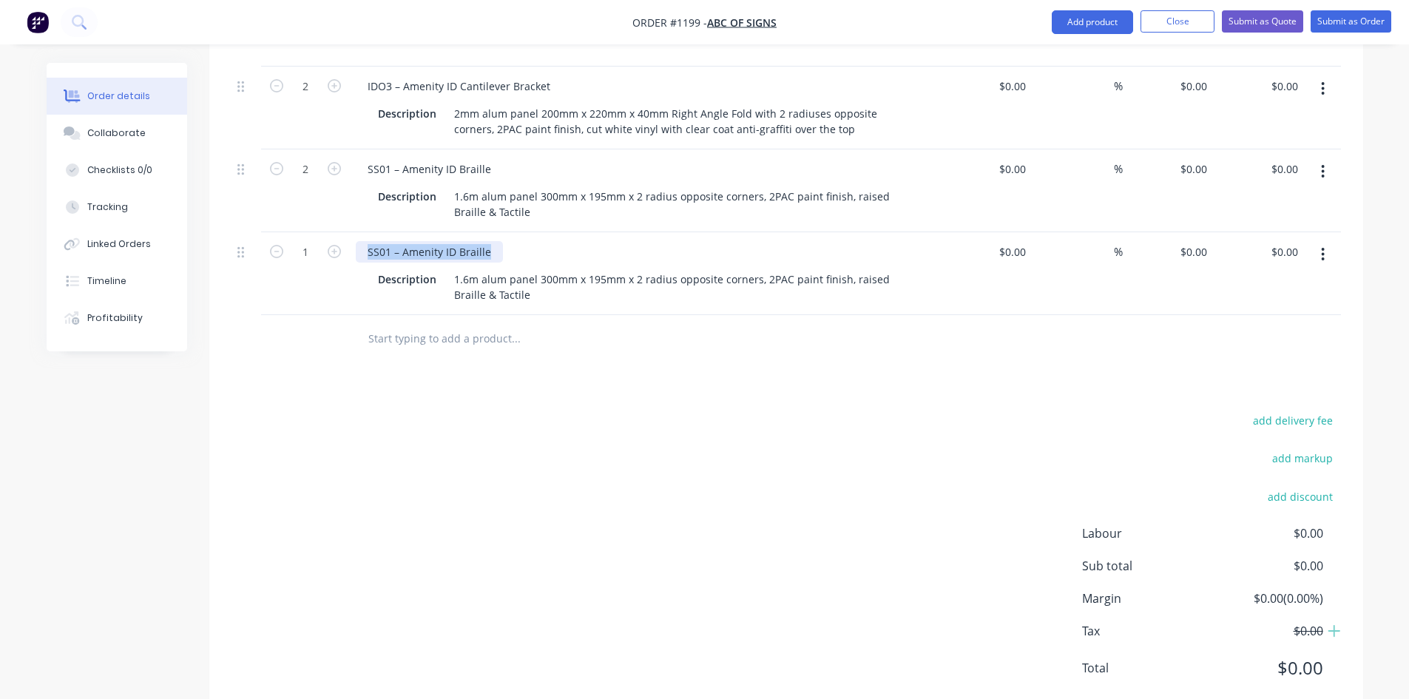
drag, startPoint x: 367, startPoint y: 209, endPoint x: 517, endPoint y: 214, distance: 150.3
click at [517, 241] on div "SS01 – Amenity ID Braille" at bounding box center [646, 251] width 580 height 21
paste div
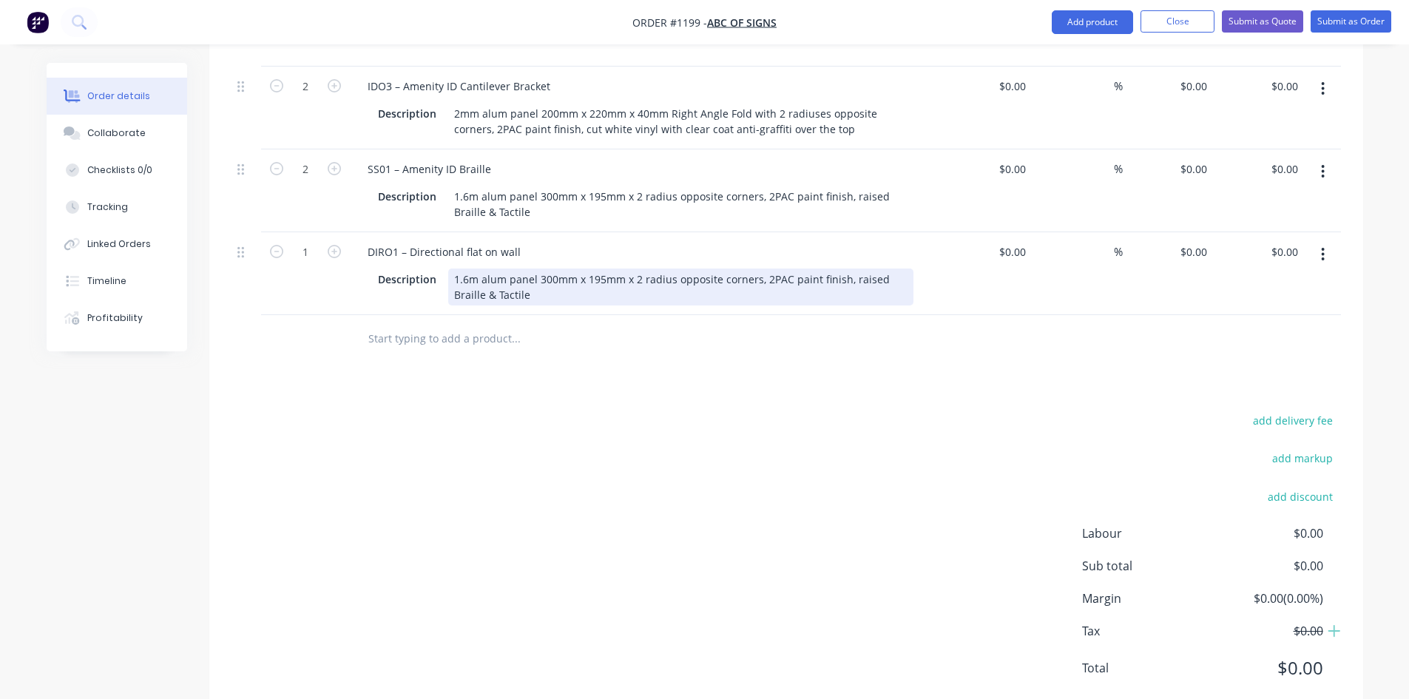
drag, startPoint x: 449, startPoint y: 230, endPoint x: 567, endPoint y: 274, distance: 125.5
click at [567, 274] on div "Qty Cost Markup Price Total 2 IDO1 – Entry ID Description 3mm alum panel 540mm …" at bounding box center [786, 117] width 1154 height 492
paste div
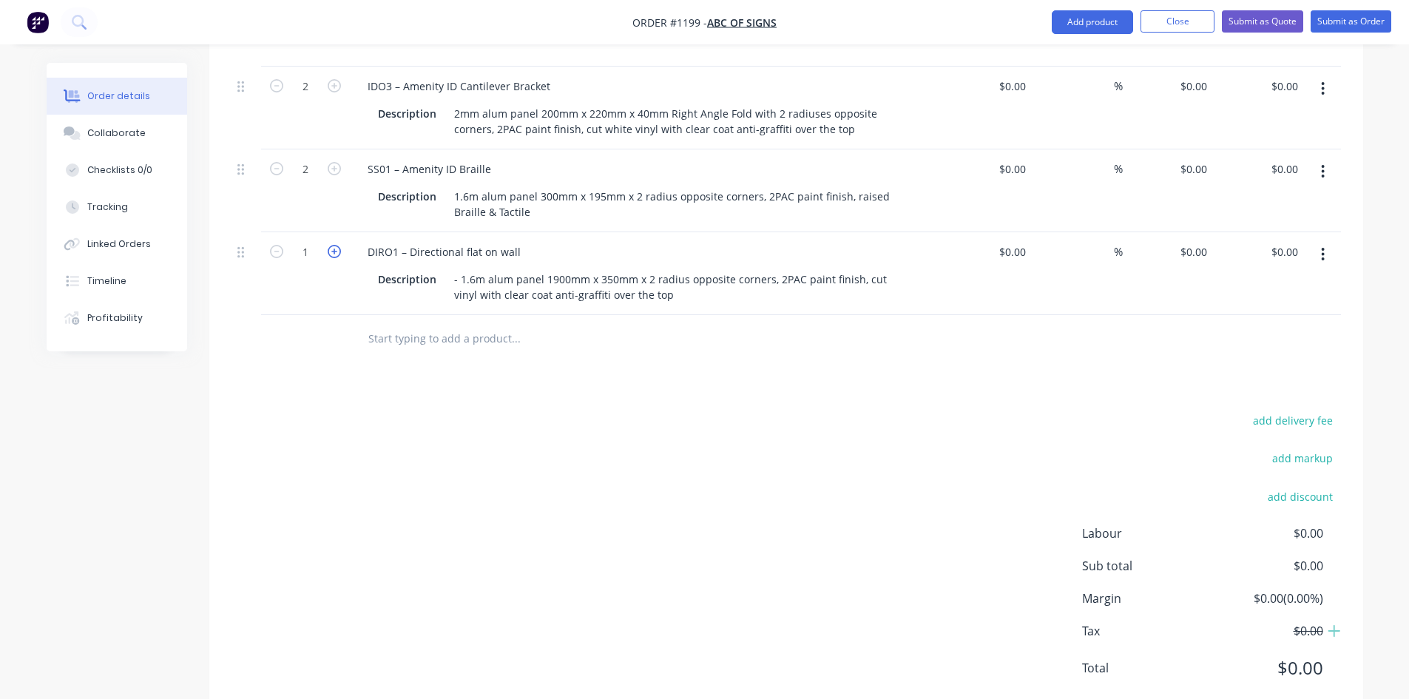
click at [331, 245] on icon "button" at bounding box center [334, 251] width 13 height 13
click at [270, 245] on icon "button" at bounding box center [276, 251] width 13 height 13
type input "1"
click at [1333, 241] on button "button" at bounding box center [1323, 254] width 35 height 27
click at [1276, 312] on div "Duplicate" at bounding box center [1271, 322] width 114 height 21
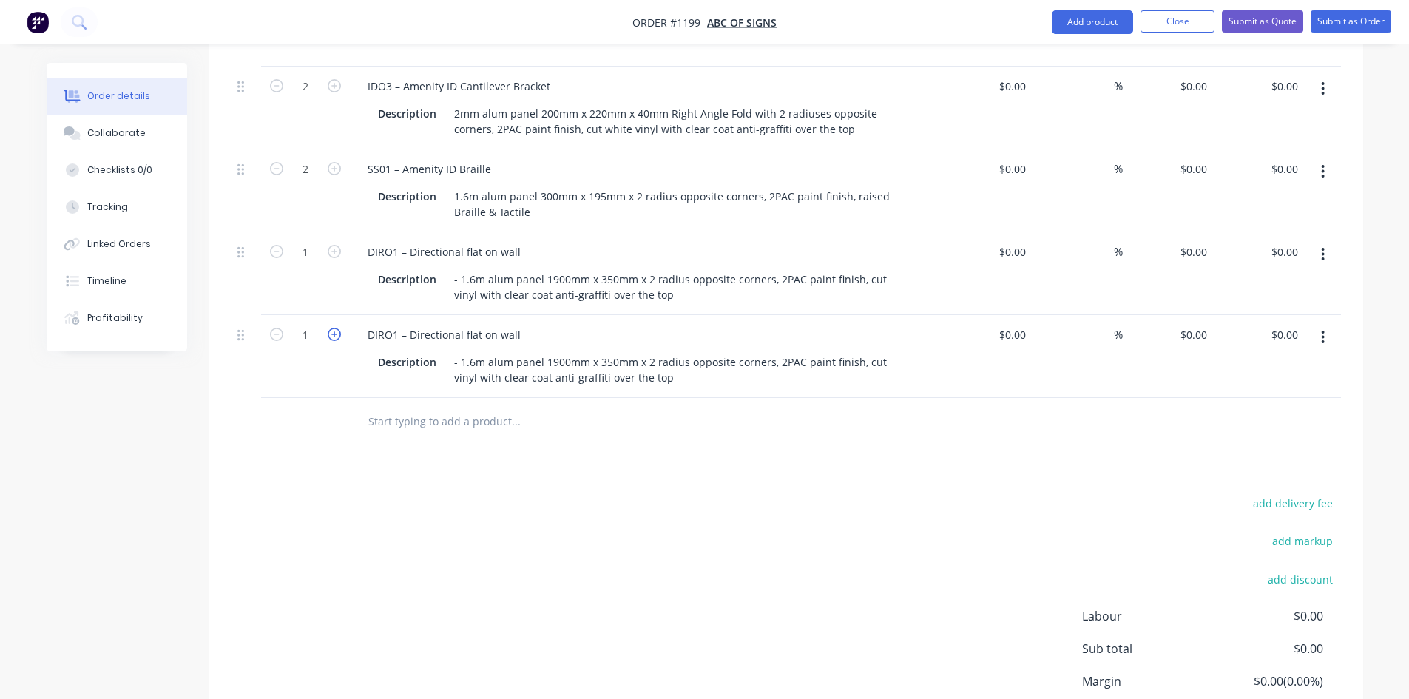
click at [334, 328] on icon "button" at bounding box center [334, 334] width 13 height 13
type input "3"
drag, startPoint x: 368, startPoint y: 294, endPoint x: 553, endPoint y: 308, distance: 185.5
click at [553, 315] on div "DIRO1 – Directional flat on wall Description - 1.6m alum panel 1900mm x 350mm x…" at bounding box center [646, 356] width 592 height 83
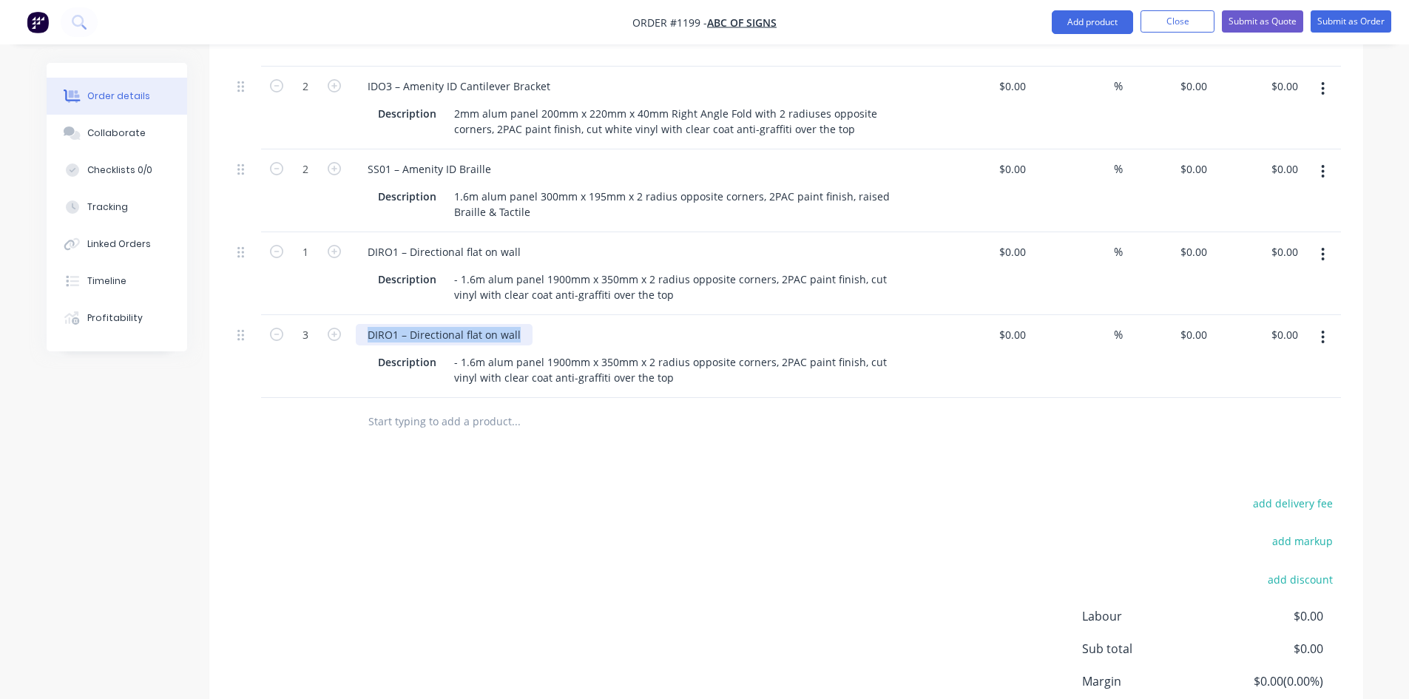
paste div
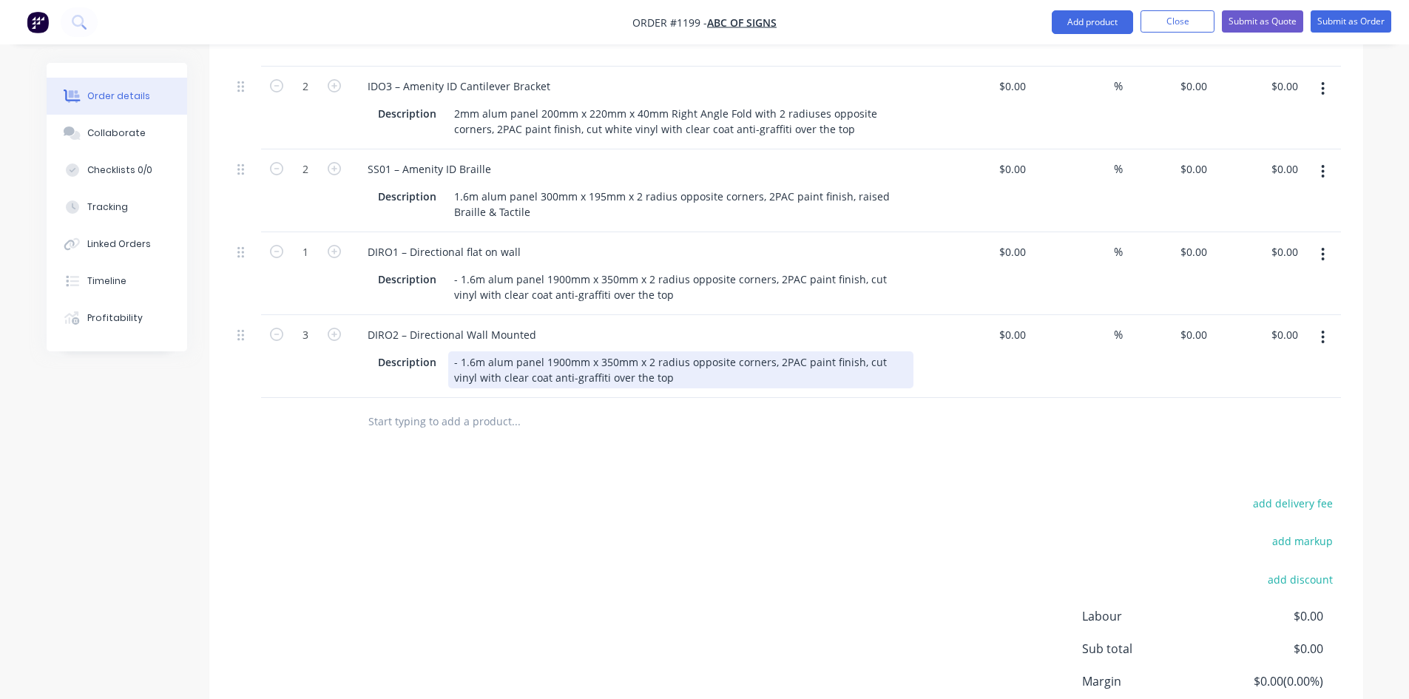
drag, startPoint x: 450, startPoint y: 318, endPoint x: 680, endPoint y: 357, distance: 233.3
click at [684, 362] on div "Qty Cost Markup Price Total 2 IDO1 – Entry ID Description 3mm alum panel 540mm …" at bounding box center [786, 158] width 1154 height 575
paste div
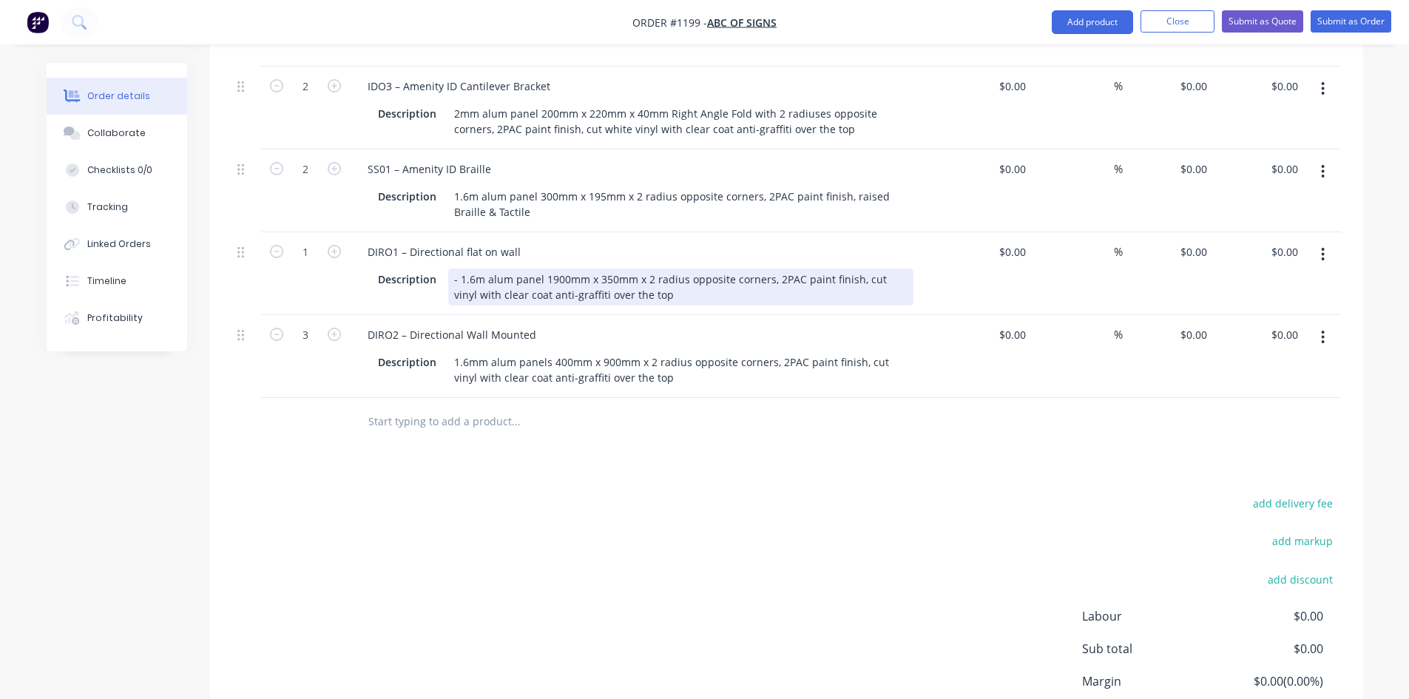
click at [456, 269] on div "- 1.6m alum panel 1900mm x 350mm x 2 radius opposite corners, 2PAC paint finish…" at bounding box center [680, 287] width 465 height 37
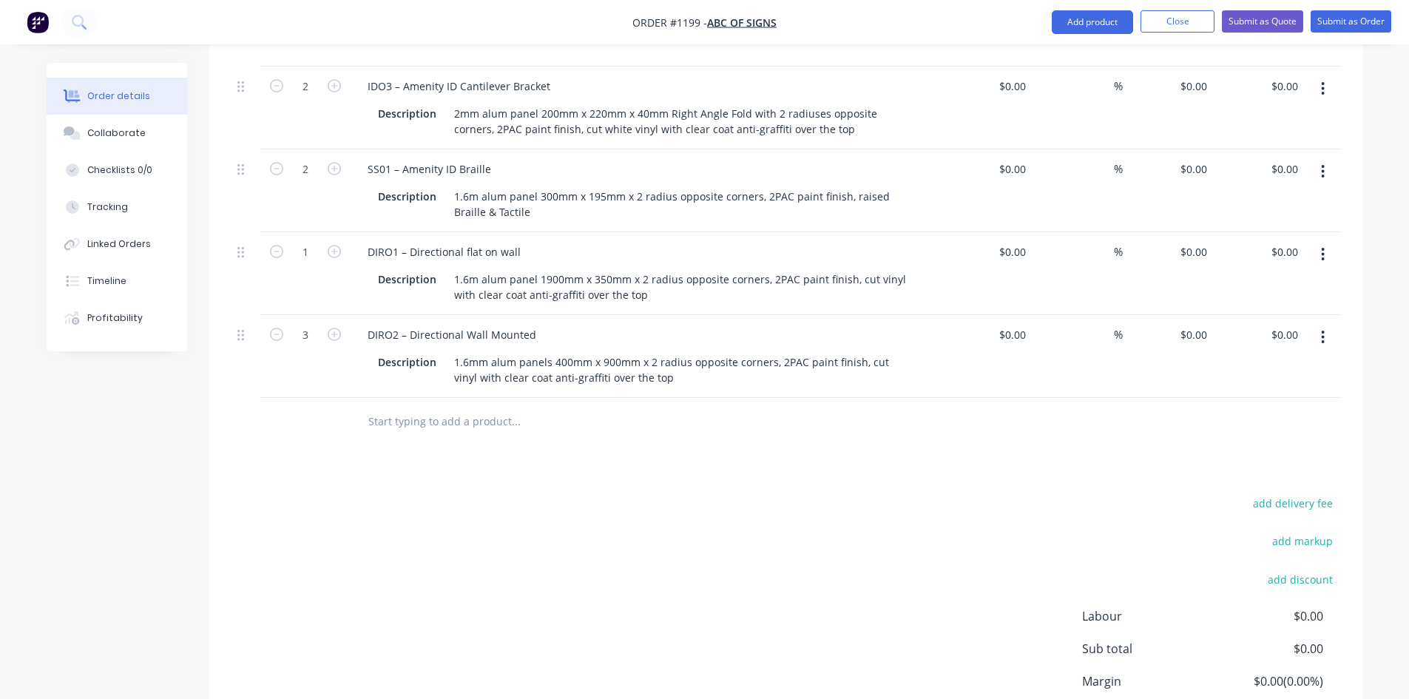
click at [492, 407] on input "text" at bounding box center [516, 422] width 296 height 30
click at [1318, 324] on button "button" at bounding box center [1323, 337] width 35 height 27
click at [1280, 395] on div "Duplicate" at bounding box center [1271, 405] width 114 height 21
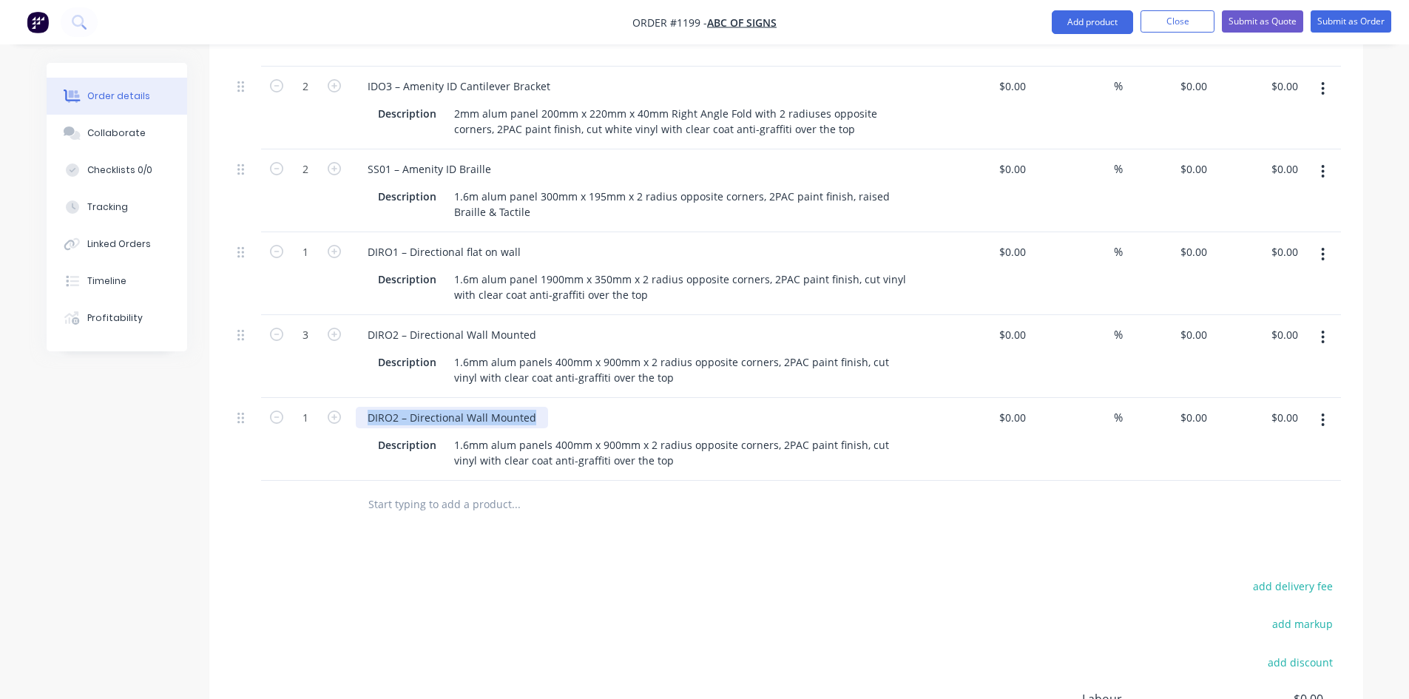
drag, startPoint x: 367, startPoint y: 374, endPoint x: 575, endPoint y: 372, distance: 207.9
click at [575, 407] on div "DIRO2 – Directional Wall Mounted" at bounding box center [646, 417] width 580 height 21
paste div
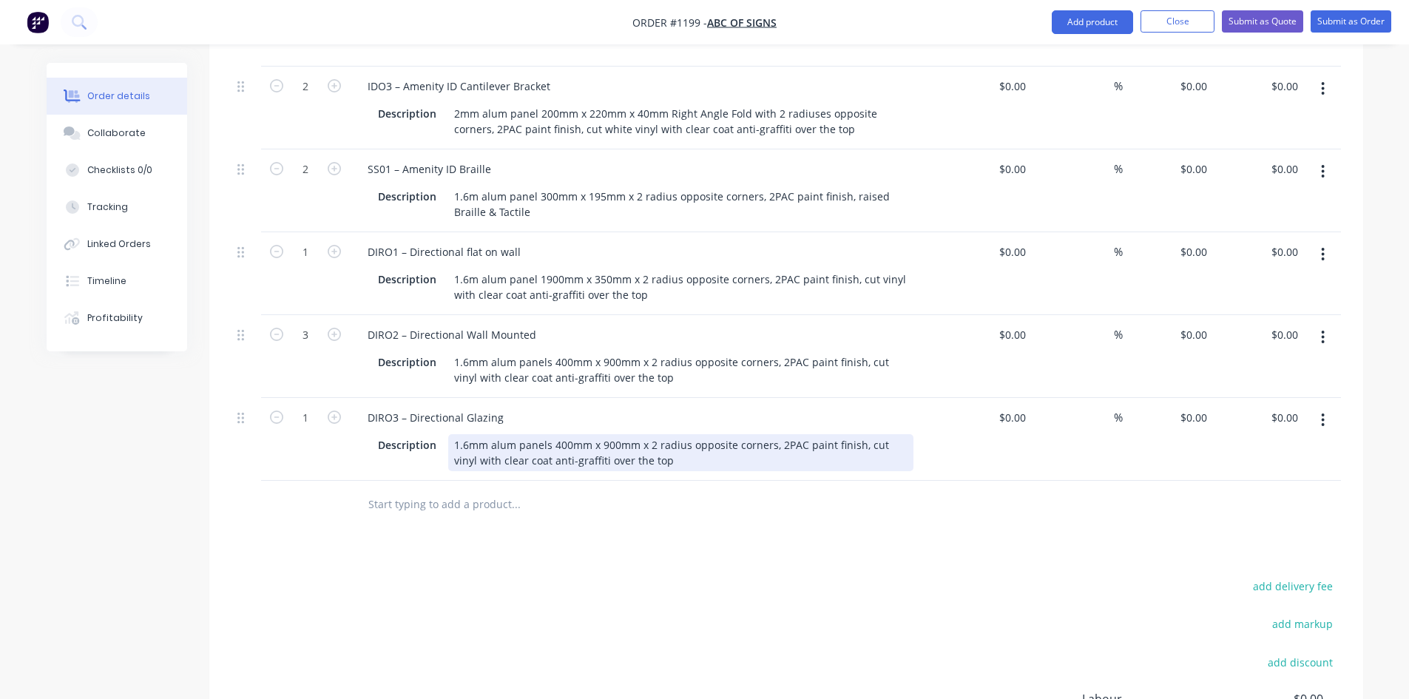
drag, startPoint x: 450, startPoint y: 399, endPoint x: 672, endPoint y: 432, distance: 224.4
click at [672, 432] on div "DIRO3 – Directional Glazing Description 1.6mm alum panels 400mm x 900mm x 2 rad…" at bounding box center [646, 439] width 592 height 83
paste div
drag, startPoint x: 336, startPoint y: 372, endPoint x: 350, endPoint y: 374, distance: 14.2
click at [335, 411] on icon "button" at bounding box center [334, 417] width 13 height 13
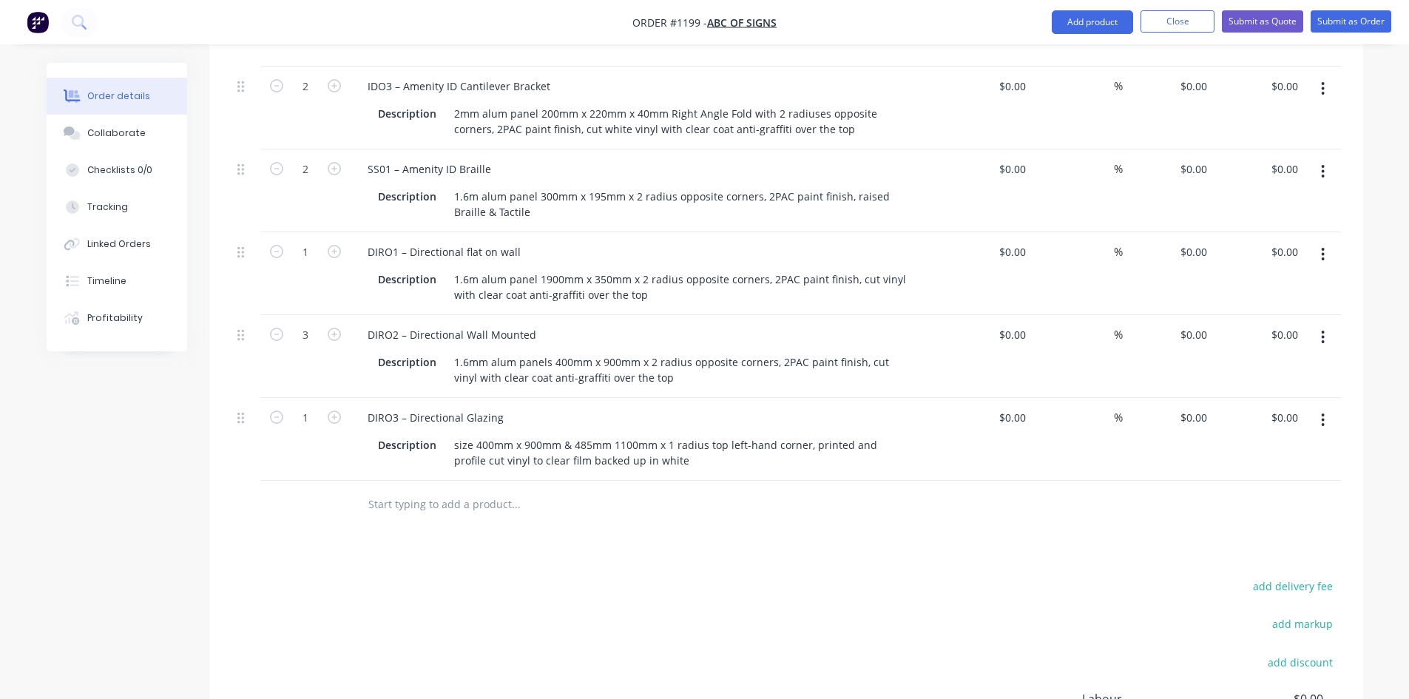
type input "2"
drag, startPoint x: 1319, startPoint y: 374, endPoint x: 1322, endPoint y: 397, distance: 23.1
click at [1319, 407] on button "button" at bounding box center [1323, 420] width 35 height 27
click at [1303, 478] on div "Duplicate" at bounding box center [1271, 488] width 114 height 21
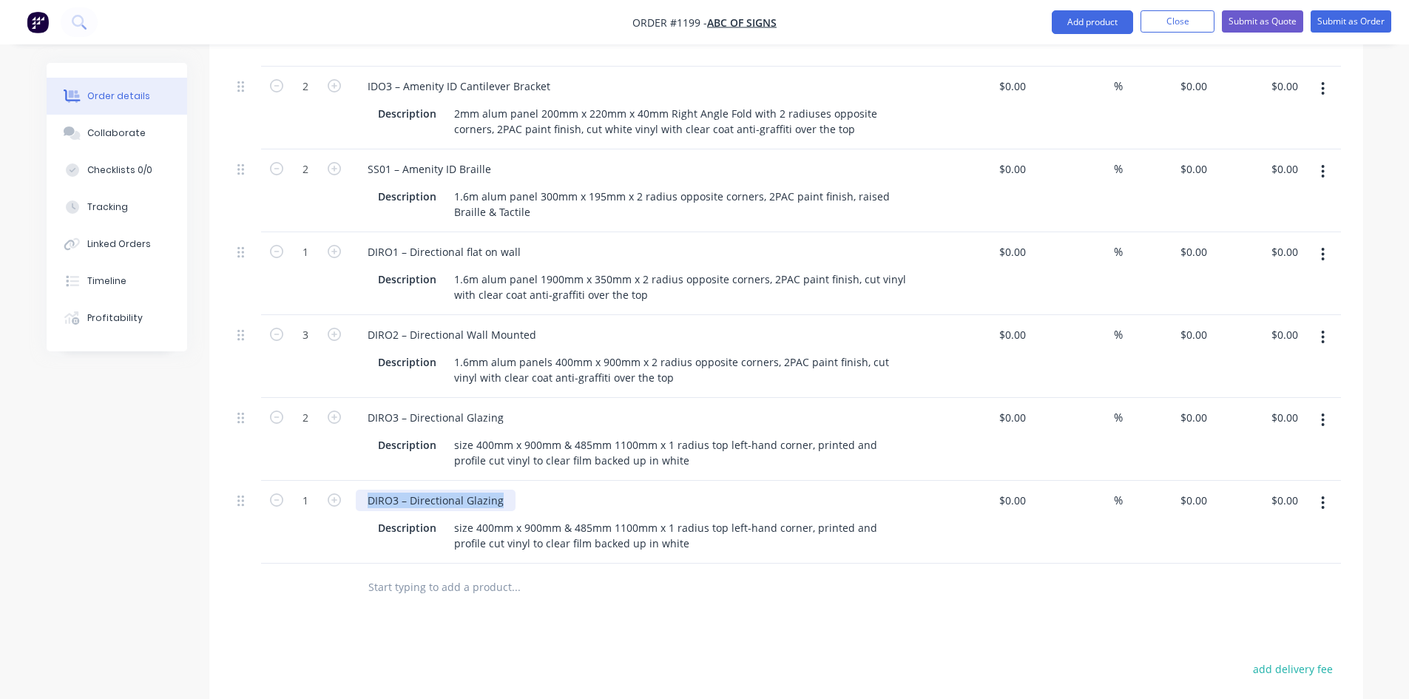
drag, startPoint x: 368, startPoint y: 458, endPoint x: 553, endPoint y: 459, distance: 184.9
click at [553, 490] on div "DIRO3 – Directional Glazing" at bounding box center [646, 500] width 580 height 21
paste div
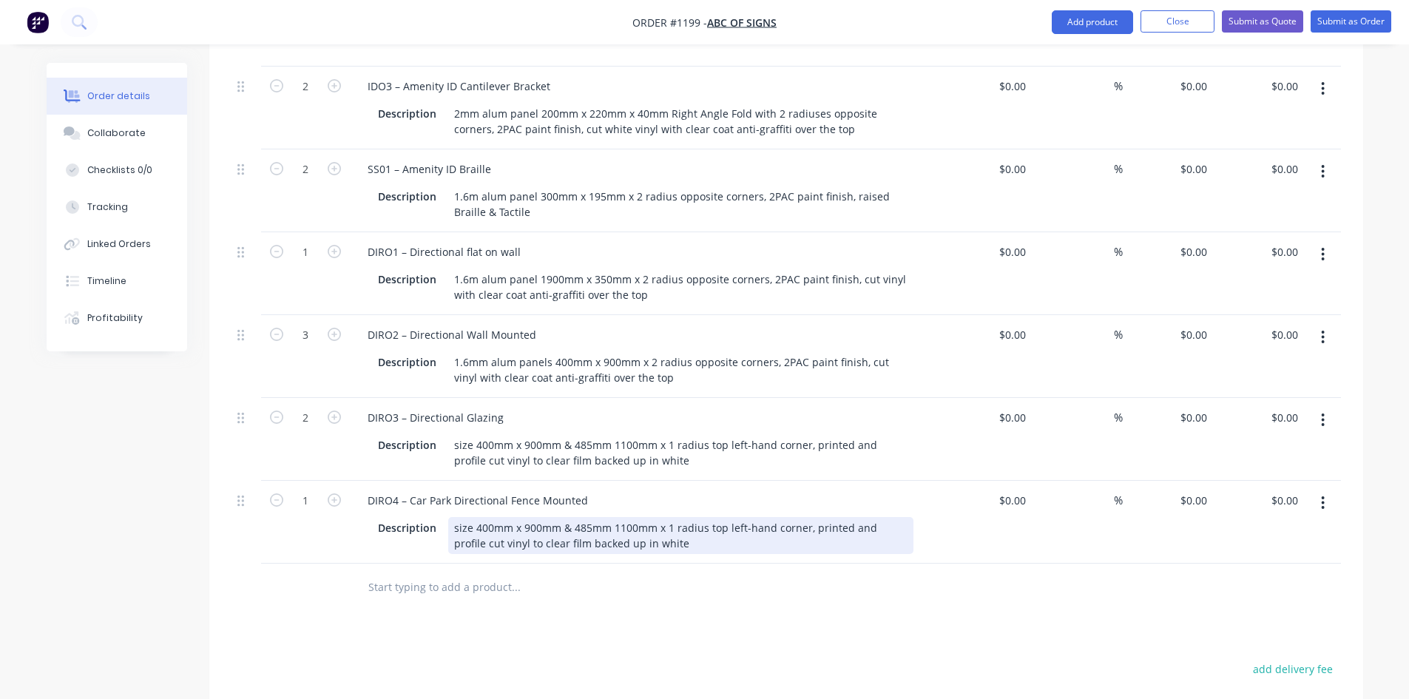
drag, startPoint x: 451, startPoint y: 485, endPoint x: 684, endPoint y: 516, distance: 235.8
click at [684, 516] on div "DIRO4 – Car Park Directional Fence Mounted Description size 400mm x 900mm & 485…" at bounding box center [646, 522] width 592 height 83
paste div
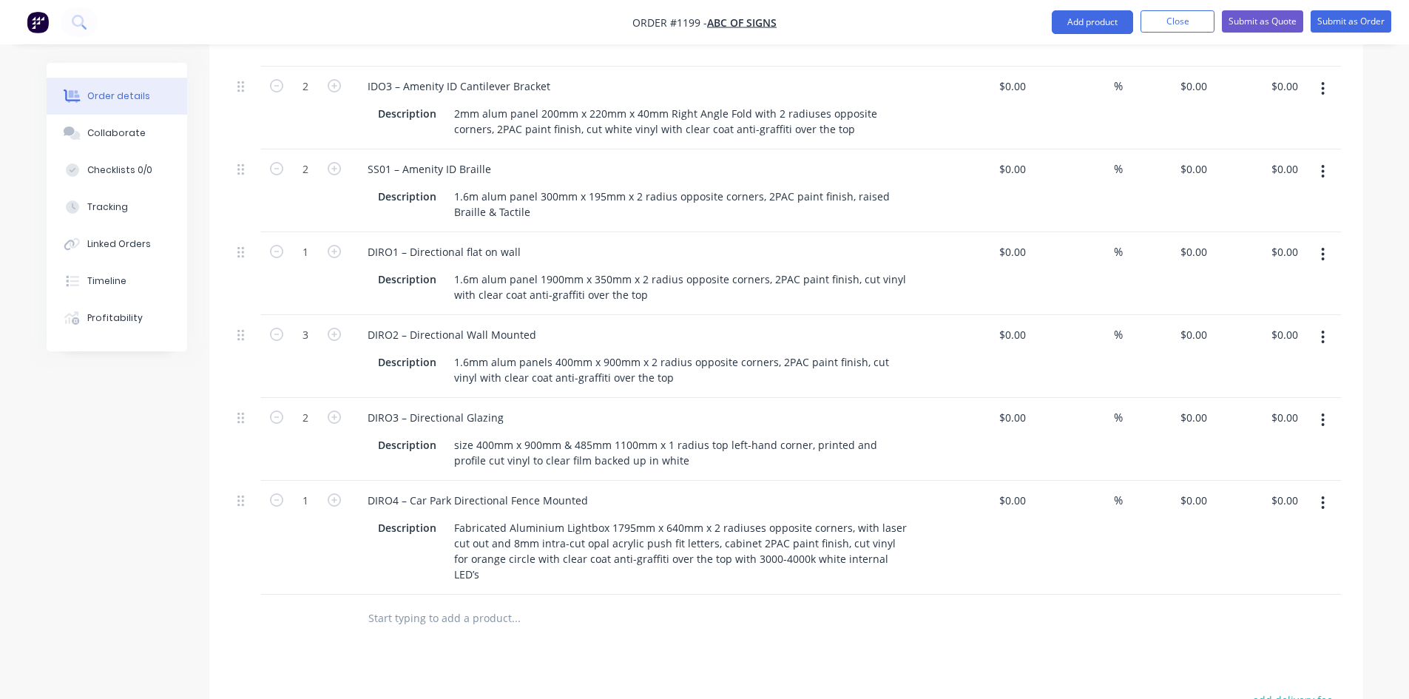
click at [337, 595] on div at bounding box center [305, 619] width 89 height 48
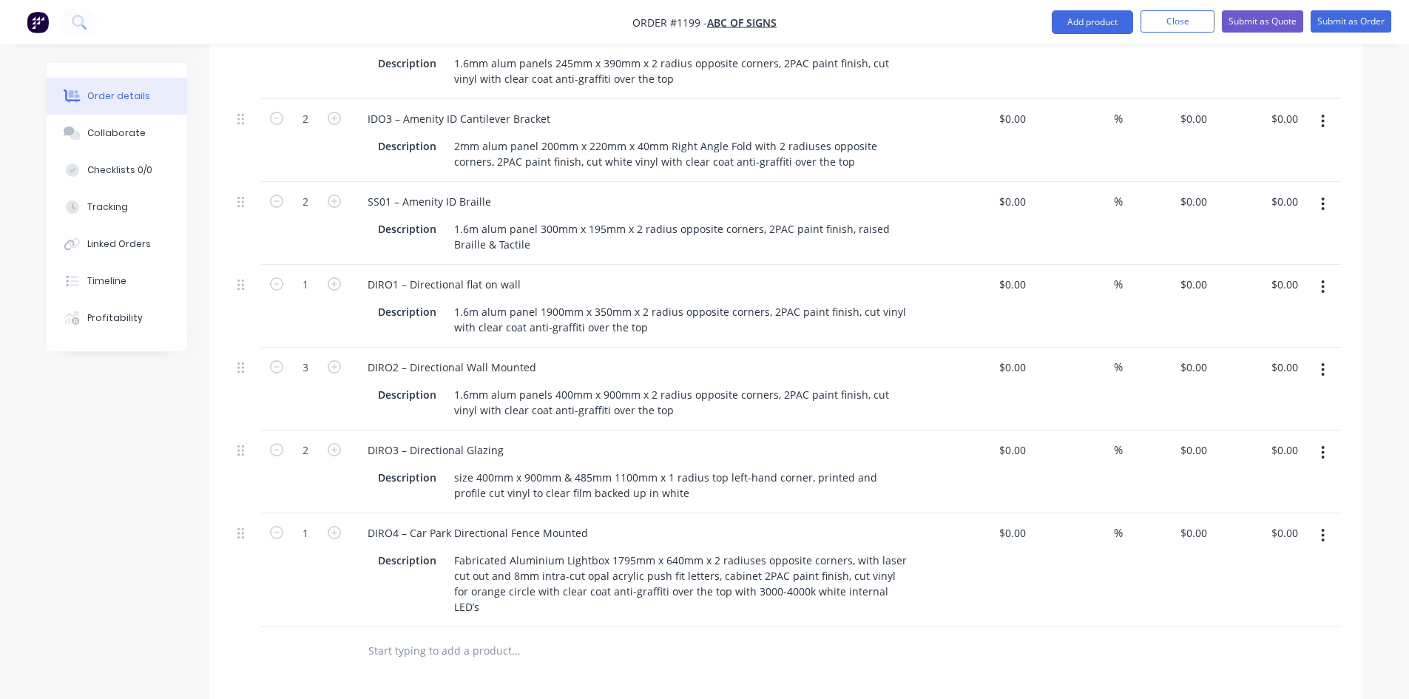
scroll to position [582, 0]
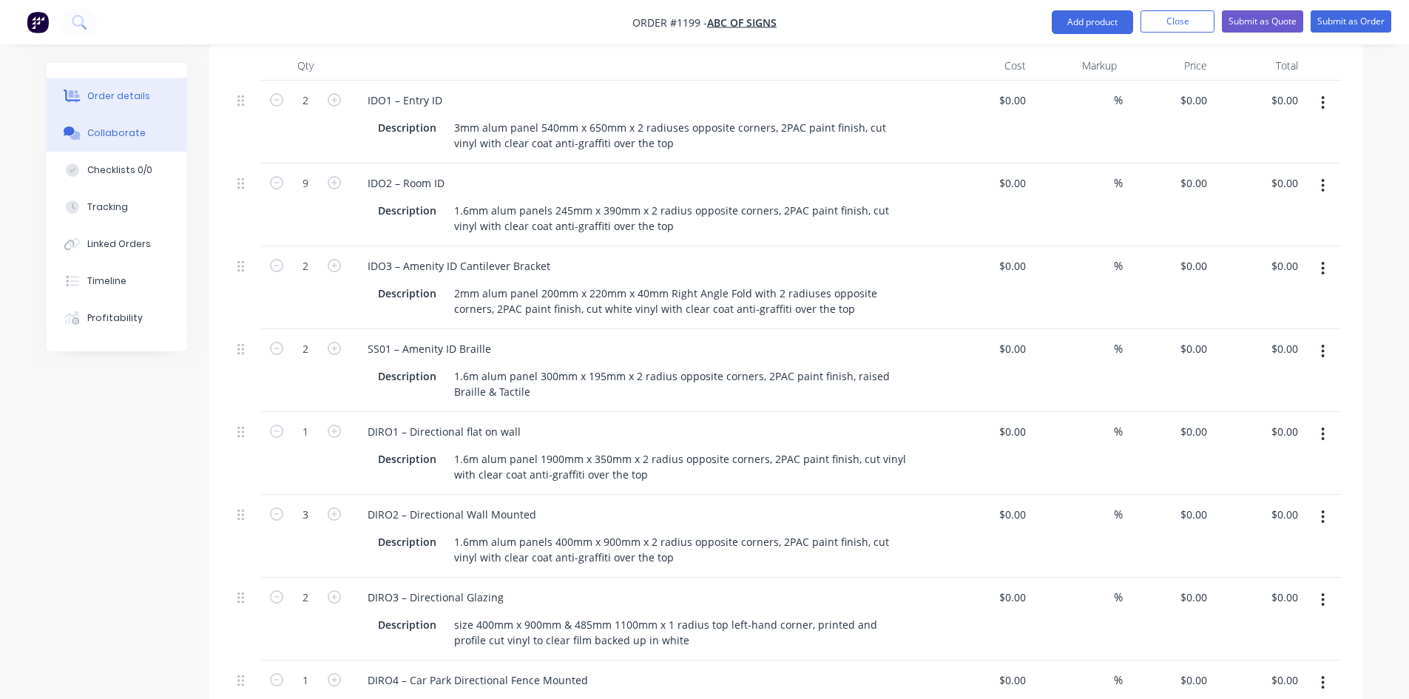
click at [98, 142] on button "Collaborate" at bounding box center [117, 133] width 141 height 37
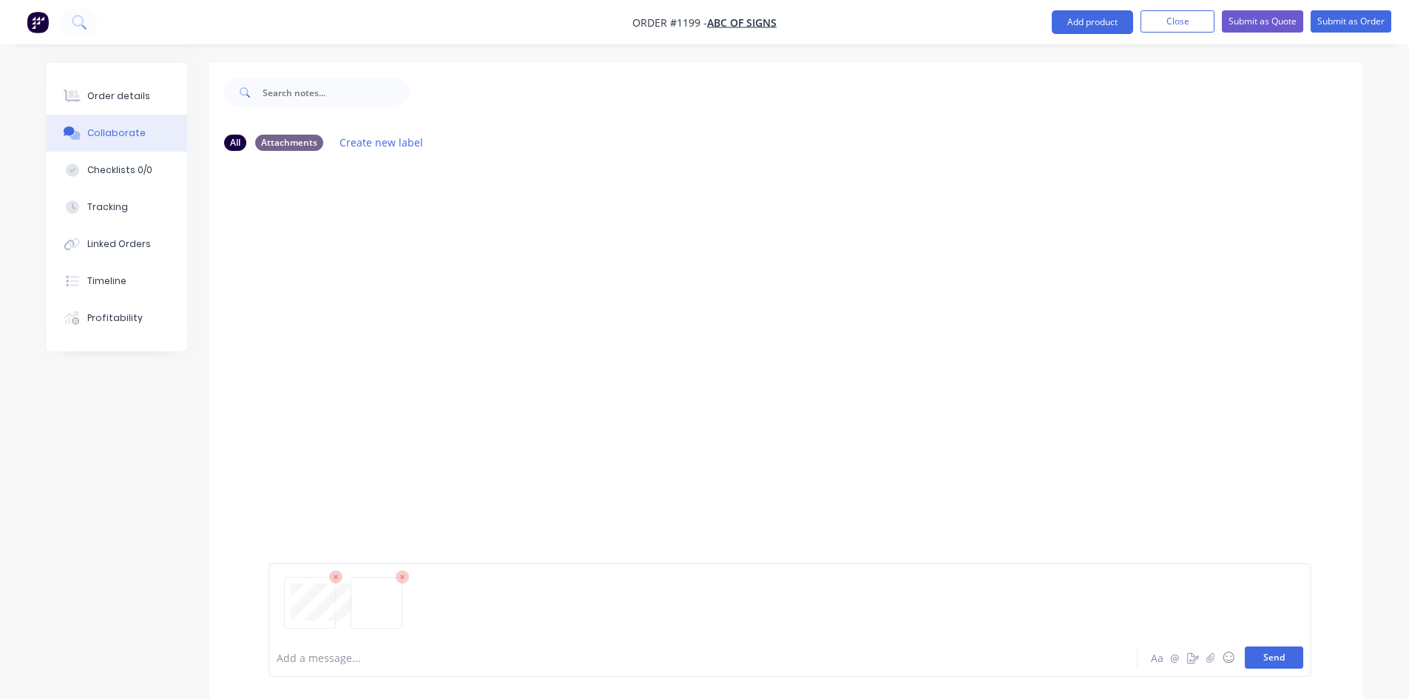
click at [1278, 668] on button "Send" at bounding box center [1274, 658] width 58 height 22
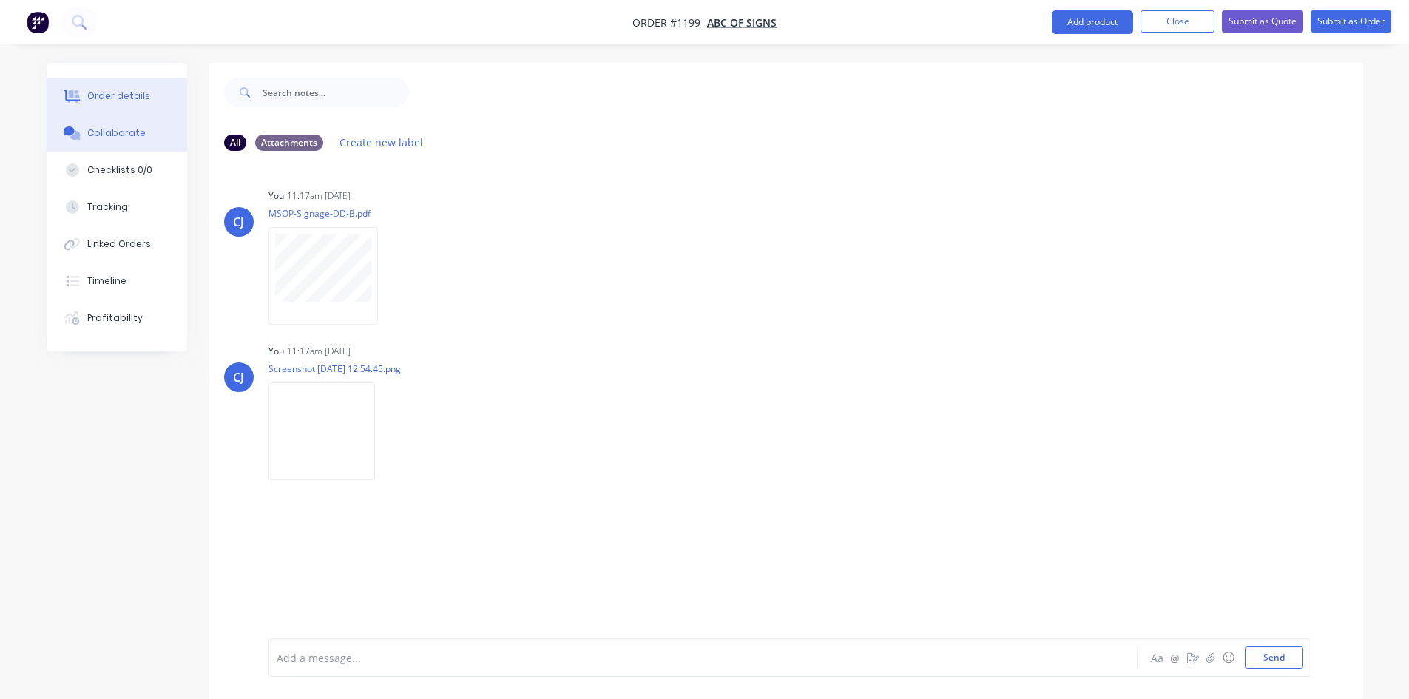
click at [159, 104] on button "Order details" at bounding box center [117, 96] width 141 height 37
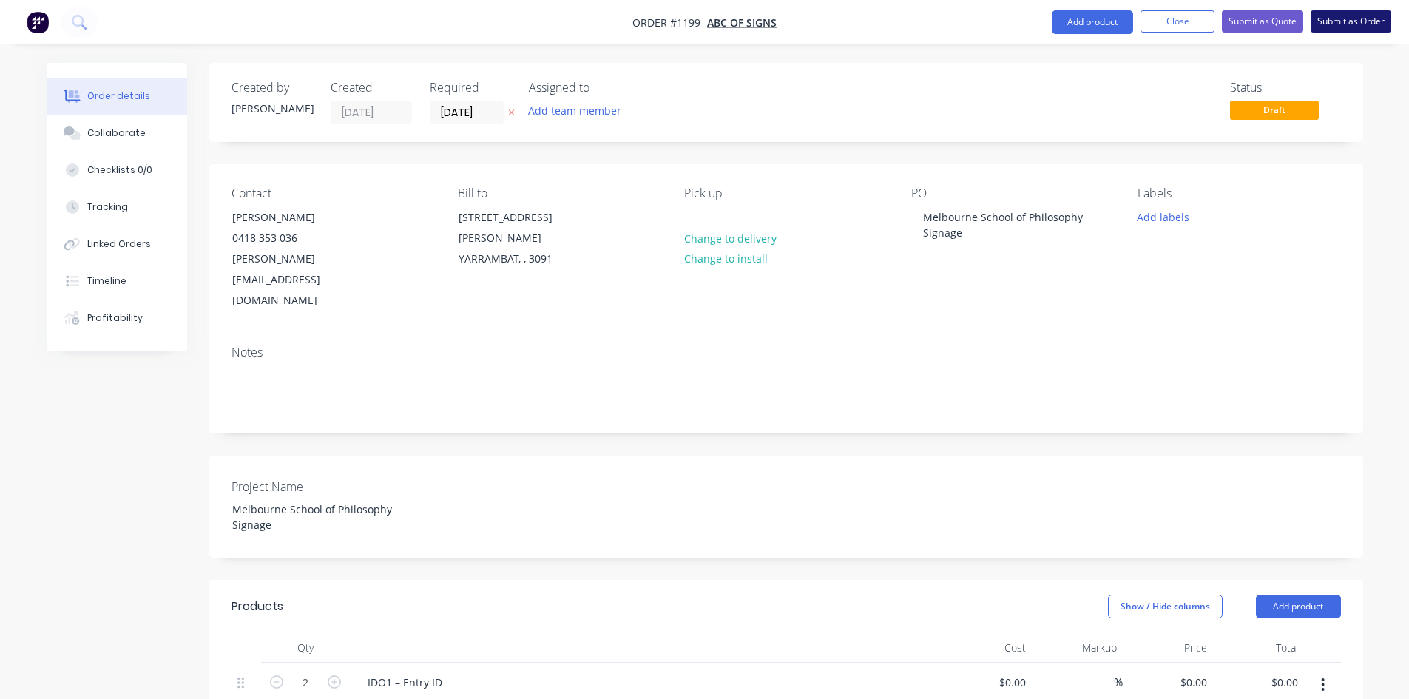
click at [1336, 20] on button "Submit as Order" at bounding box center [1351, 21] width 81 height 22
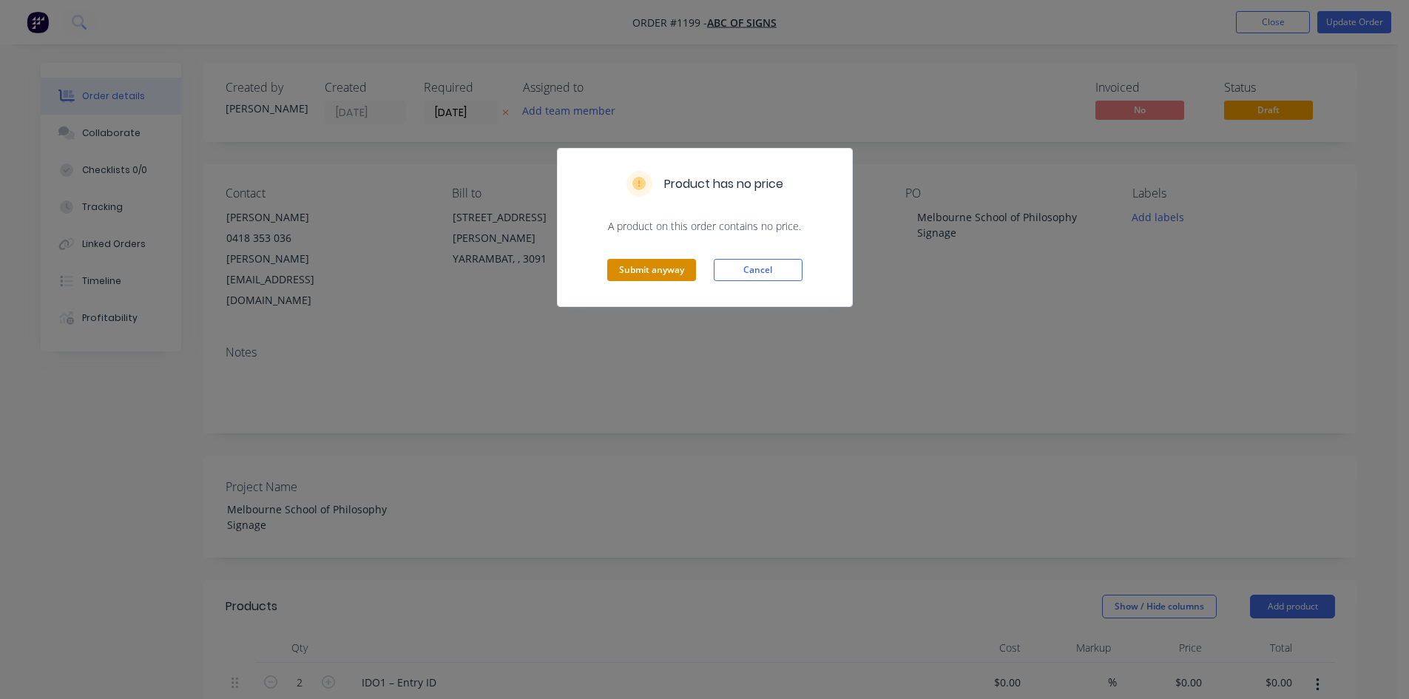
click at [642, 273] on button "Submit anyway" at bounding box center [651, 270] width 89 height 22
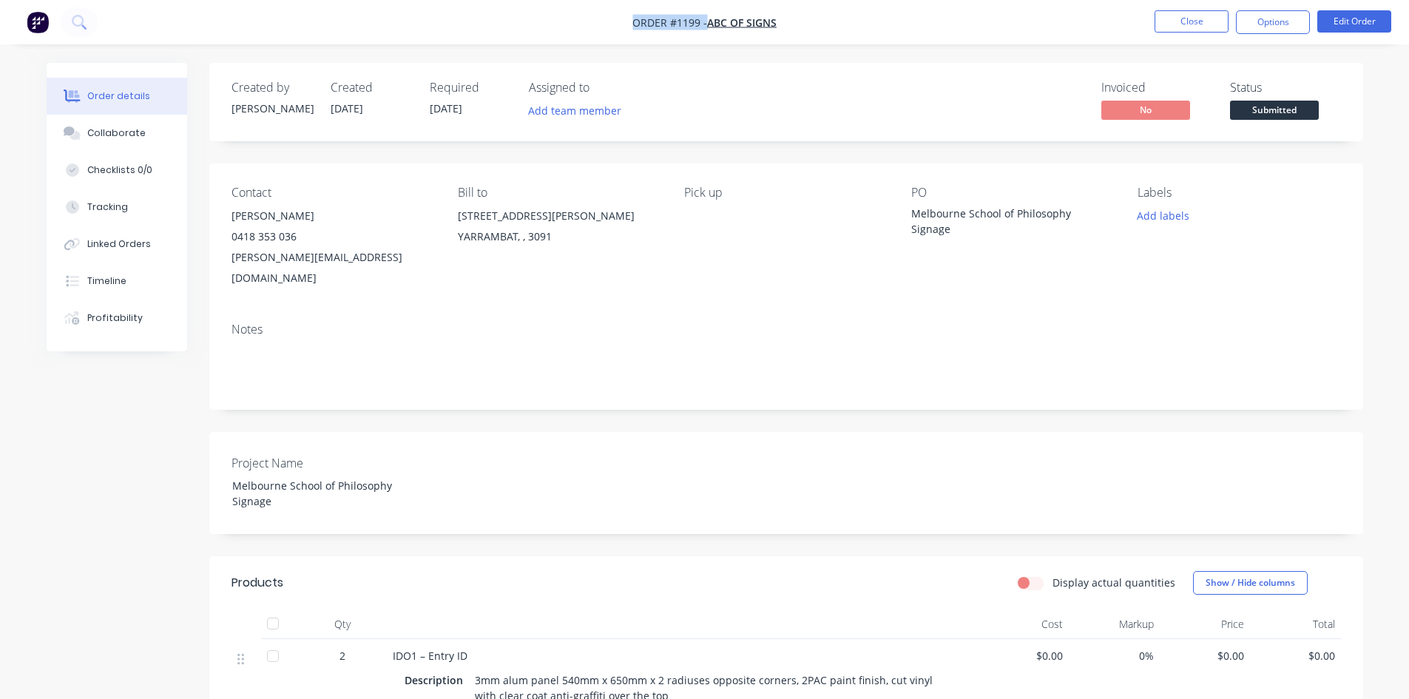
drag, startPoint x: 642, startPoint y: 17, endPoint x: 635, endPoint y: 22, distance: 9.0
click at [635, 22] on nav "Order #1199 - ABC Of Signs Close Options Edit Order" at bounding box center [704, 22] width 1409 height 44
copy div "Order #1199 - ABC Of Signs Close Options Edit Order"
click at [700, 43] on nav "Order #1199 - ABC Of Signs Close Options Edit Order" at bounding box center [704, 22] width 1409 height 44
drag, startPoint x: 700, startPoint y: 22, endPoint x: 674, endPoint y: 18, distance: 26.3
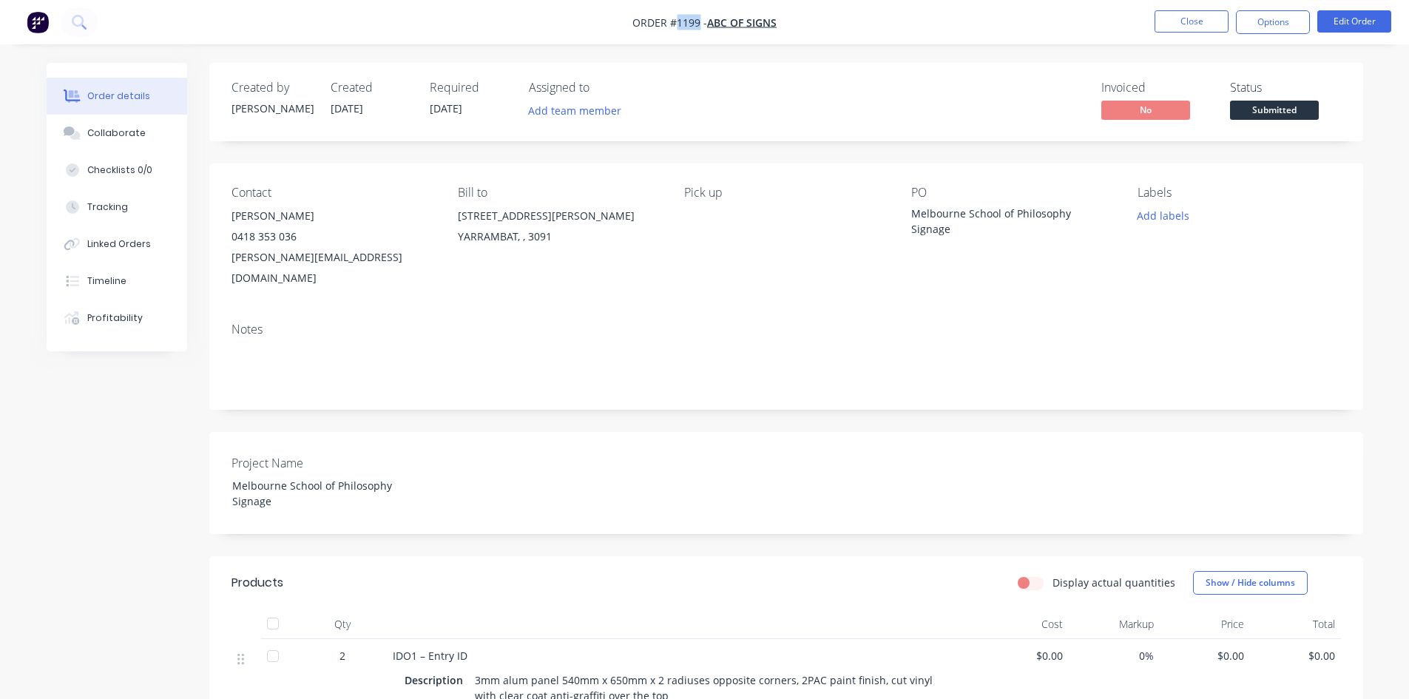
click at [674, 18] on span "Order #1199 -" at bounding box center [669, 23] width 75 height 14
copy span "1199"
click at [1190, 18] on button "Close" at bounding box center [1192, 21] width 74 height 22
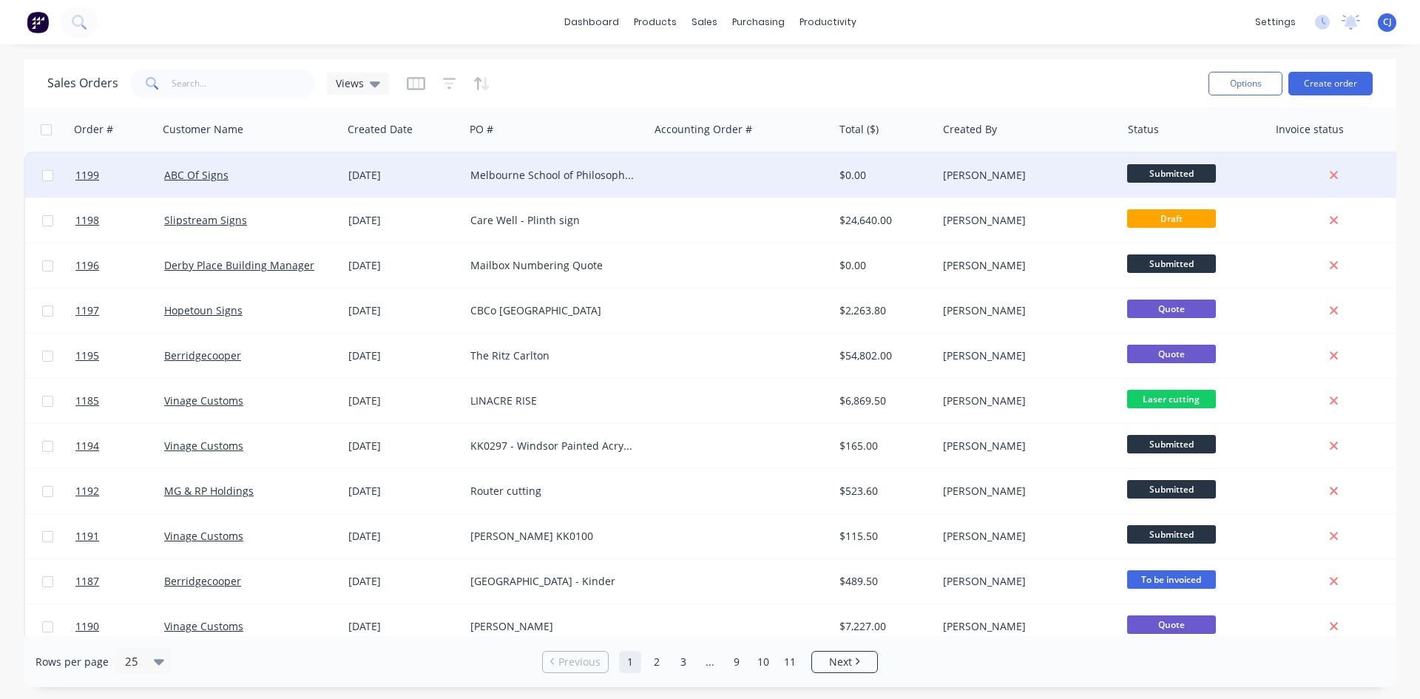
click at [644, 191] on div "Melbourne School of Philosophy Signage" at bounding box center [557, 175] width 184 height 44
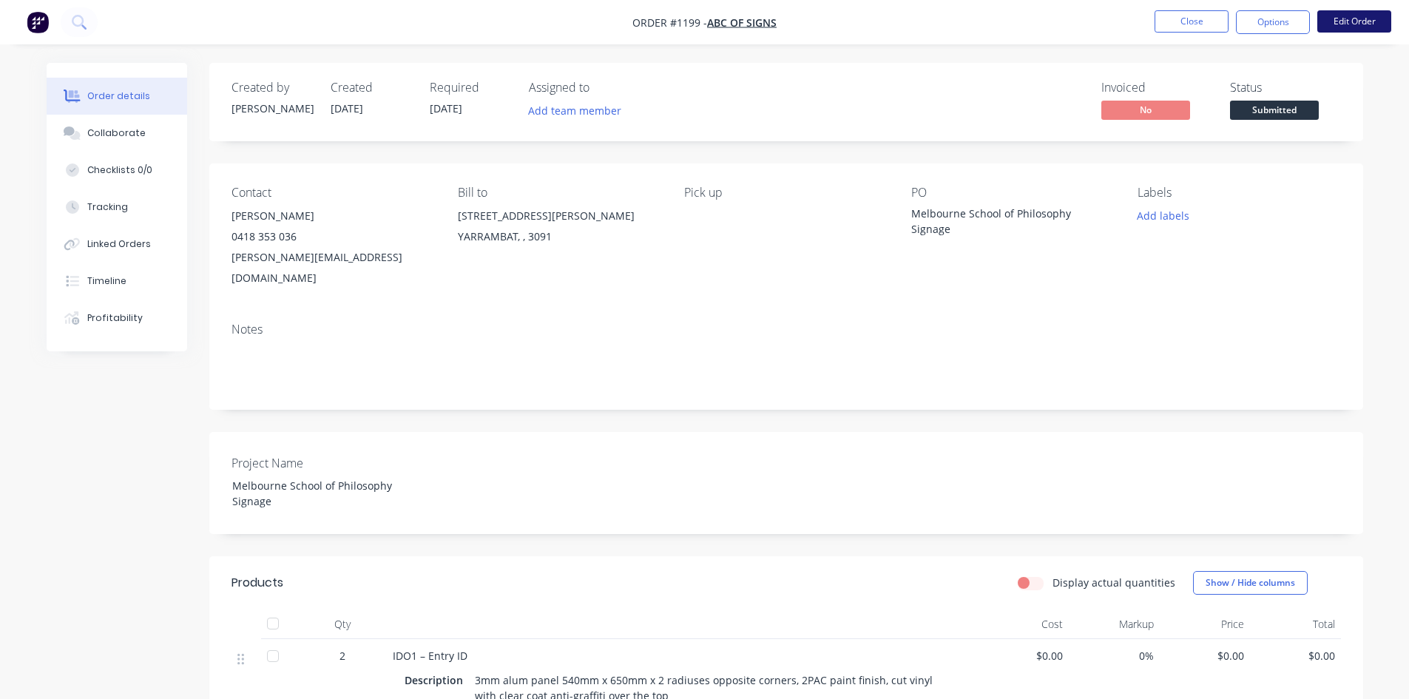
click at [1343, 18] on button "Edit Order" at bounding box center [1355, 21] width 74 height 22
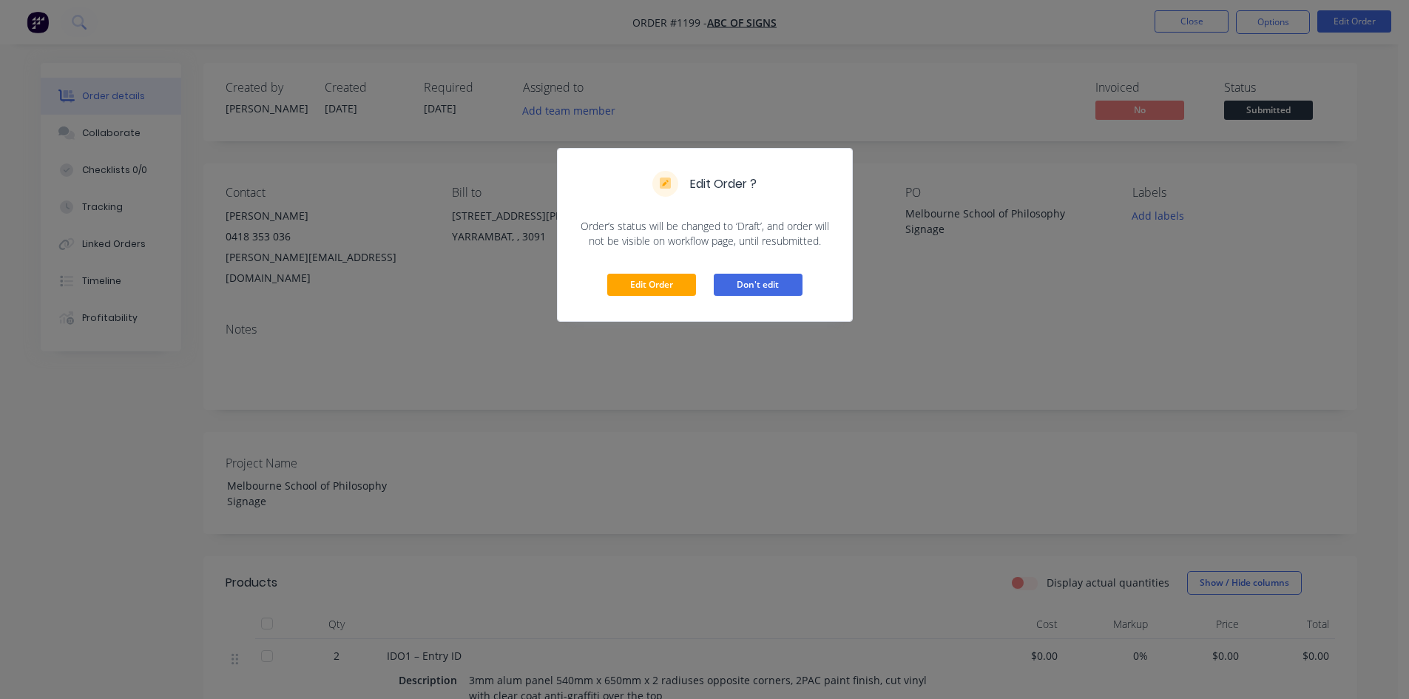
click at [745, 283] on button "Don't edit" at bounding box center [758, 285] width 89 height 22
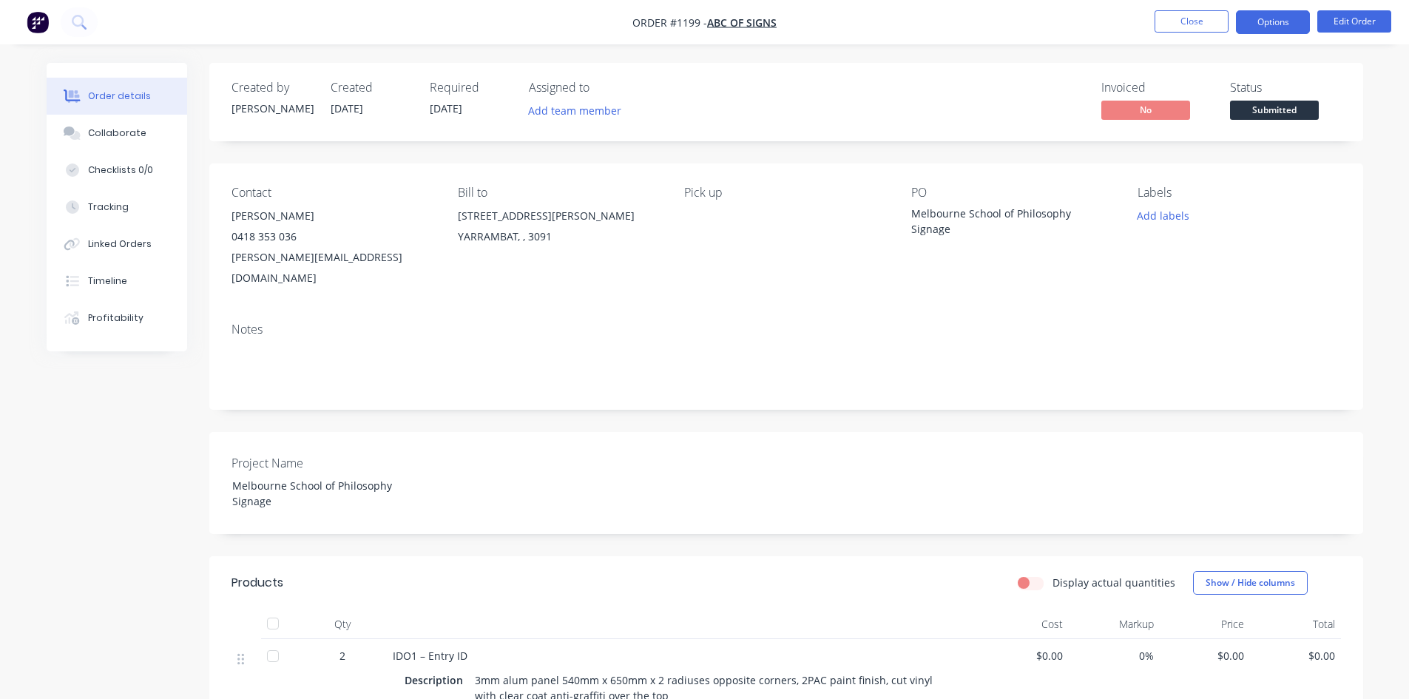
click at [1280, 23] on button "Options" at bounding box center [1273, 22] width 74 height 24
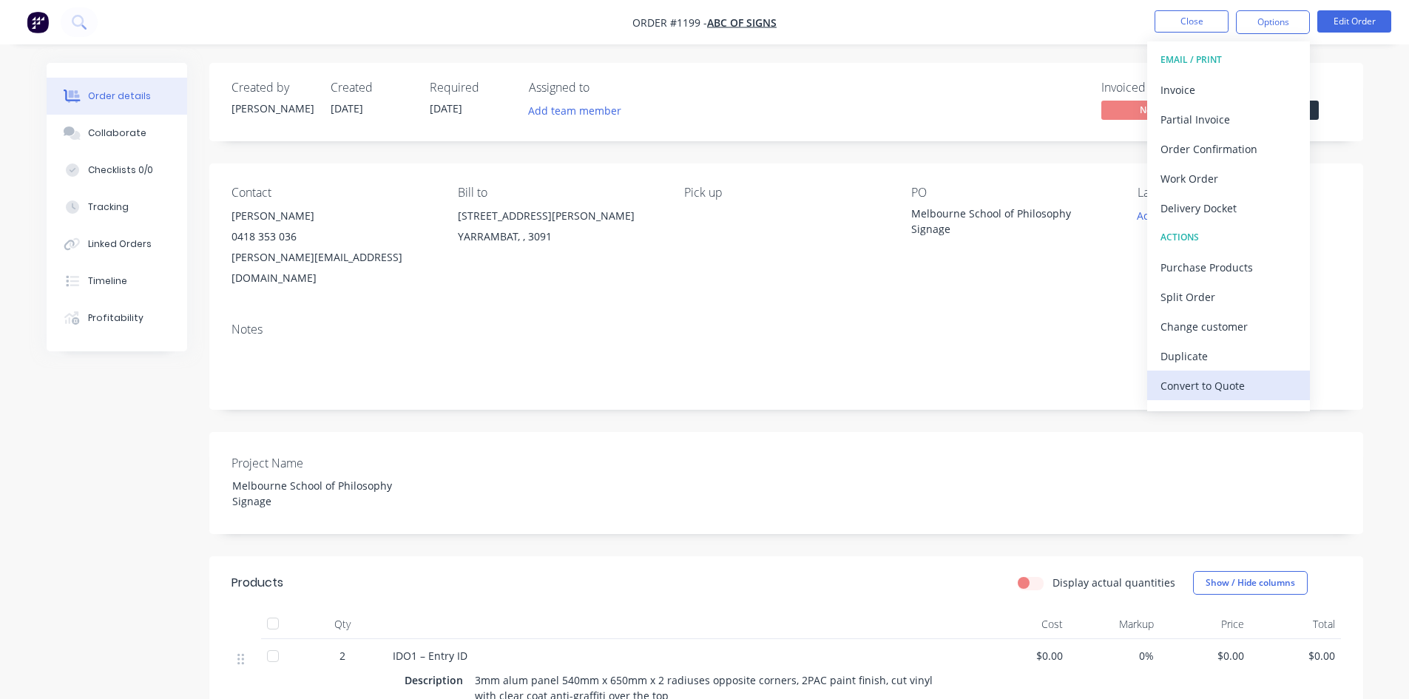
click at [1215, 387] on div "Convert to Quote" at bounding box center [1229, 385] width 136 height 21
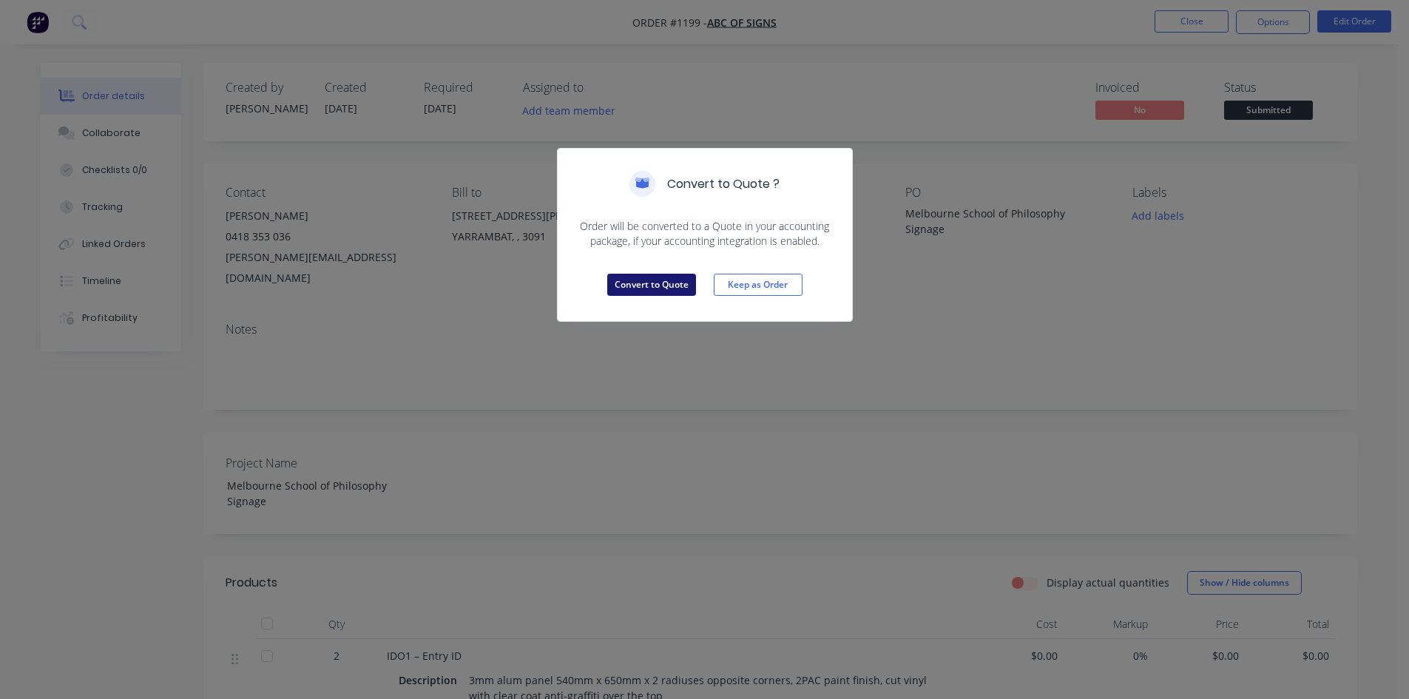
click at [635, 291] on button "Convert to Quote" at bounding box center [651, 285] width 89 height 22
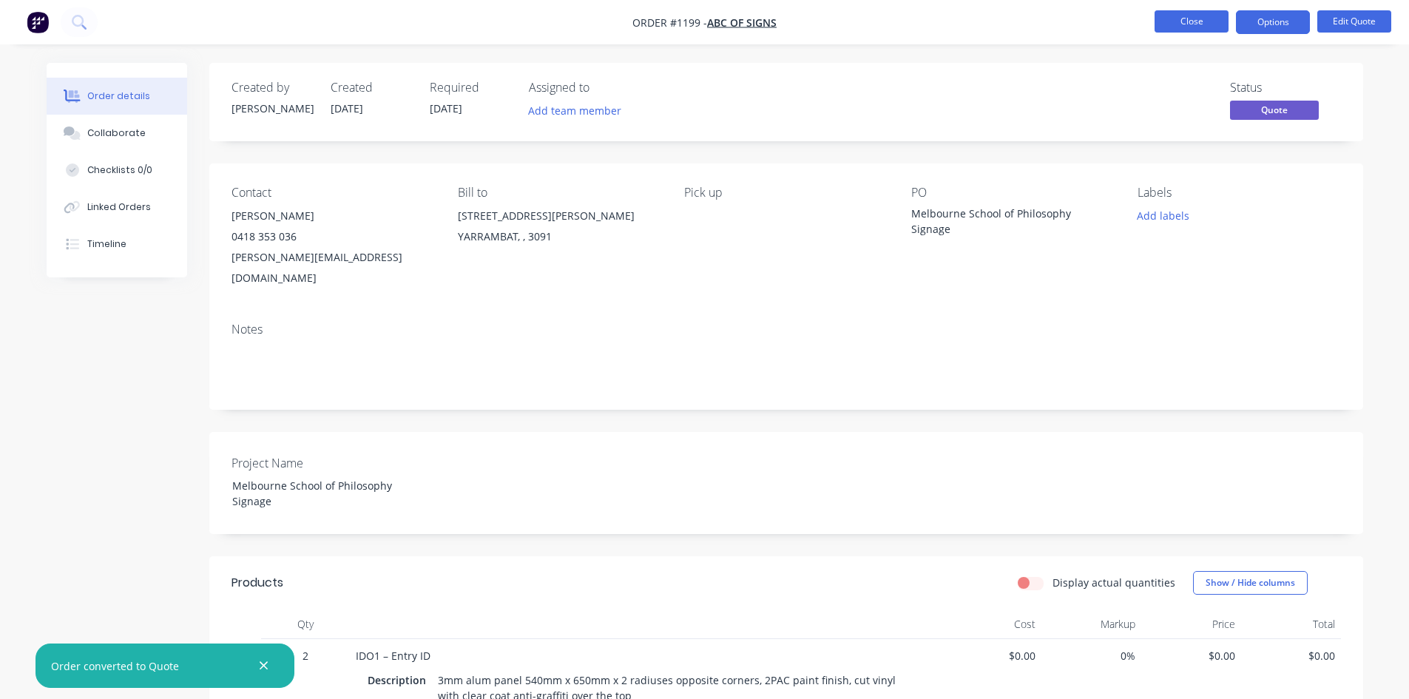
click at [1191, 24] on button "Close" at bounding box center [1192, 21] width 74 height 22
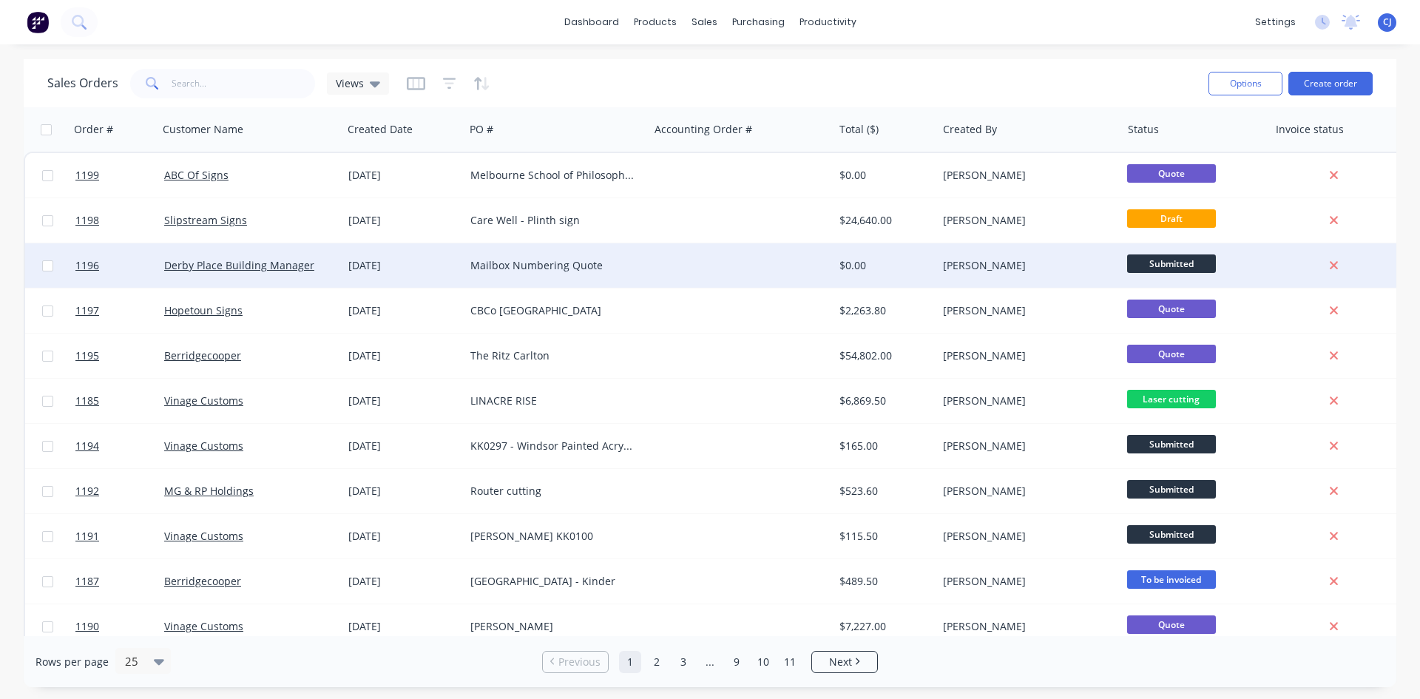
click at [1045, 276] on div "[PERSON_NAME]" at bounding box center [1029, 265] width 184 height 44
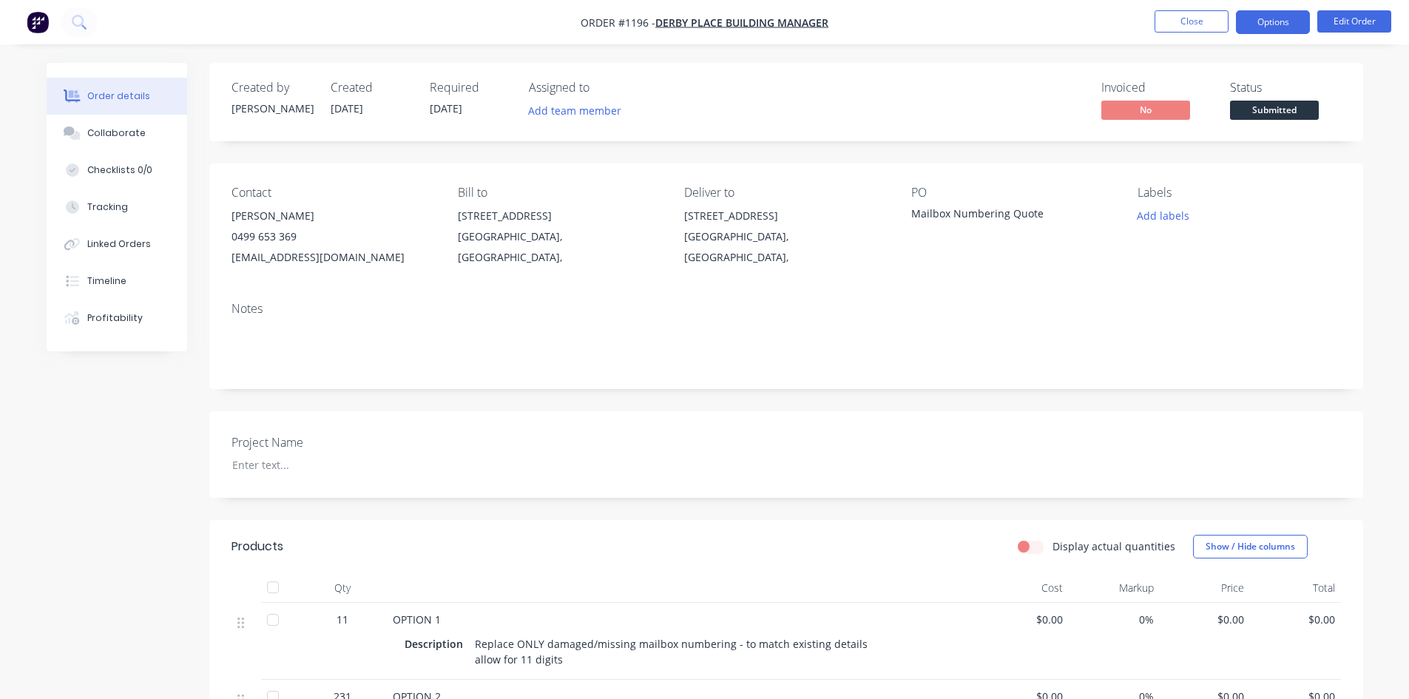
click at [1287, 30] on button "Options" at bounding box center [1273, 22] width 74 height 24
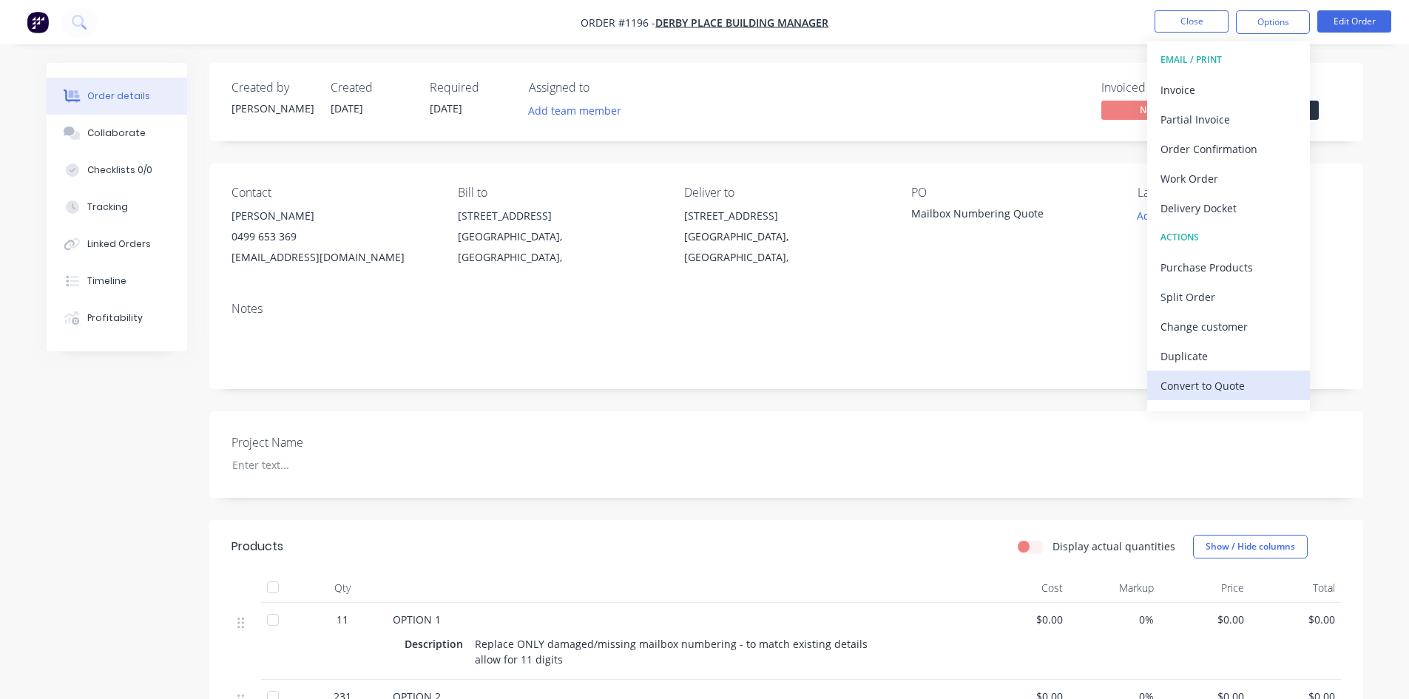
click at [1222, 380] on div "Convert to Quote" at bounding box center [1229, 385] width 136 height 21
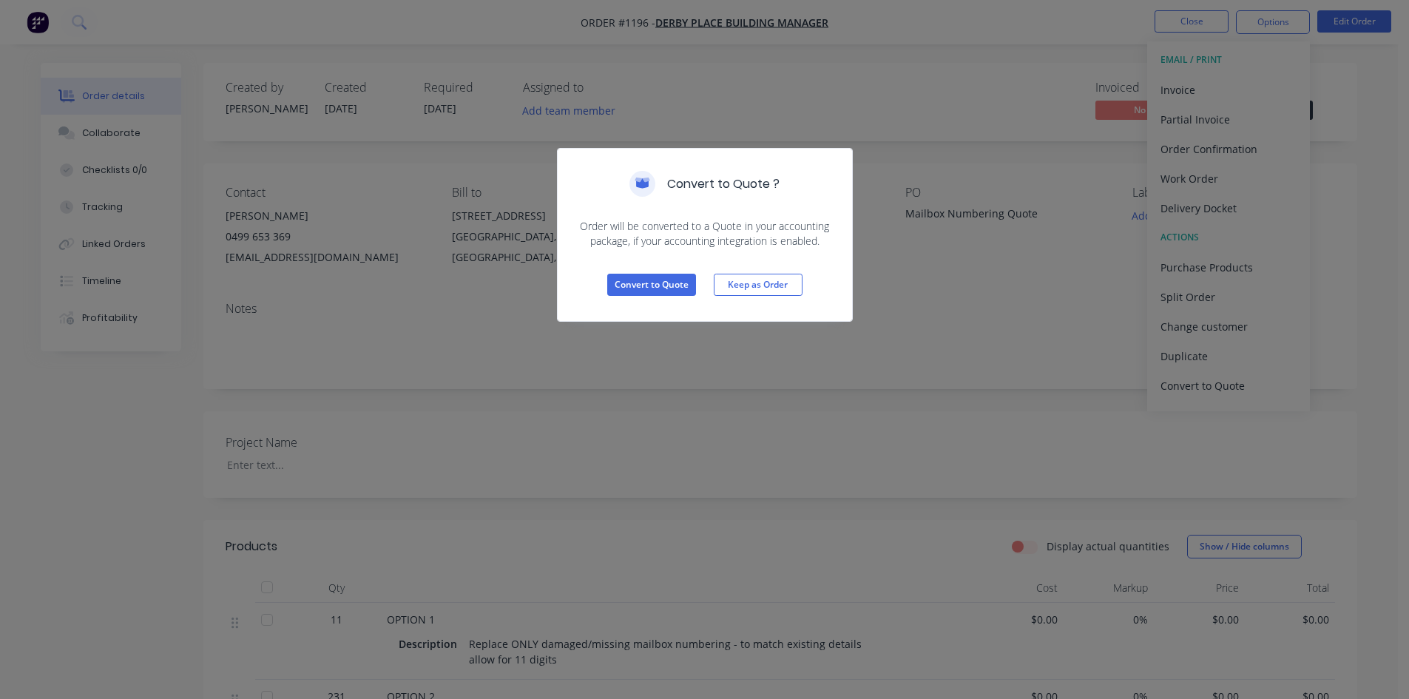
click at [673, 297] on div "Convert to Quote Keep as Order" at bounding box center [705, 285] width 294 height 72
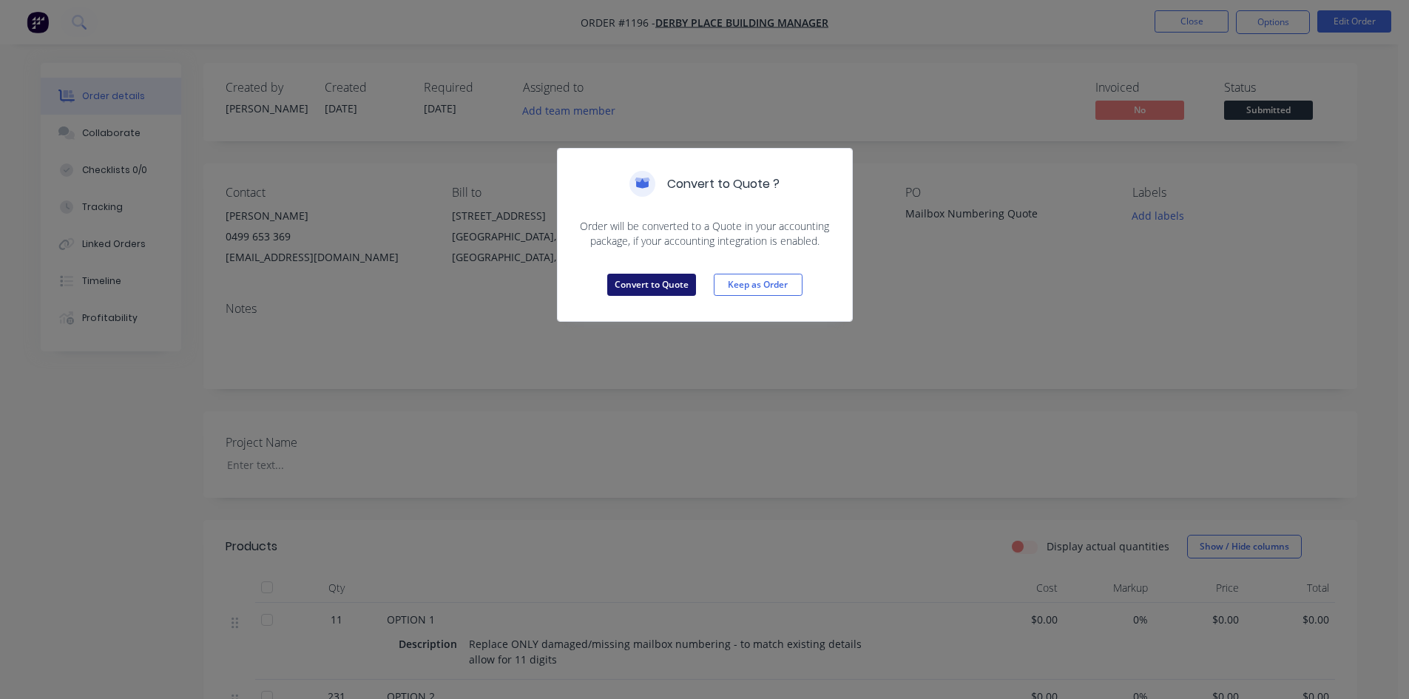
click at [669, 290] on button "Convert to Quote" at bounding box center [651, 285] width 89 height 22
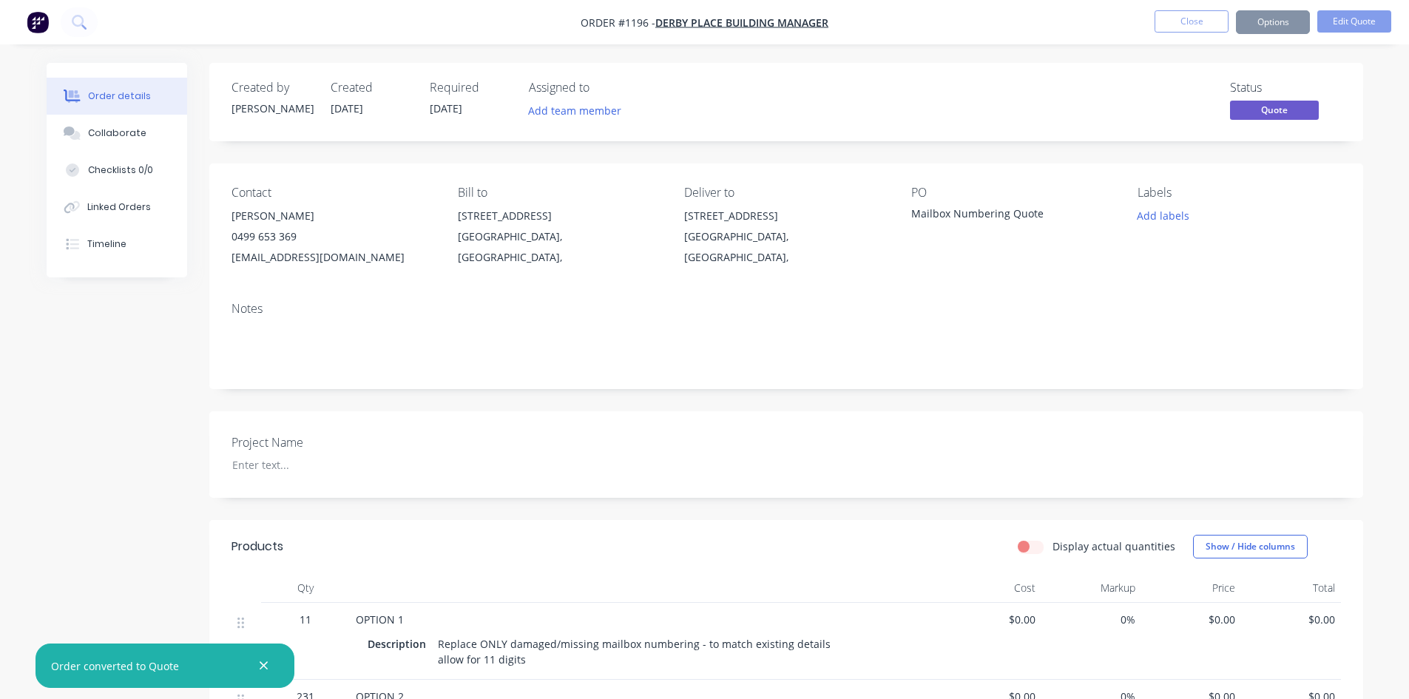
click at [1190, 31] on button "Close" at bounding box center [1192, 21] width 74 height 22
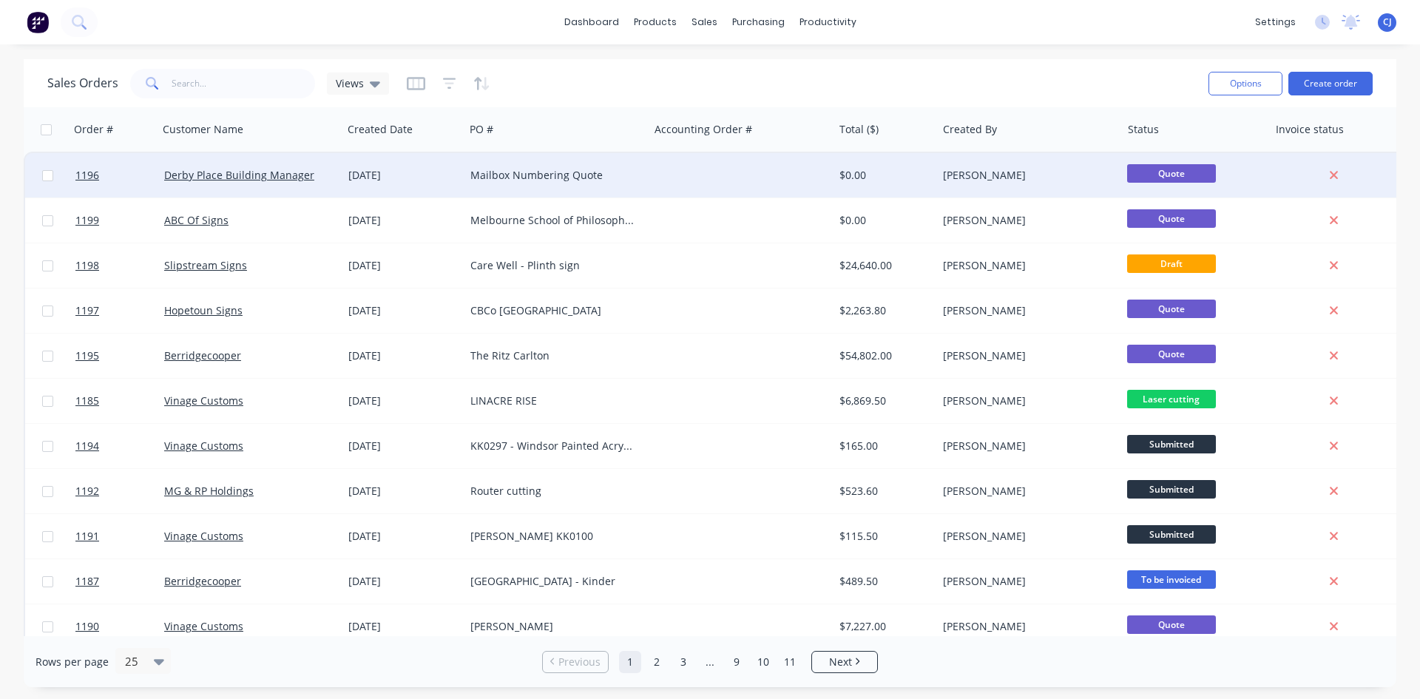
click at [548, 187] on div "Mailbox Numbering Quote" at bounding box center [557, 175] width 184 height 44
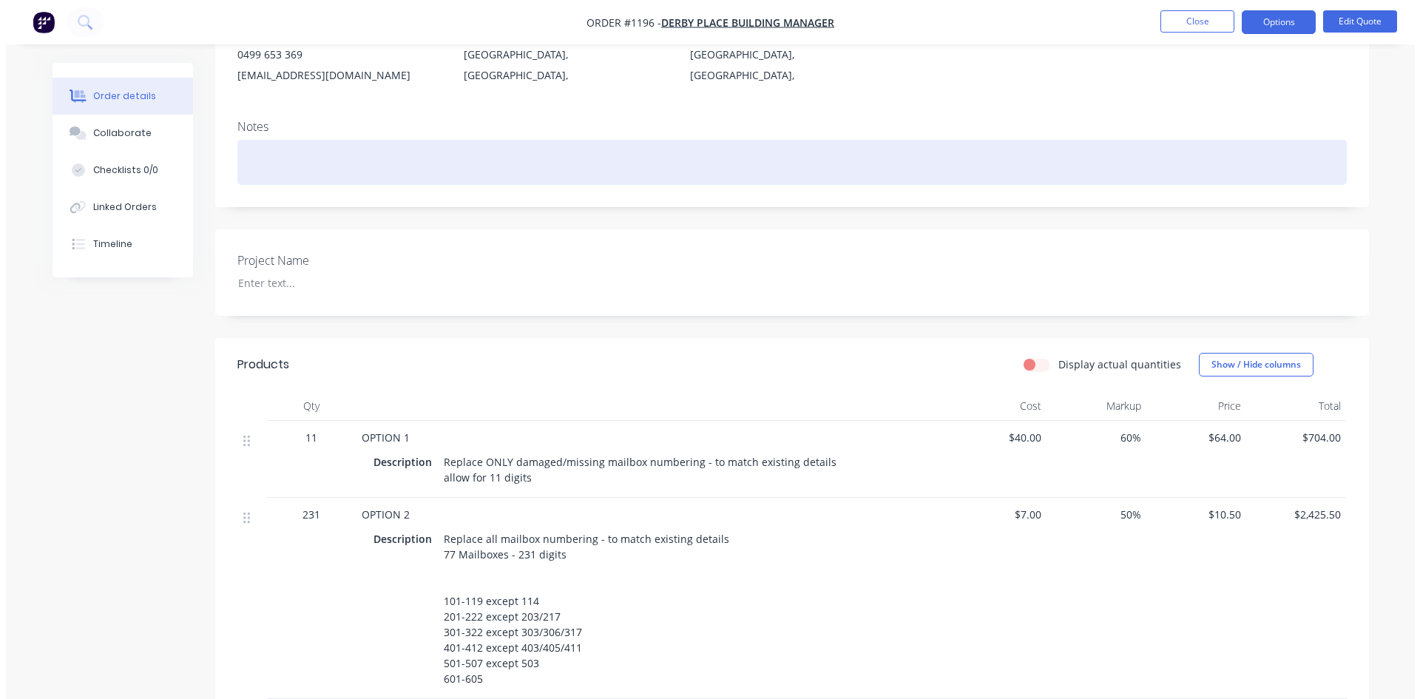
scroll to position [239, 0]
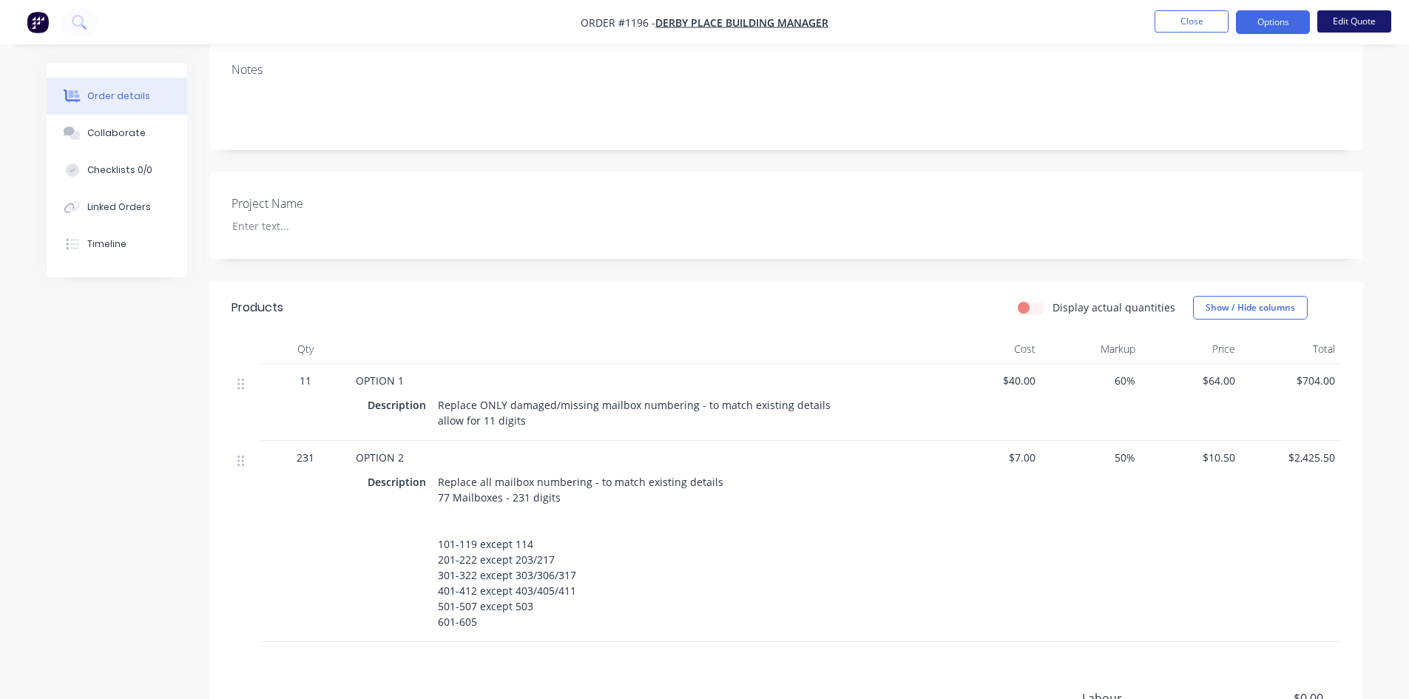
click at [1331, 27] on button "Edit Quote" at bounding box center [1355, 21] width 74 height 22
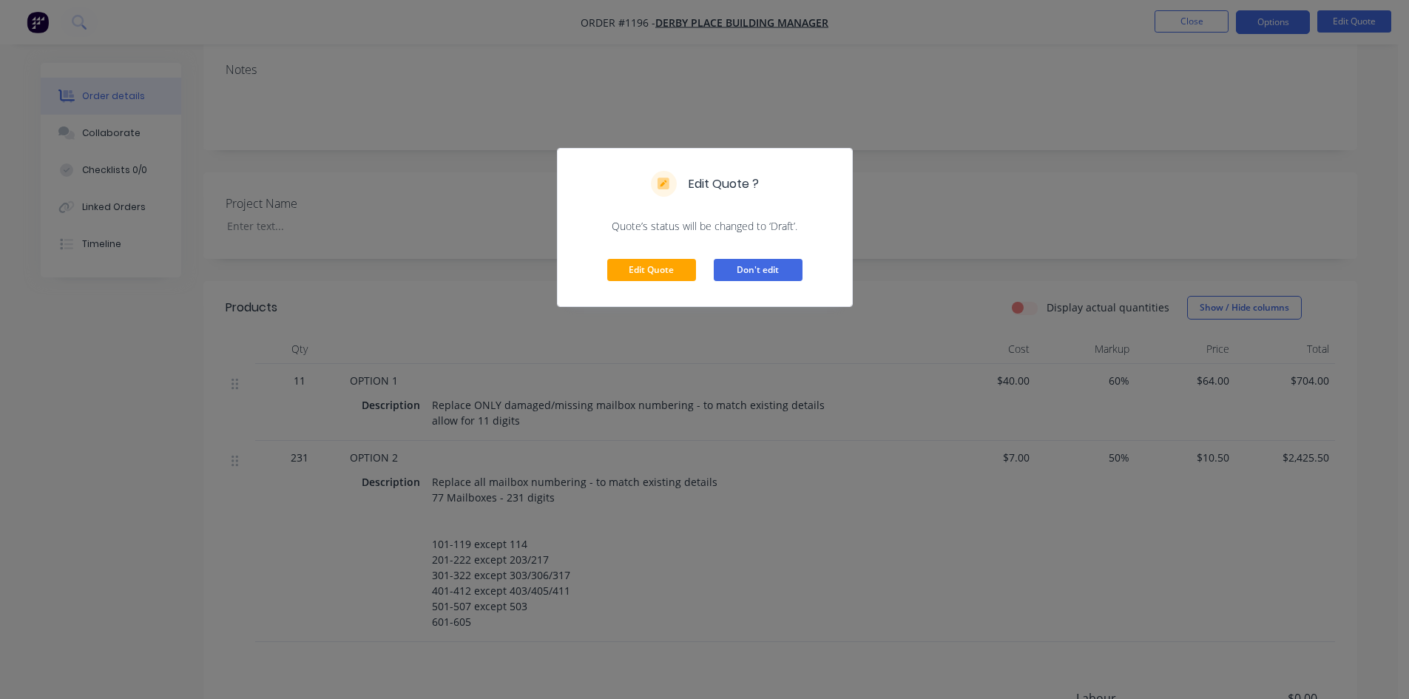
click at [750, 261] on button "Don't edit" at bounding box center [758, 270] width 89 height 22
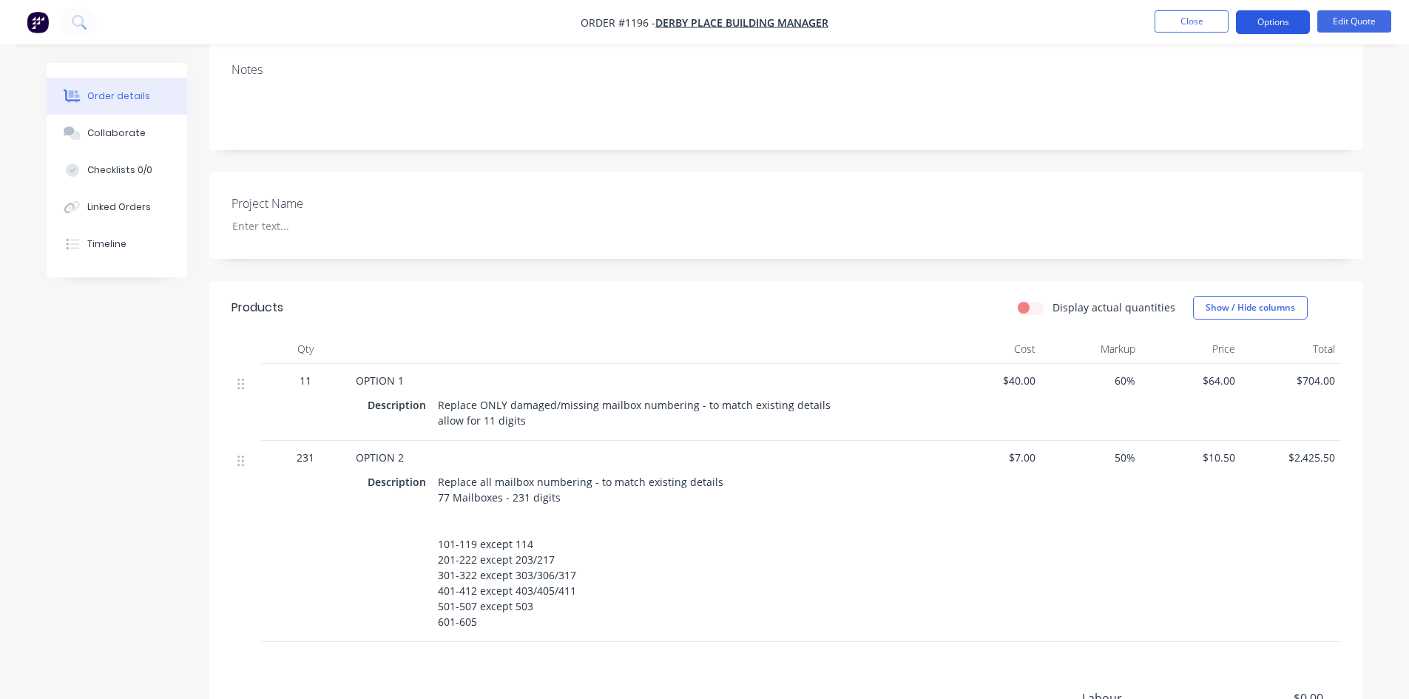
click at [1275, 21] on button "Options" at bounding box center [1273, 22] width 74 height 24
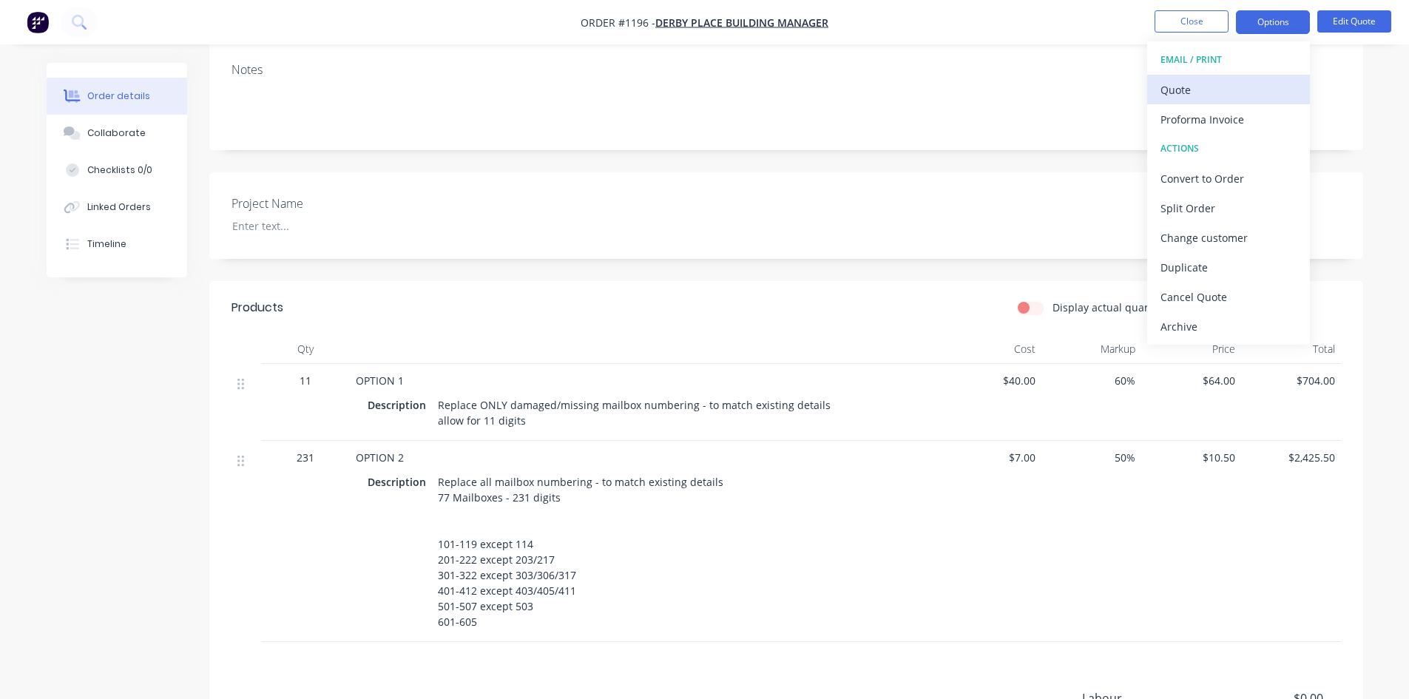
click at [1202, 89] on div "Quote" at bounding box center [1229, 89] width 136 height 21
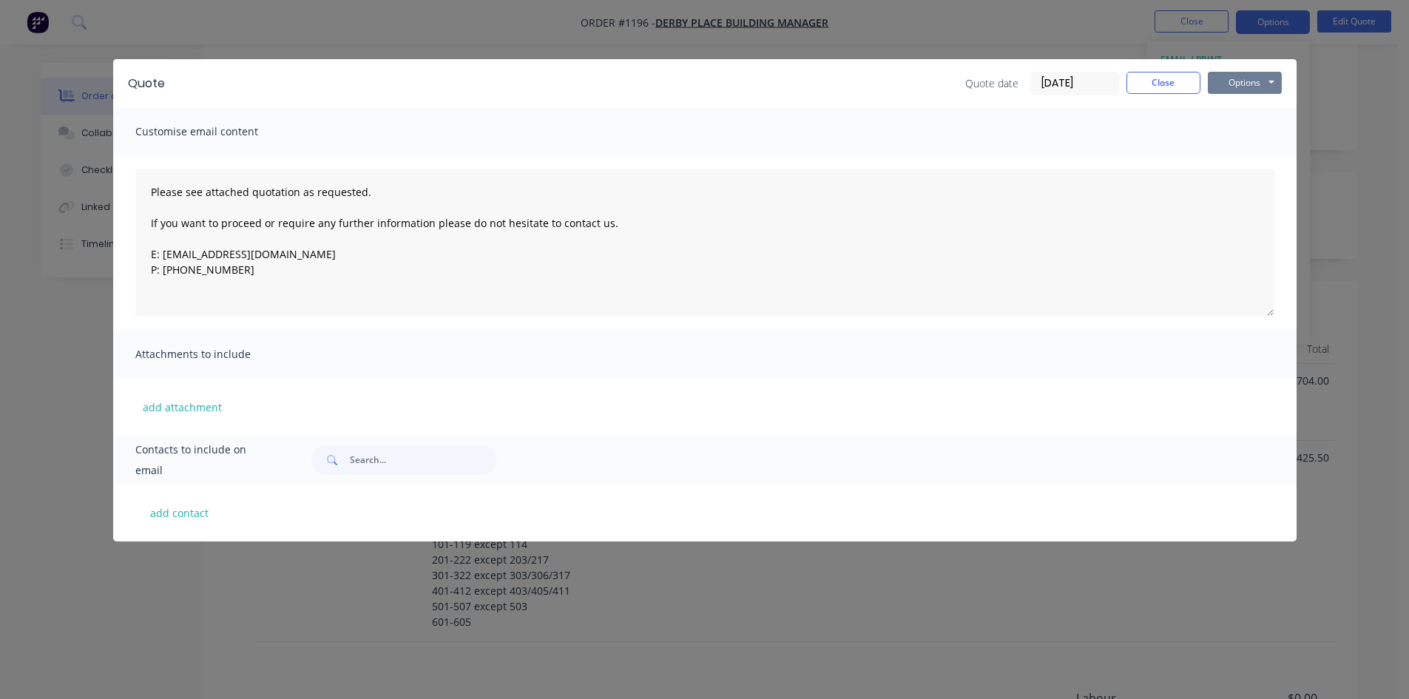
click at [1222, 85] on button "Options" at bounding box center [1245, 83] width 74 height 22
click at [1221, 131] on button "Print" at bounding box center [1255, 133] width 95 height 24
